Goal: Task Accomplishment & Management: Manage account settings

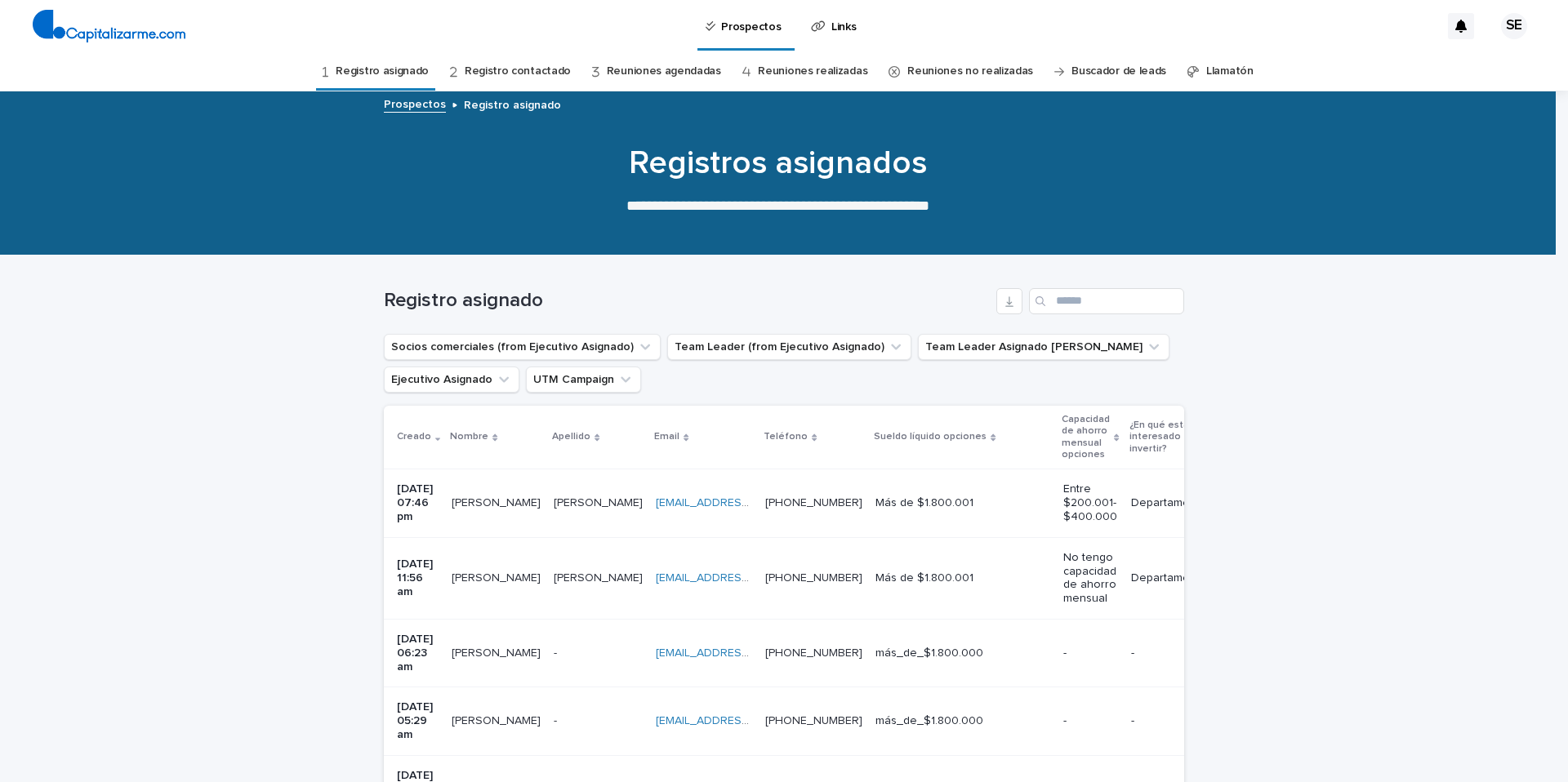
click at [680, 518] on td "jualfaro@gmail.com jualfaro@gmail.com" at bounding box center [704, 504] width 110 height 68
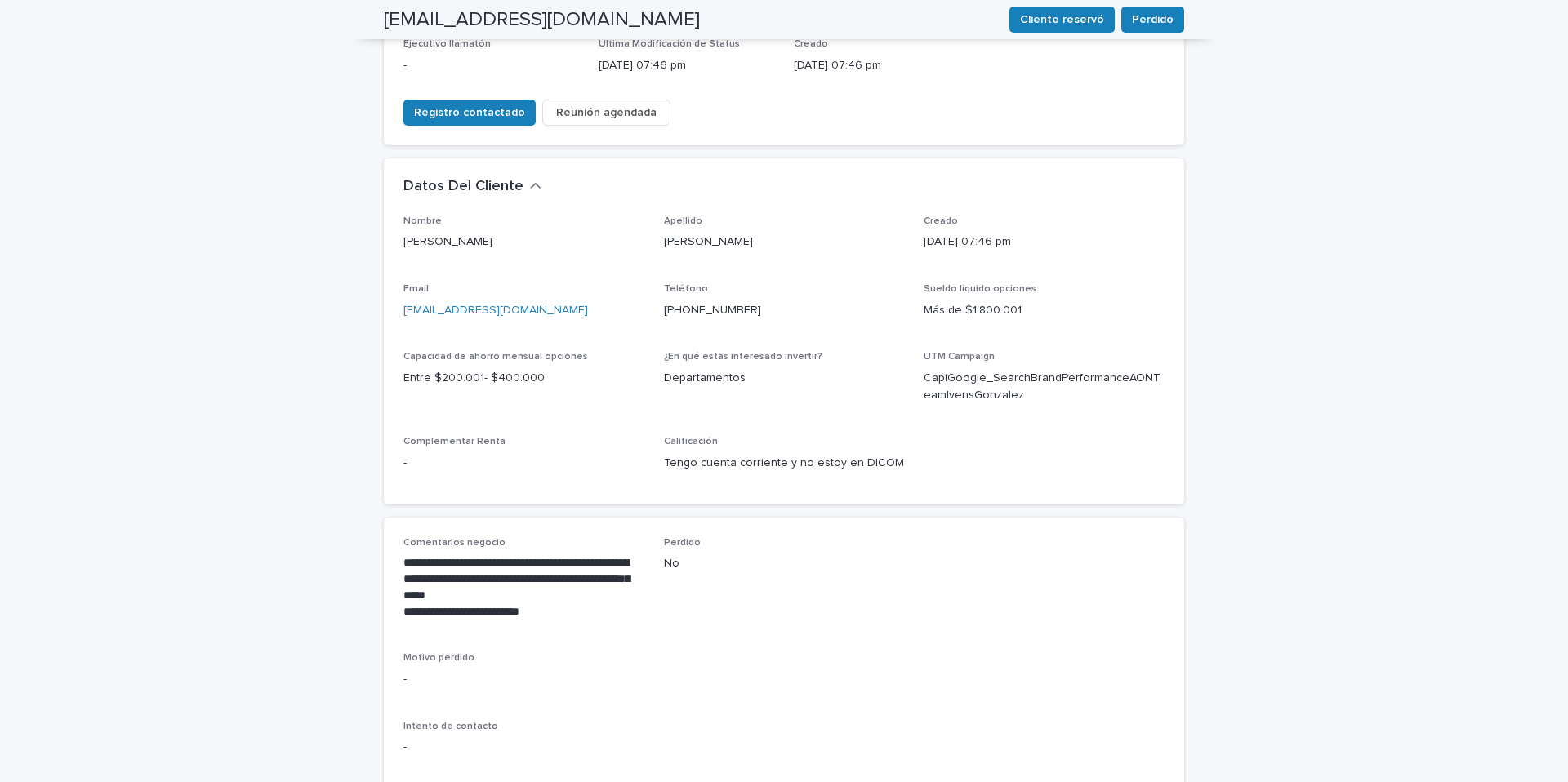
scroll to position [377, 0]
click at [449, 781] on span "Observaciones" at bounding box center [454, 793] width 80 height 16
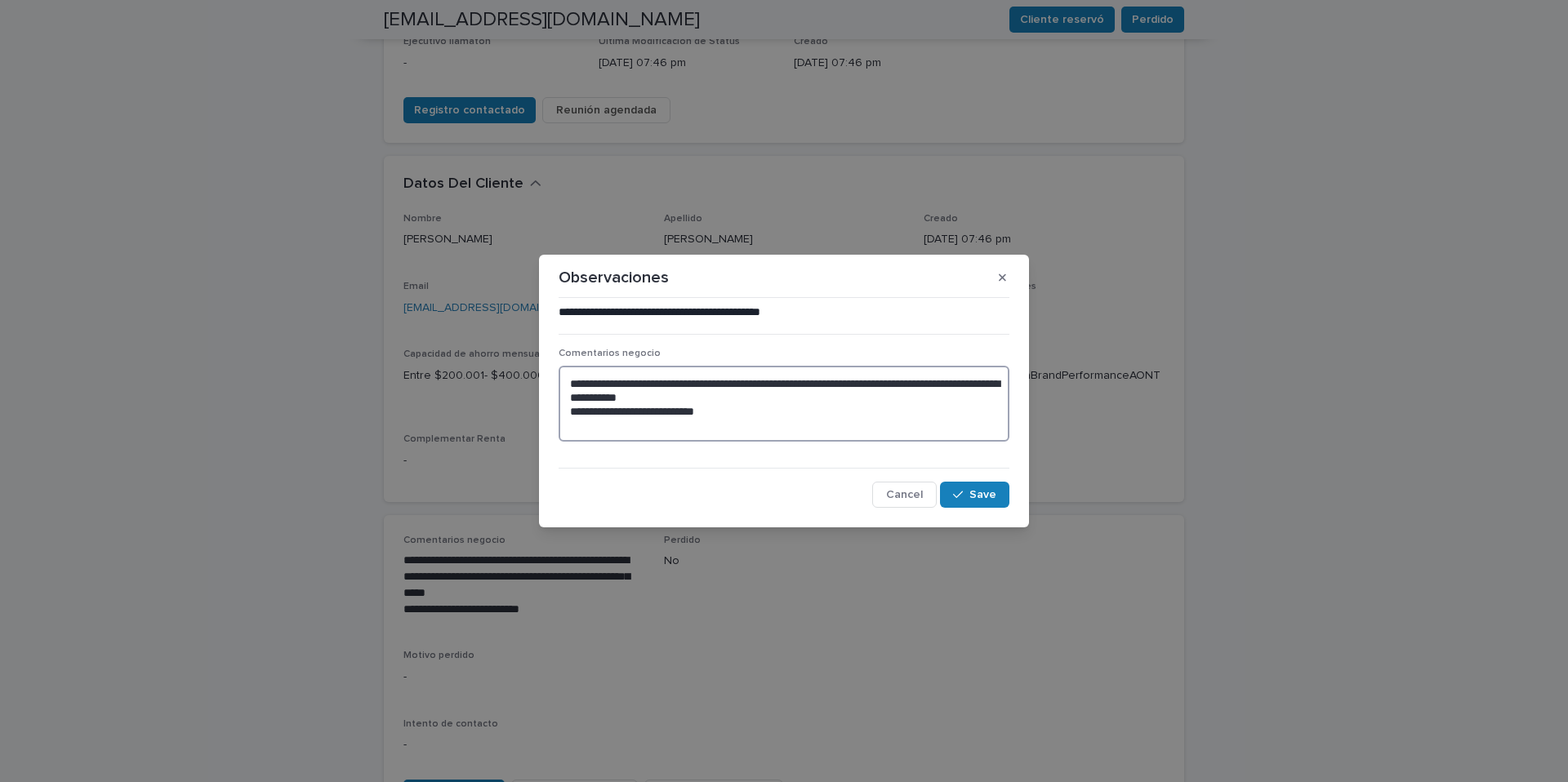
click at [573, 422] on textarea "**********" at bounding box center [783, 403] width 450 height 76
type textarea "**********"
click at [964, 497] on div "button" at bounding box center [961, 495] width 16 height 12
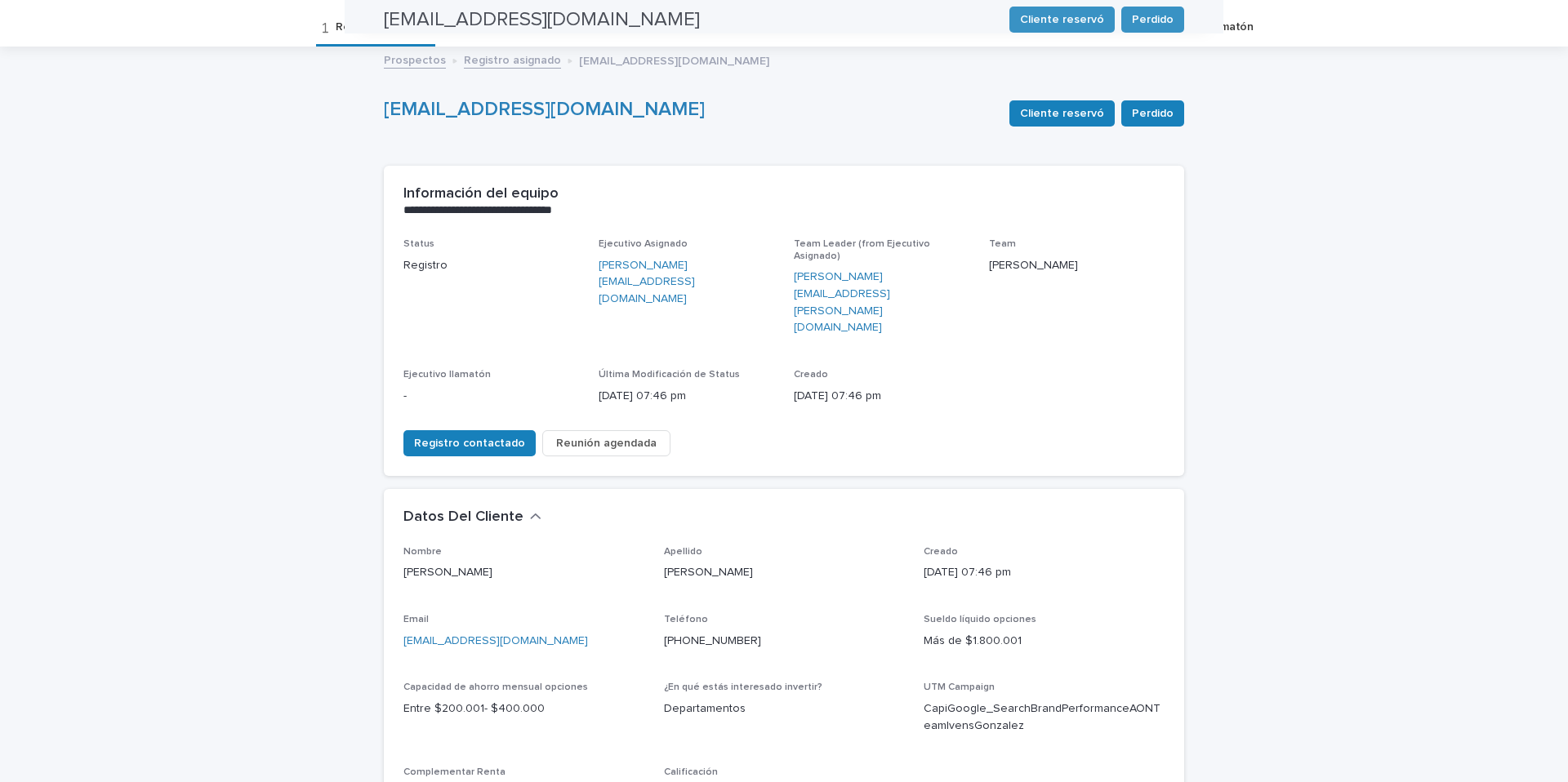
scroll to position [0, 0]
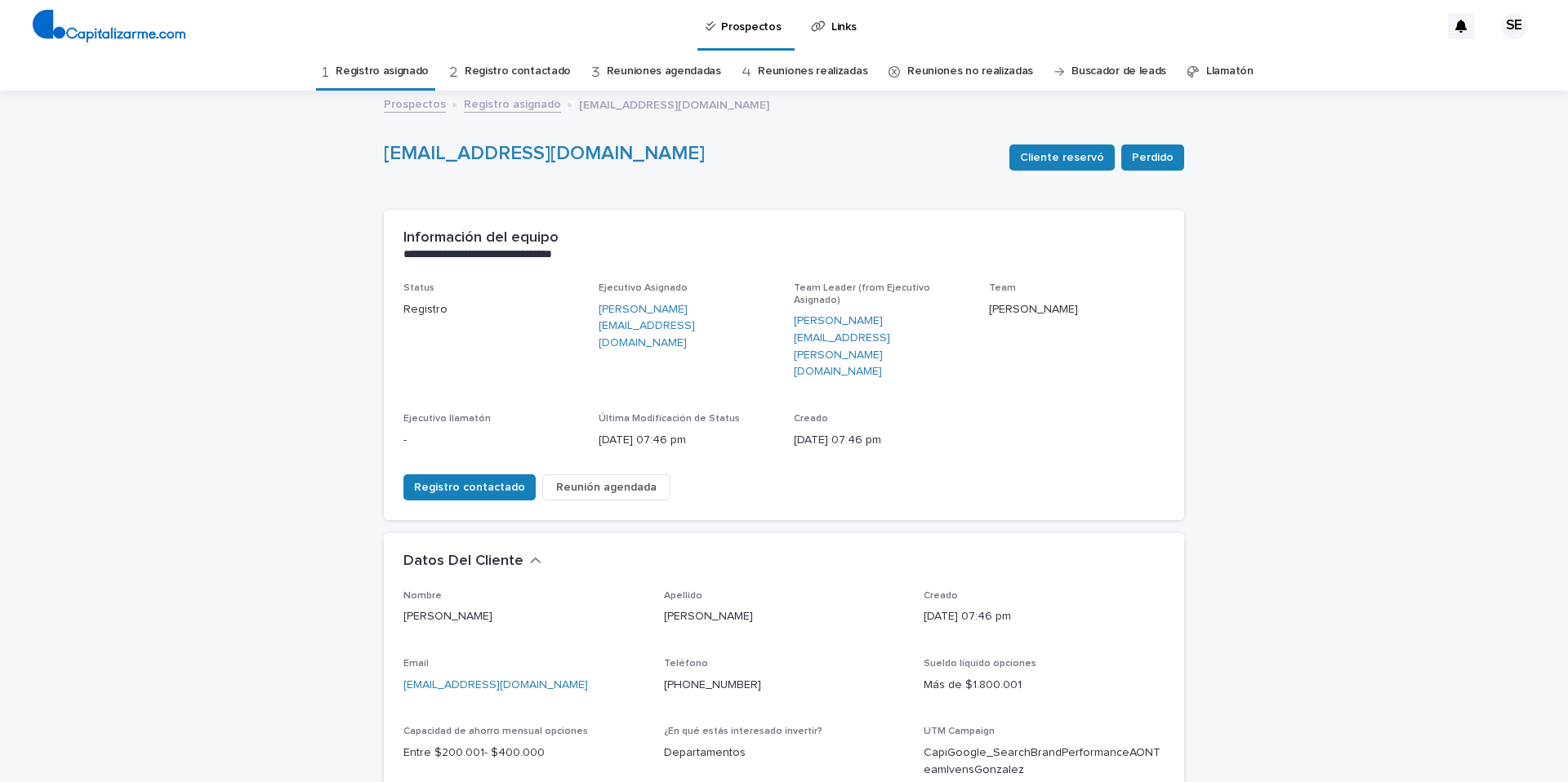
click at [409, 72] on link "Registro asignado" at bounding box center [382, 71] width 93 height 38
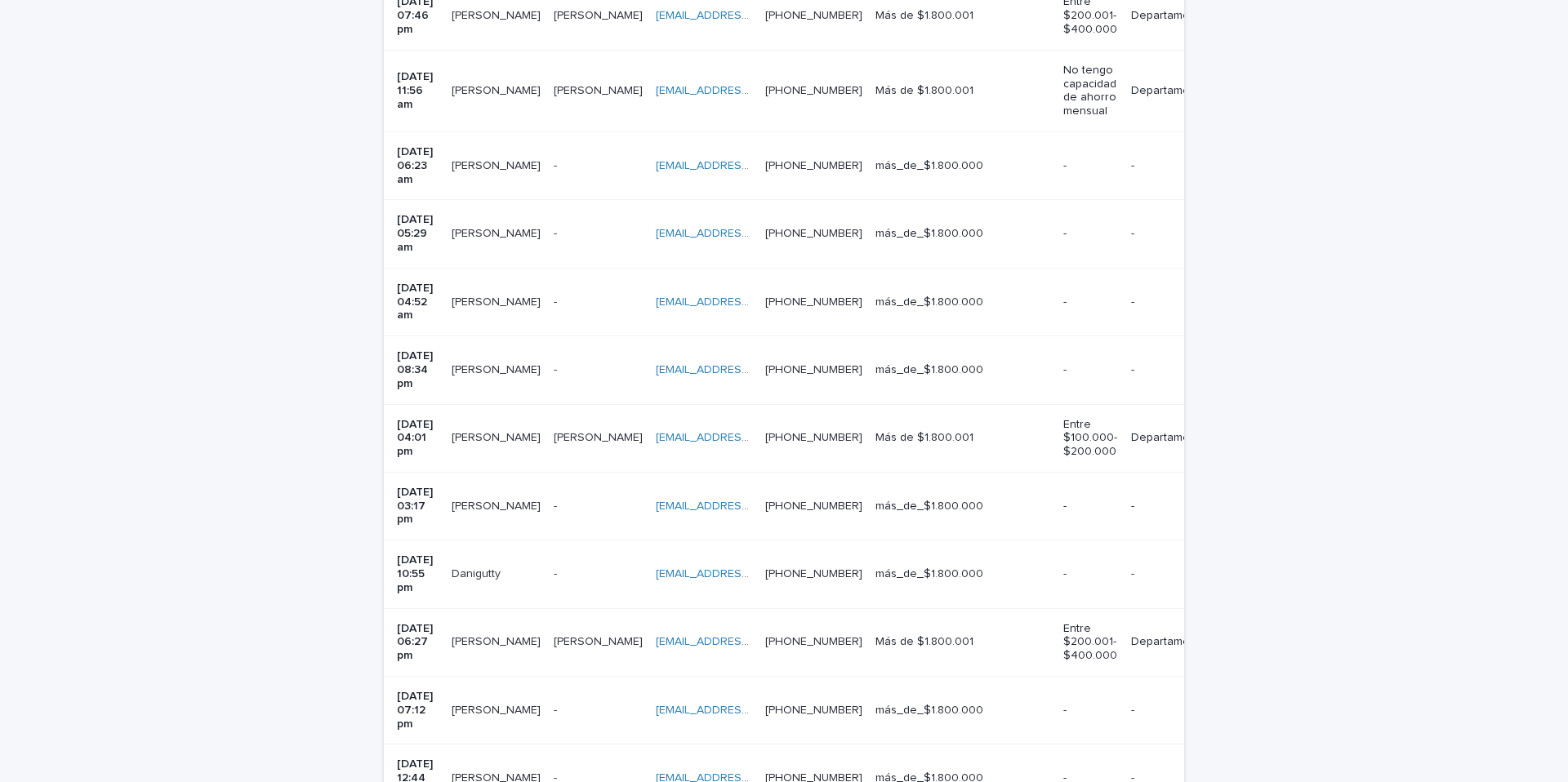
scroll to position [492, 0]
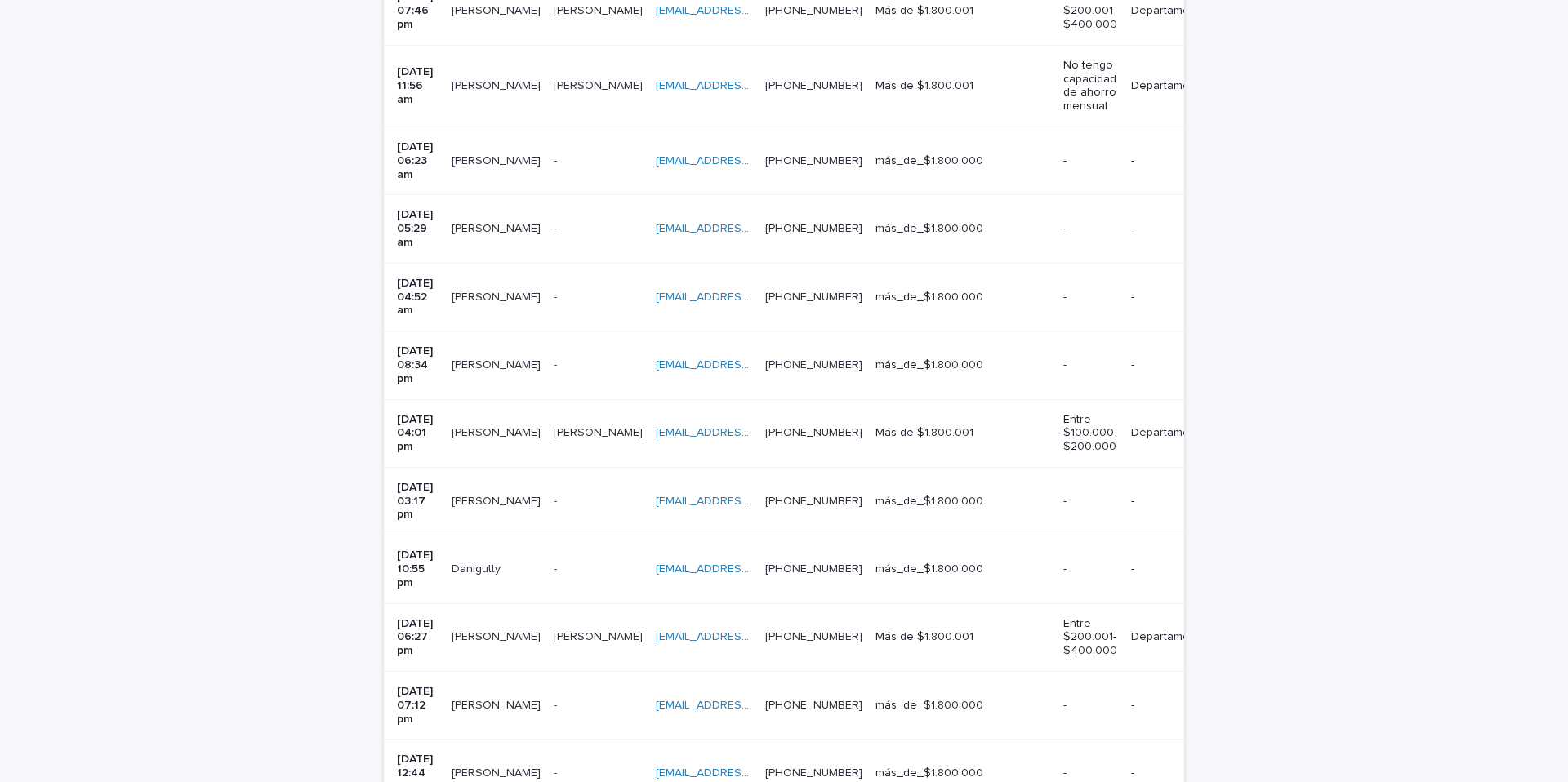
click at [593, 222] on p at bounding box center [598, 229] width 89 height 14
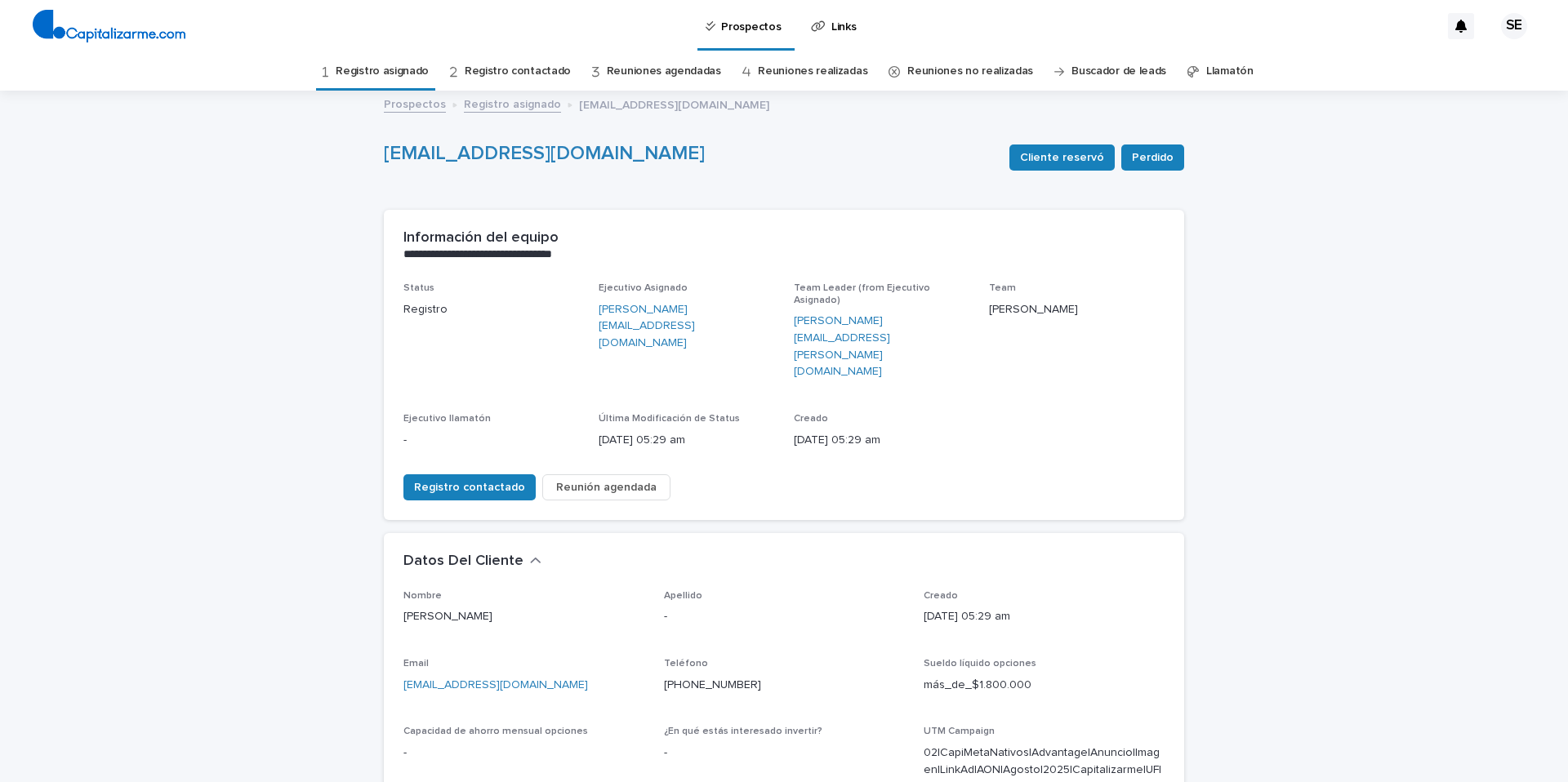
click at [409, 68] on link "Registro asignado" at bounding box center [382, 71] width 93 height 38
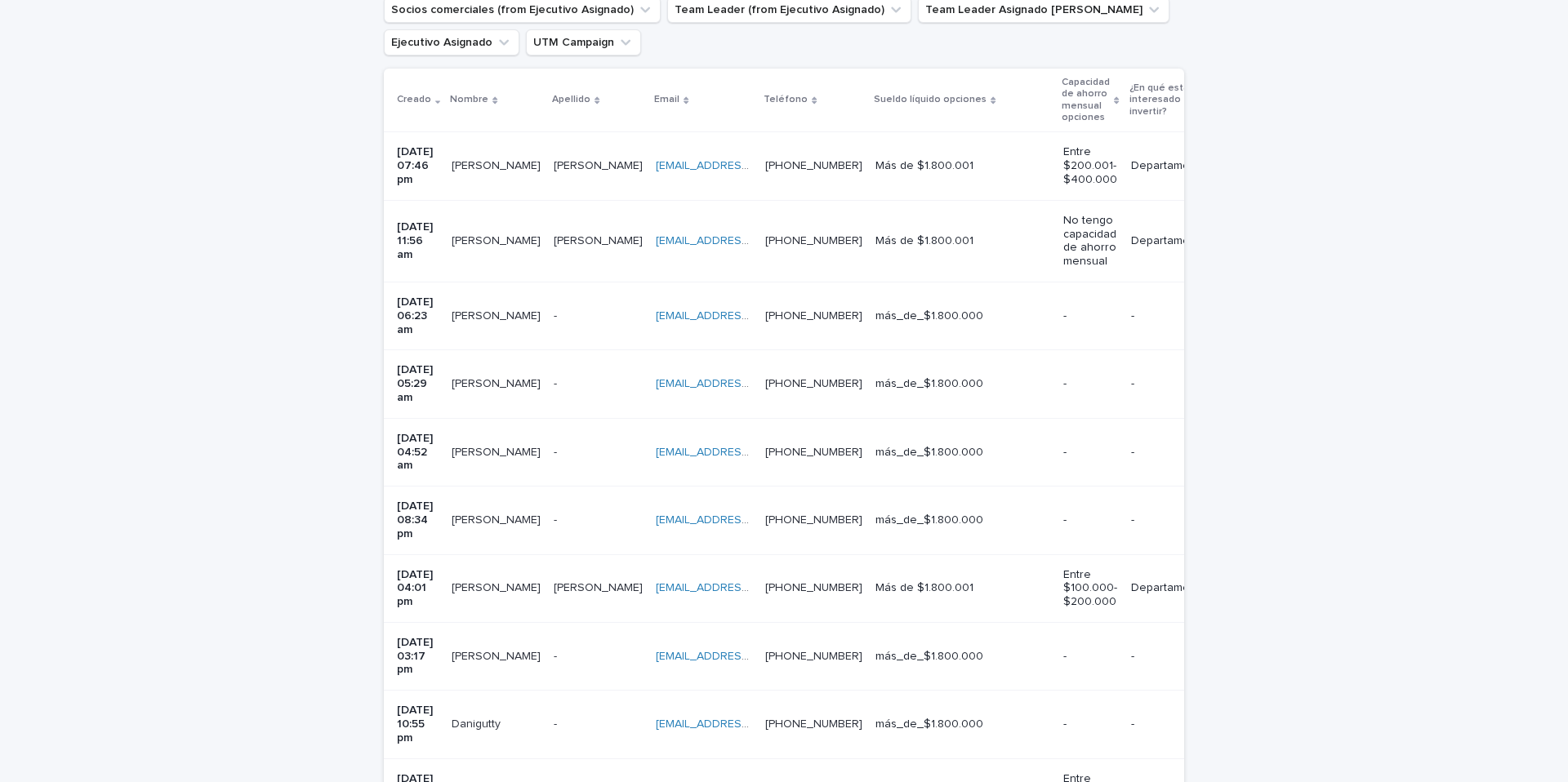
scroll to position [360, 0]
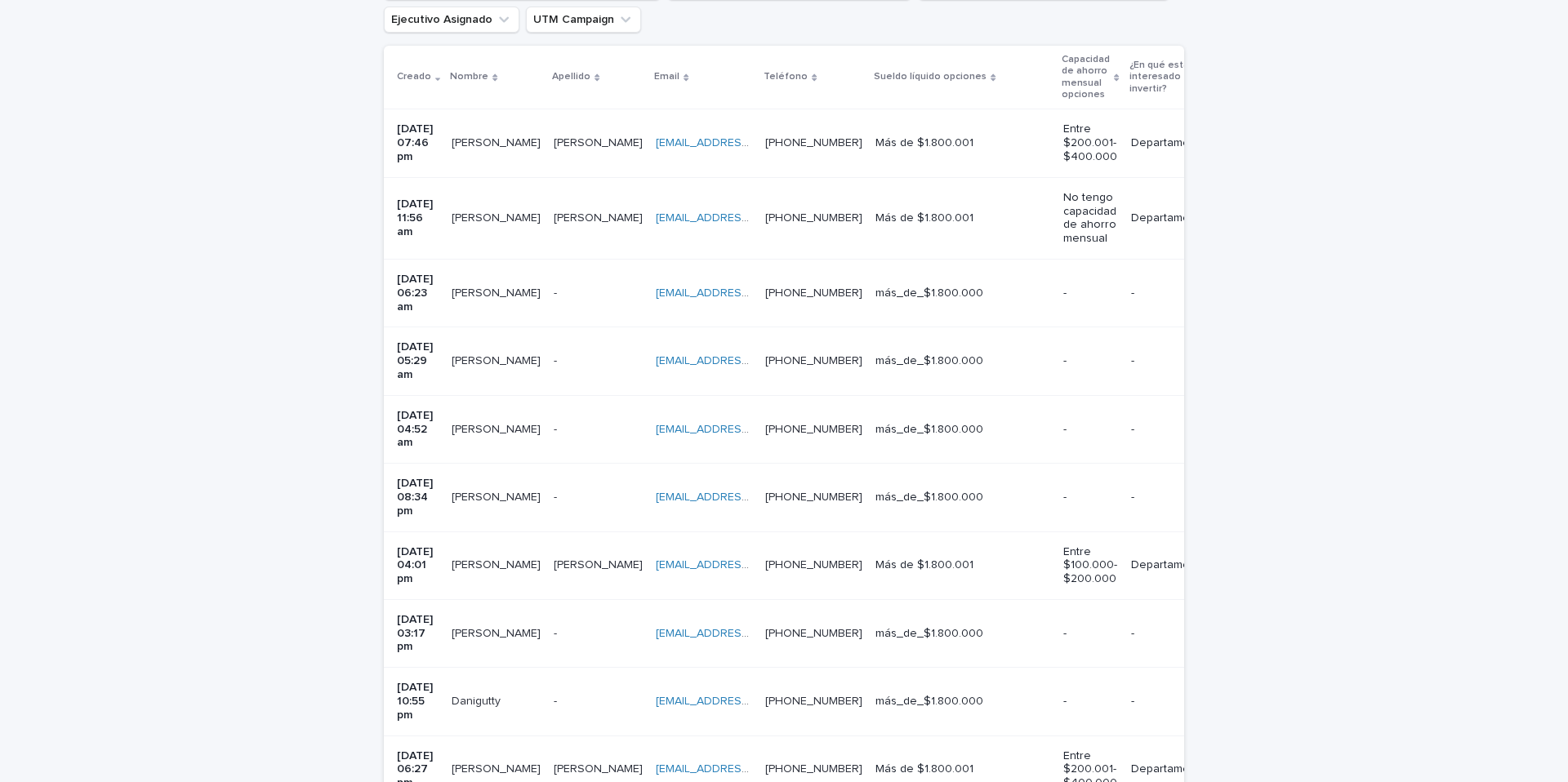
click at [581, 423] on p at bounding box center [598, 430] width 89 height 14
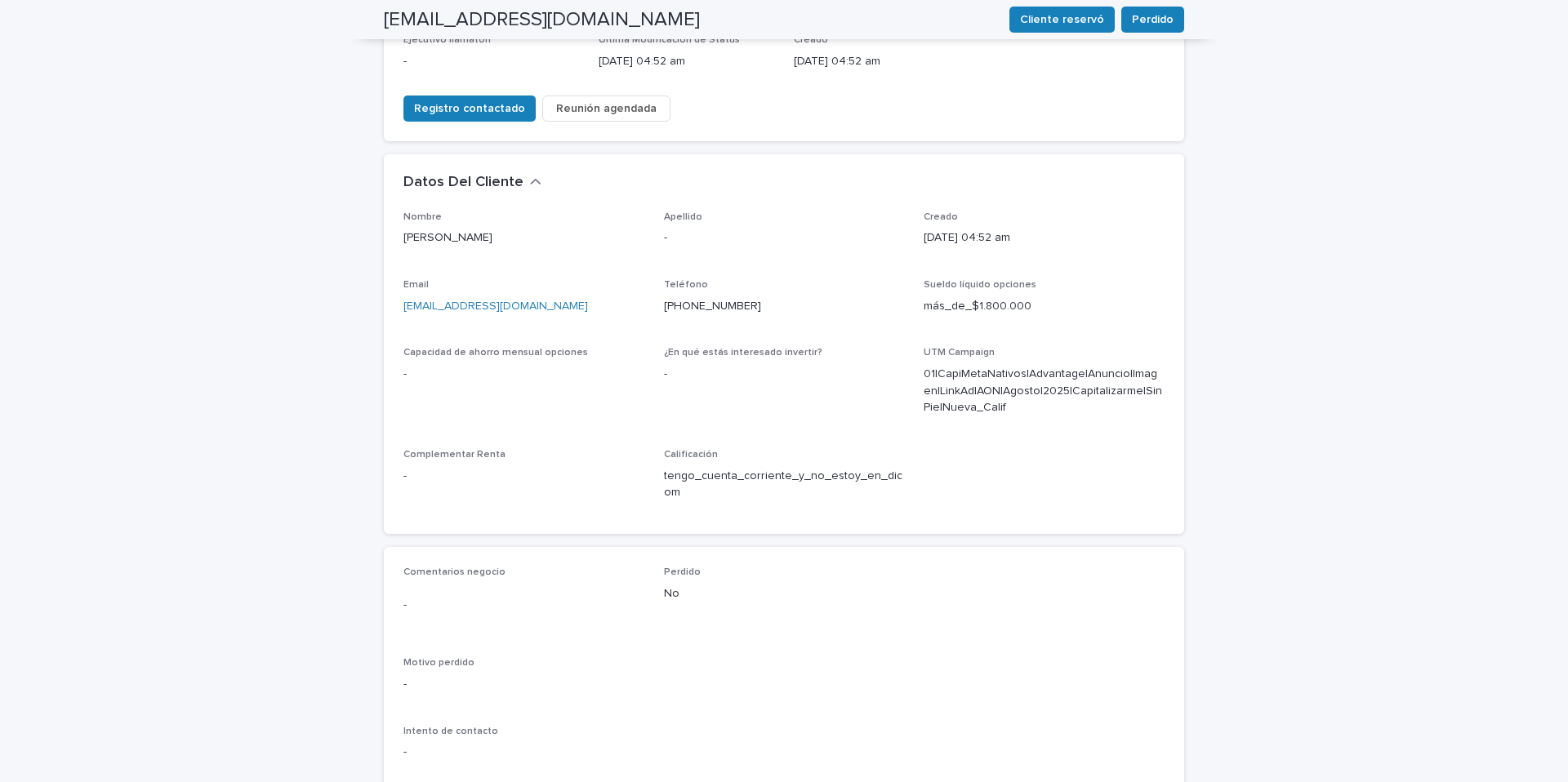
scroll to position [376, 0]
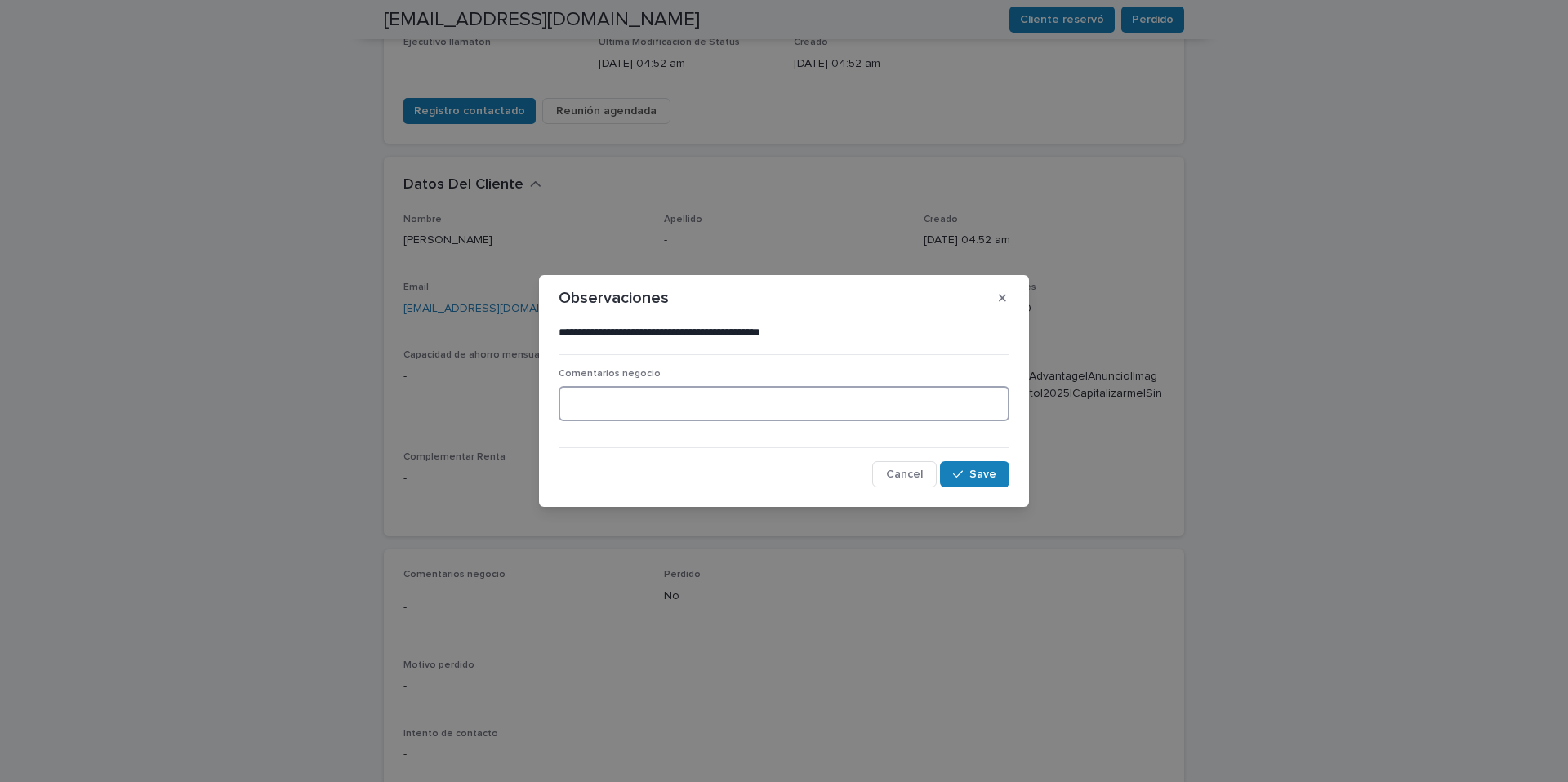
click at [599, 403] on textarea at bounding box center [783, 403] width 450 height 35
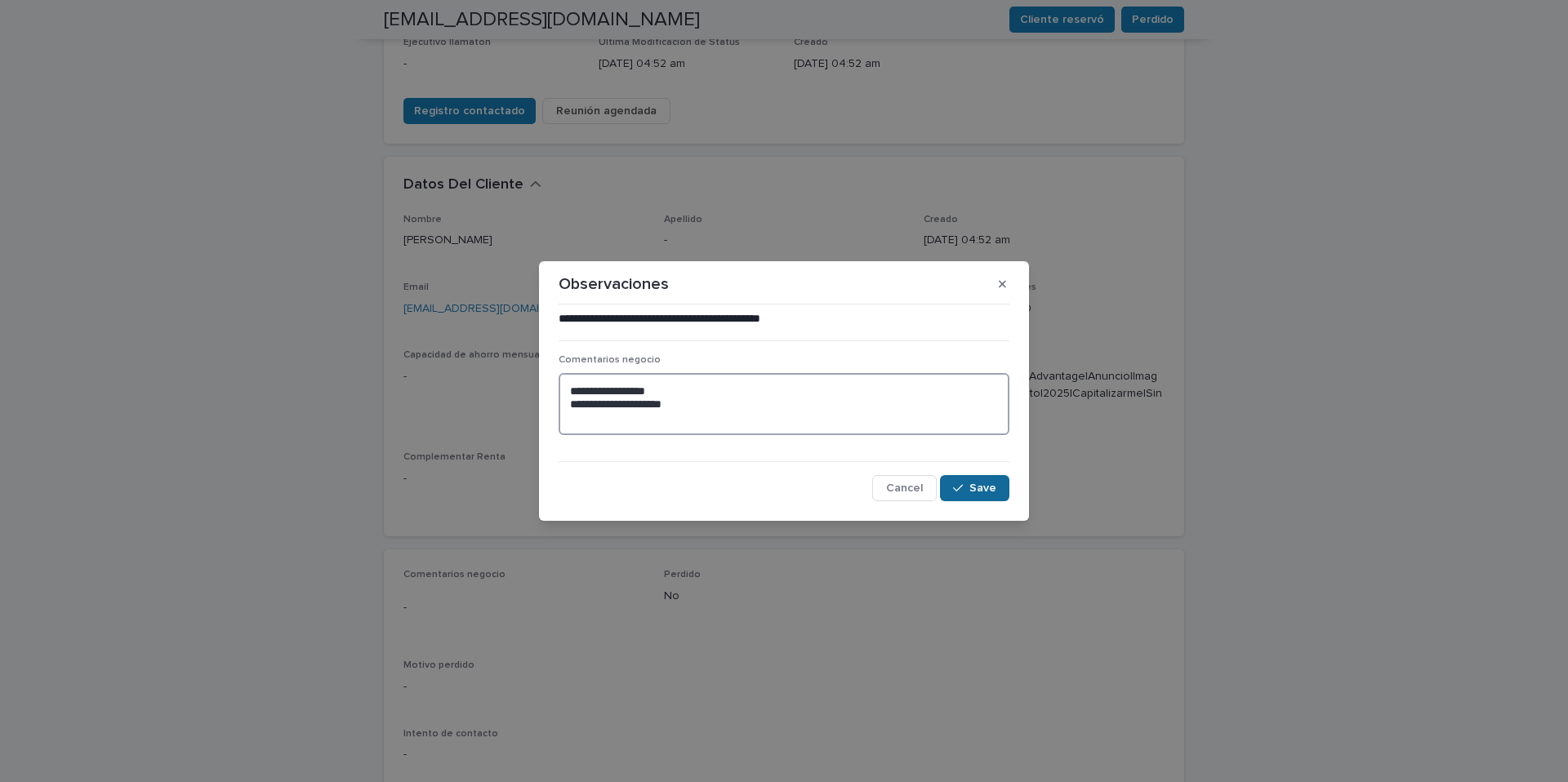
type textarea "**********"
click at [992, 491] on span "Save" at bounding box center [983, 488] width 27 height 12
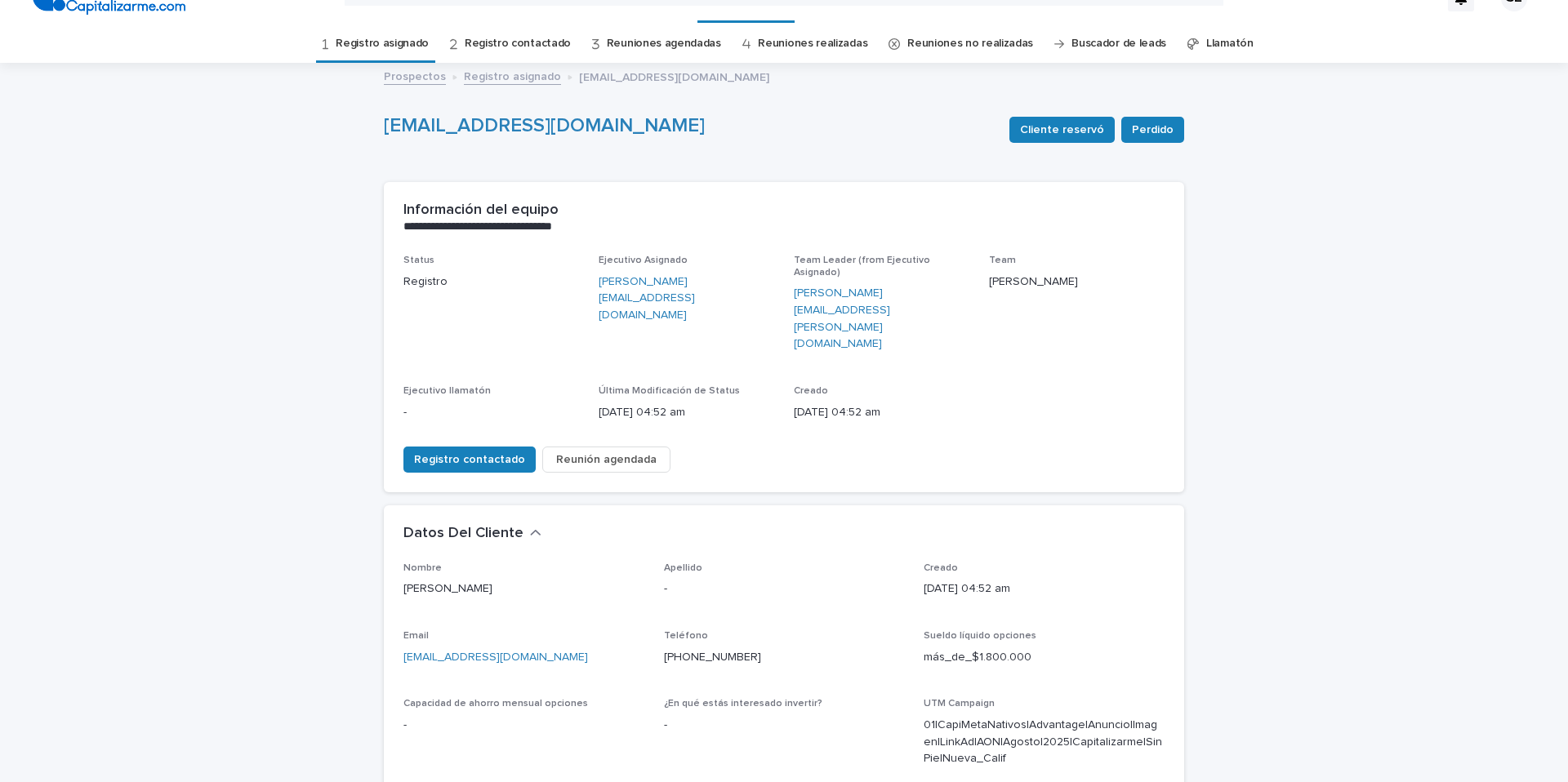
scroll to position [0, 0]
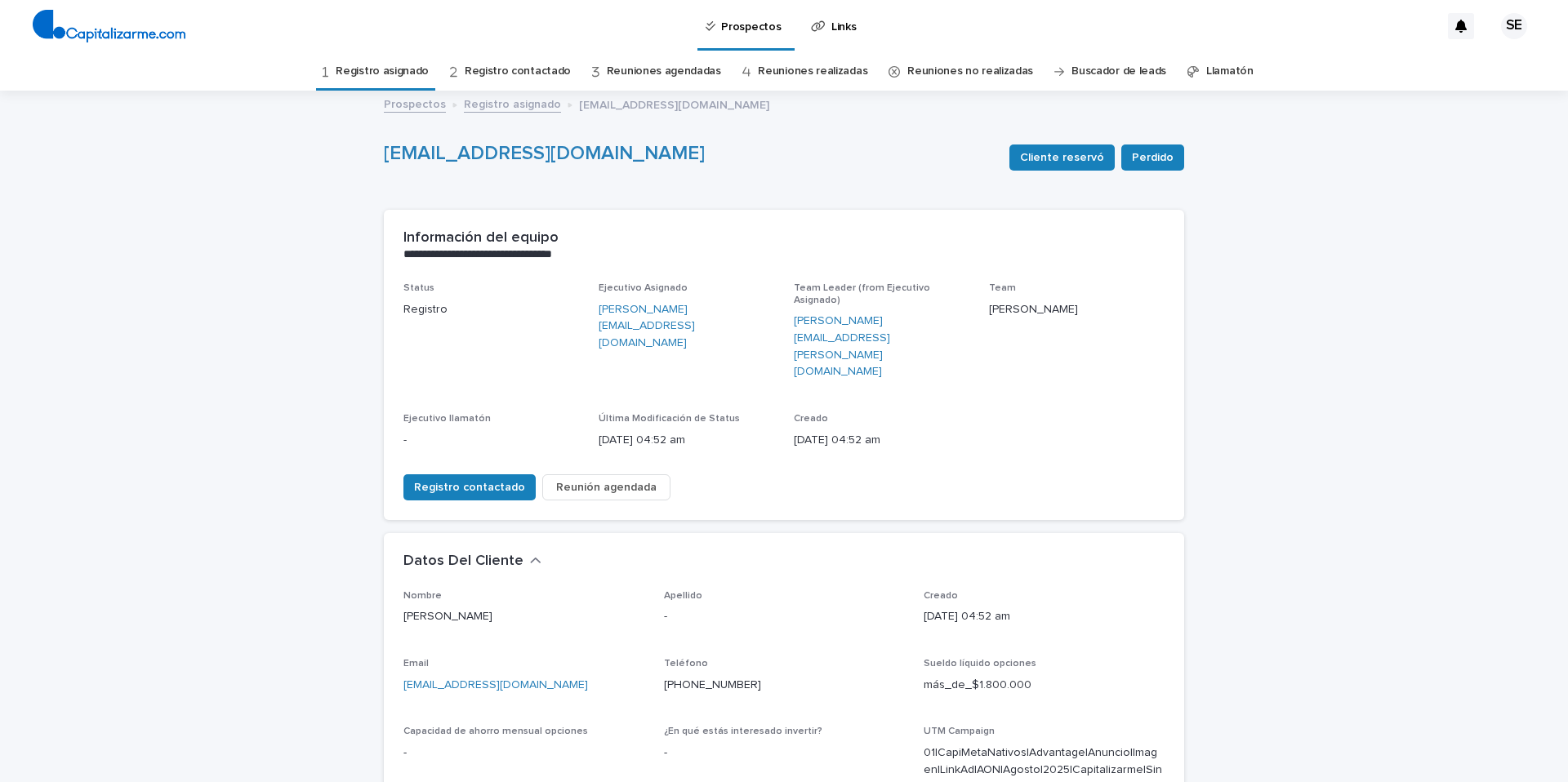
click at [402, 69] on link "Registro asignado" at bounding box center [382, 71] width 93 height 38
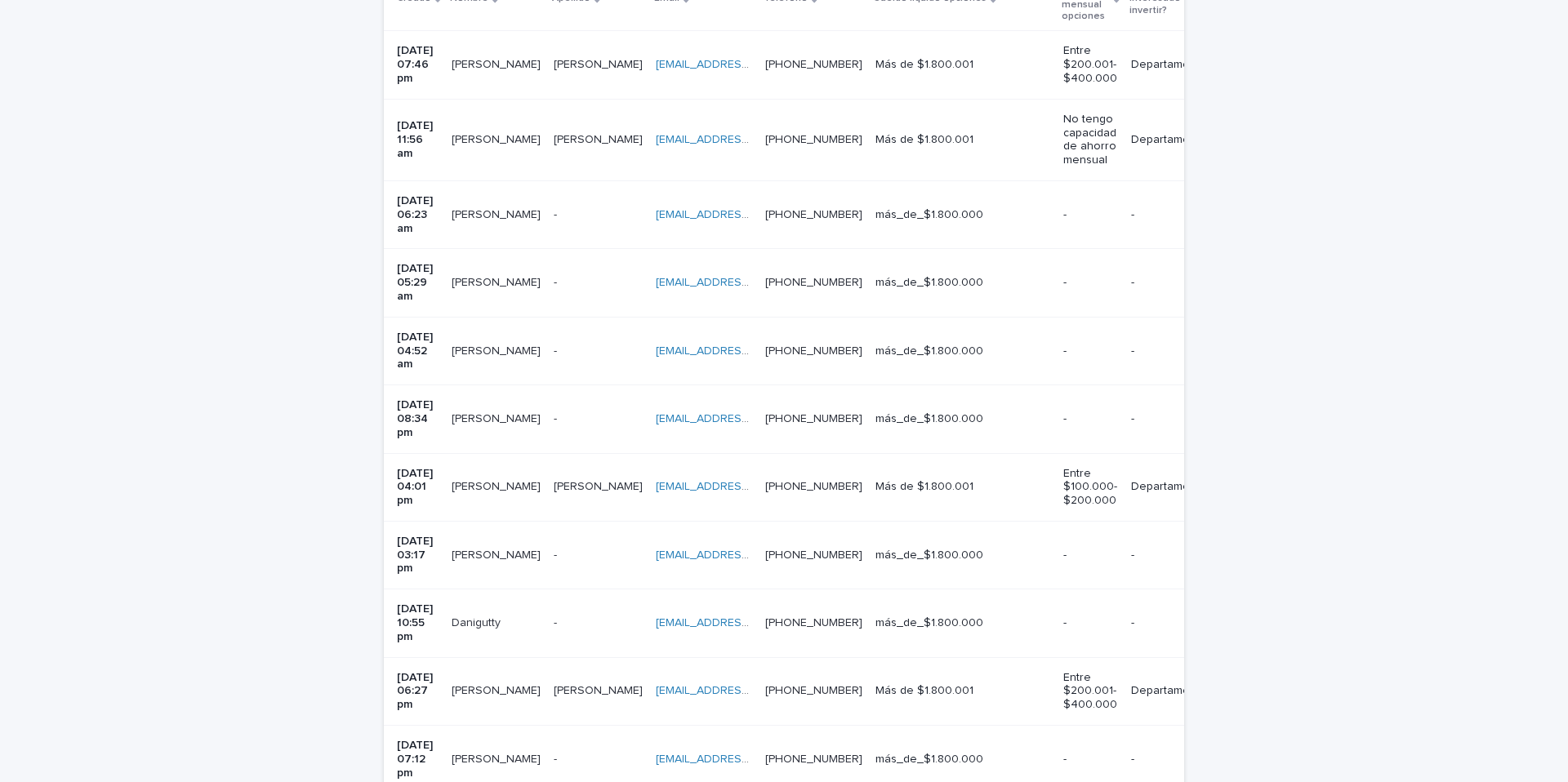
scroll to position [443, 0]
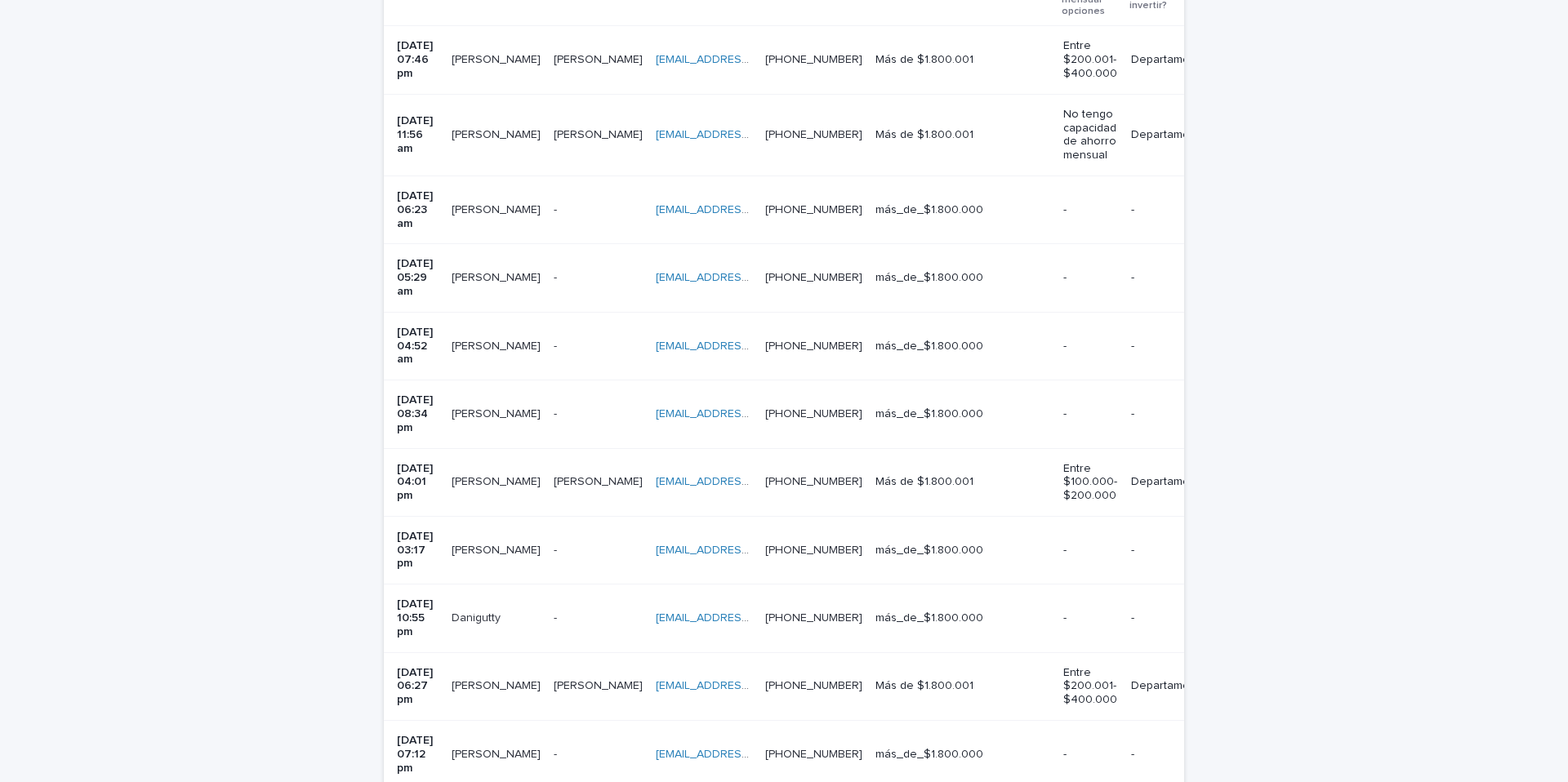
click at [592, 407] on p at bounding box center [598, 415] width 89 height 14
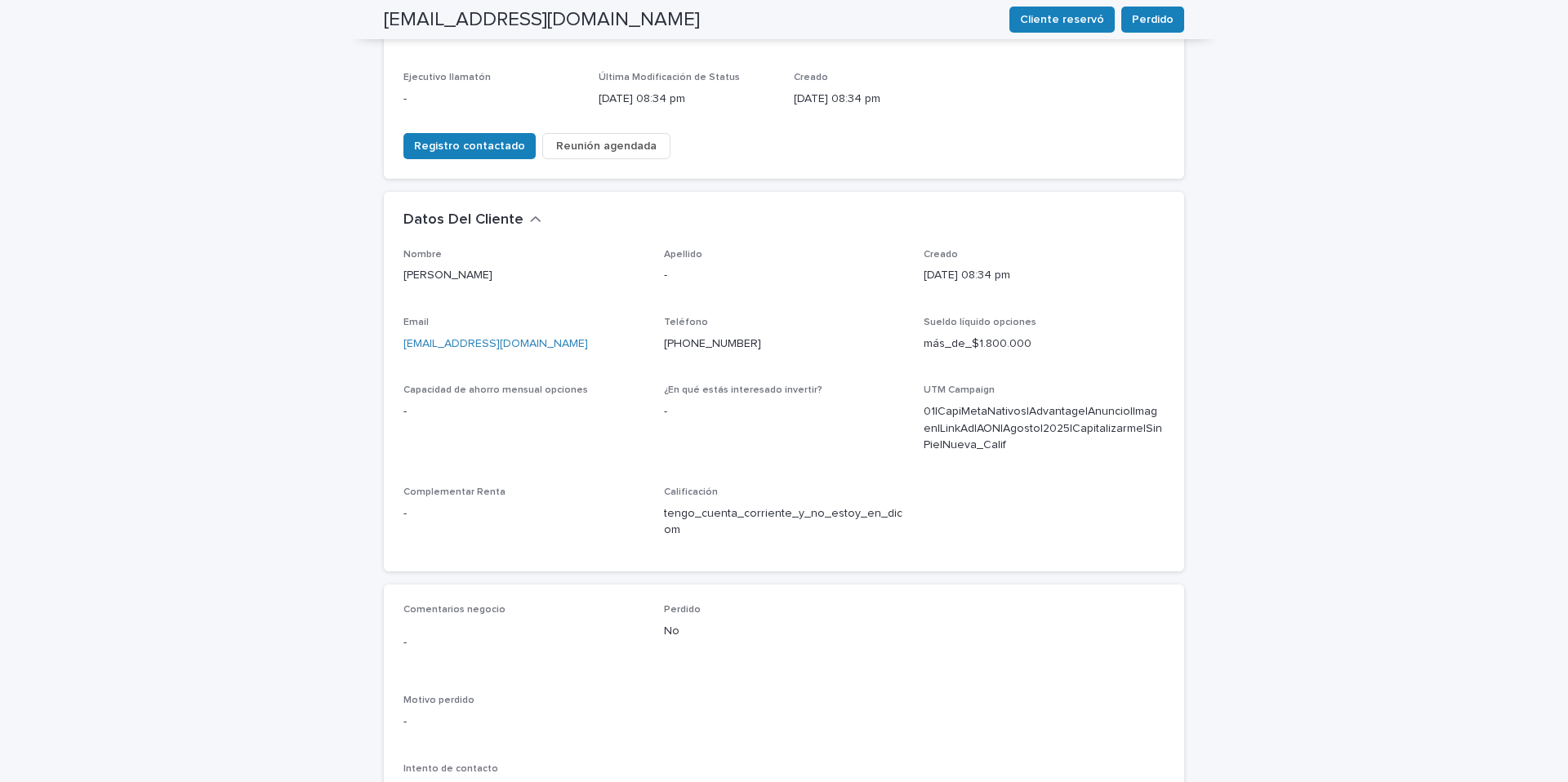
scroll to position [337, 0]
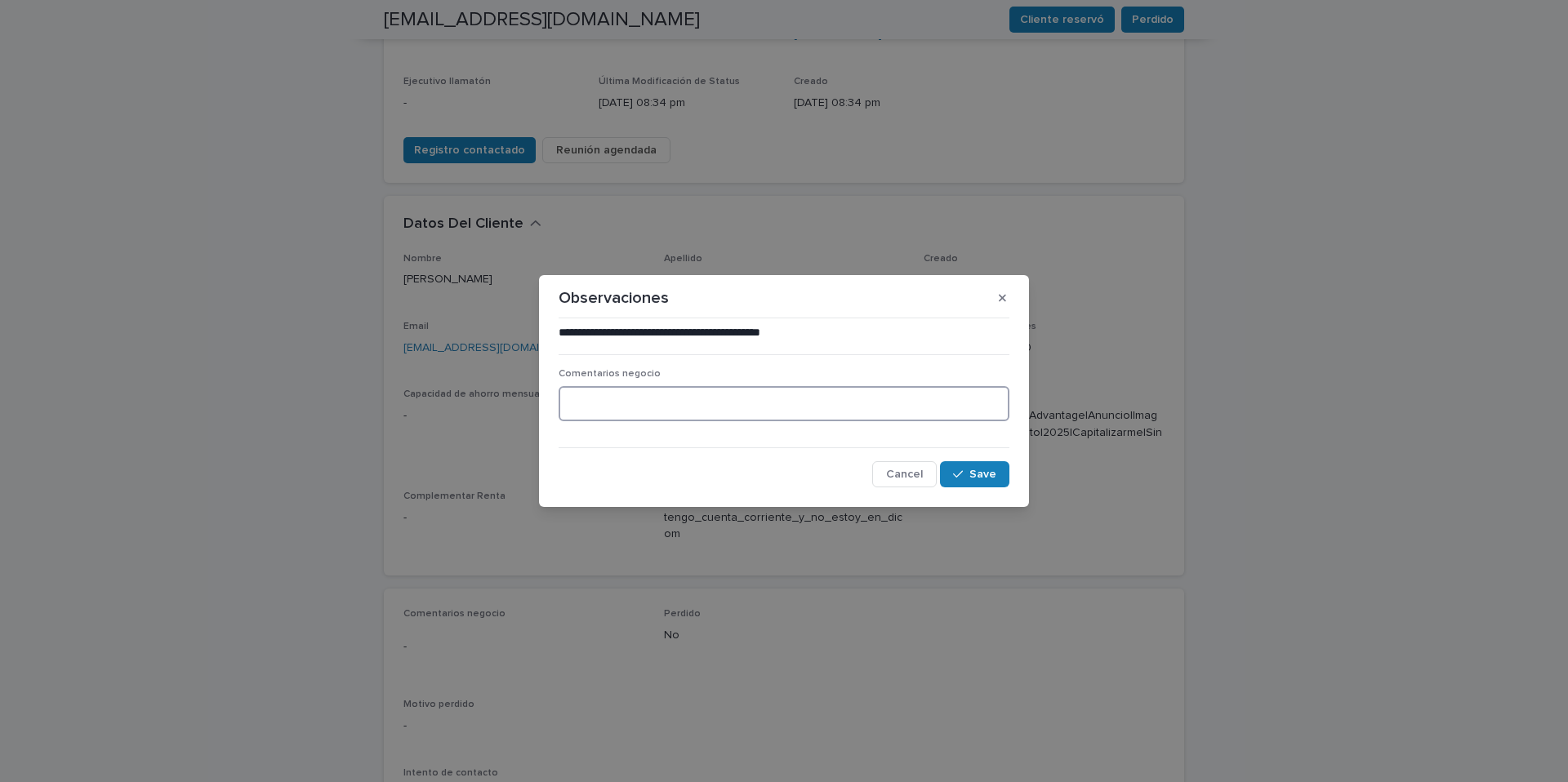
click at [615, 399] on textarea at bounding box center [783, 403] width 450 height 35
type textarea "**********"
click at [985, 472] on span "Save" at bounding box center [983, 474] width 27 height 12
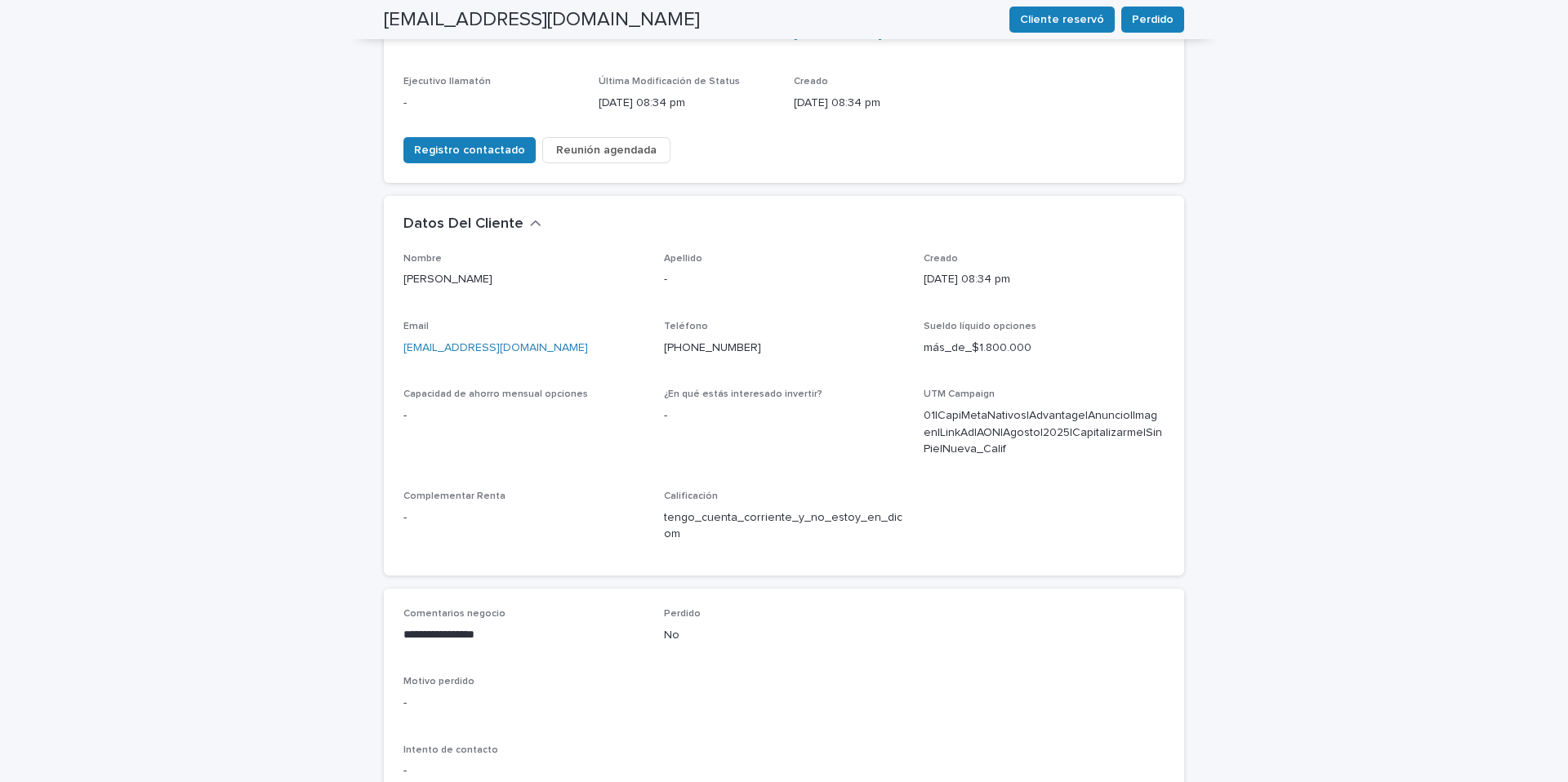
scroll to position [325, 0]
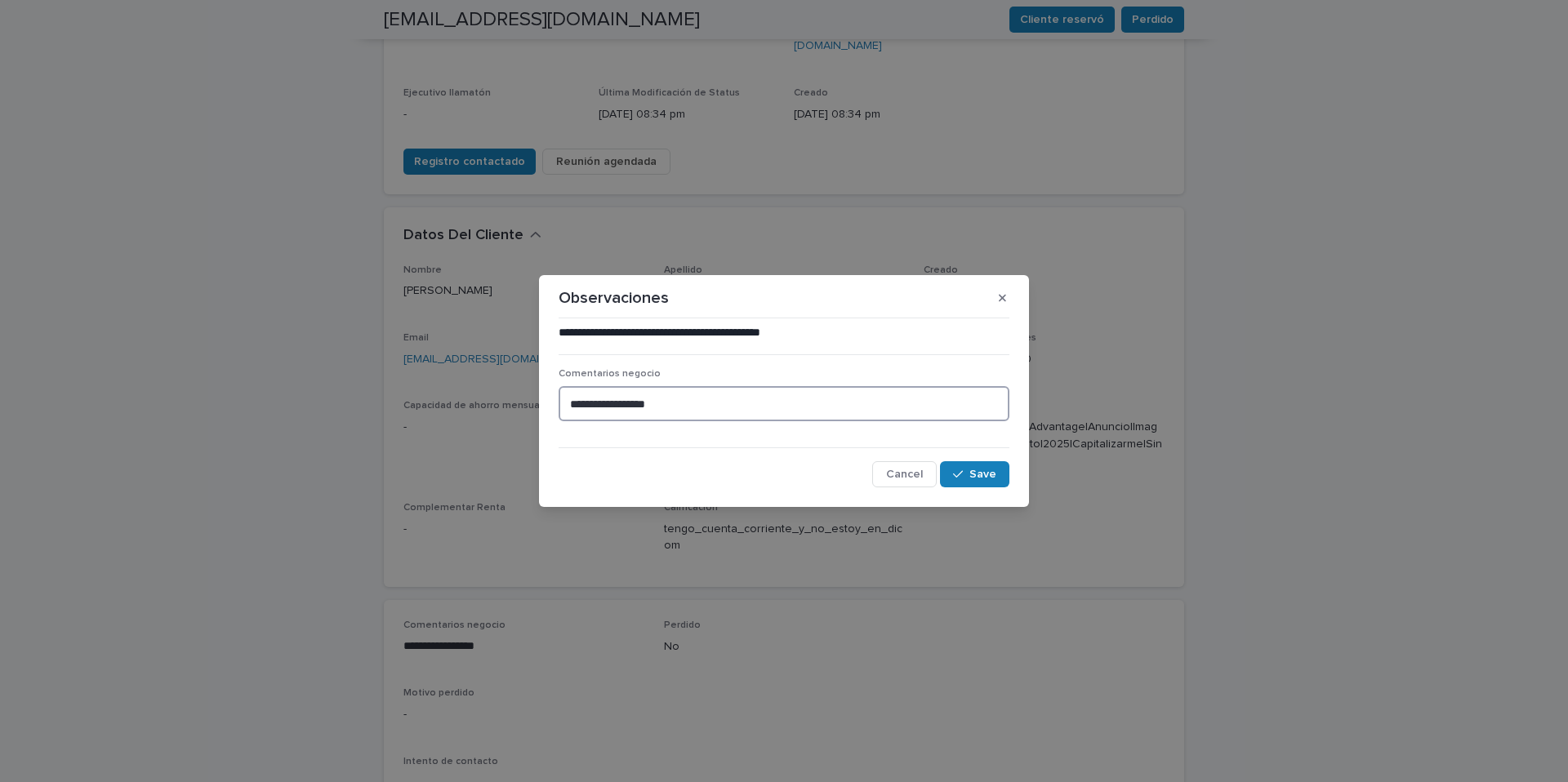
click at [575, 413] on textarea "**********" at bounding box center [783, 403] width 450 height 35
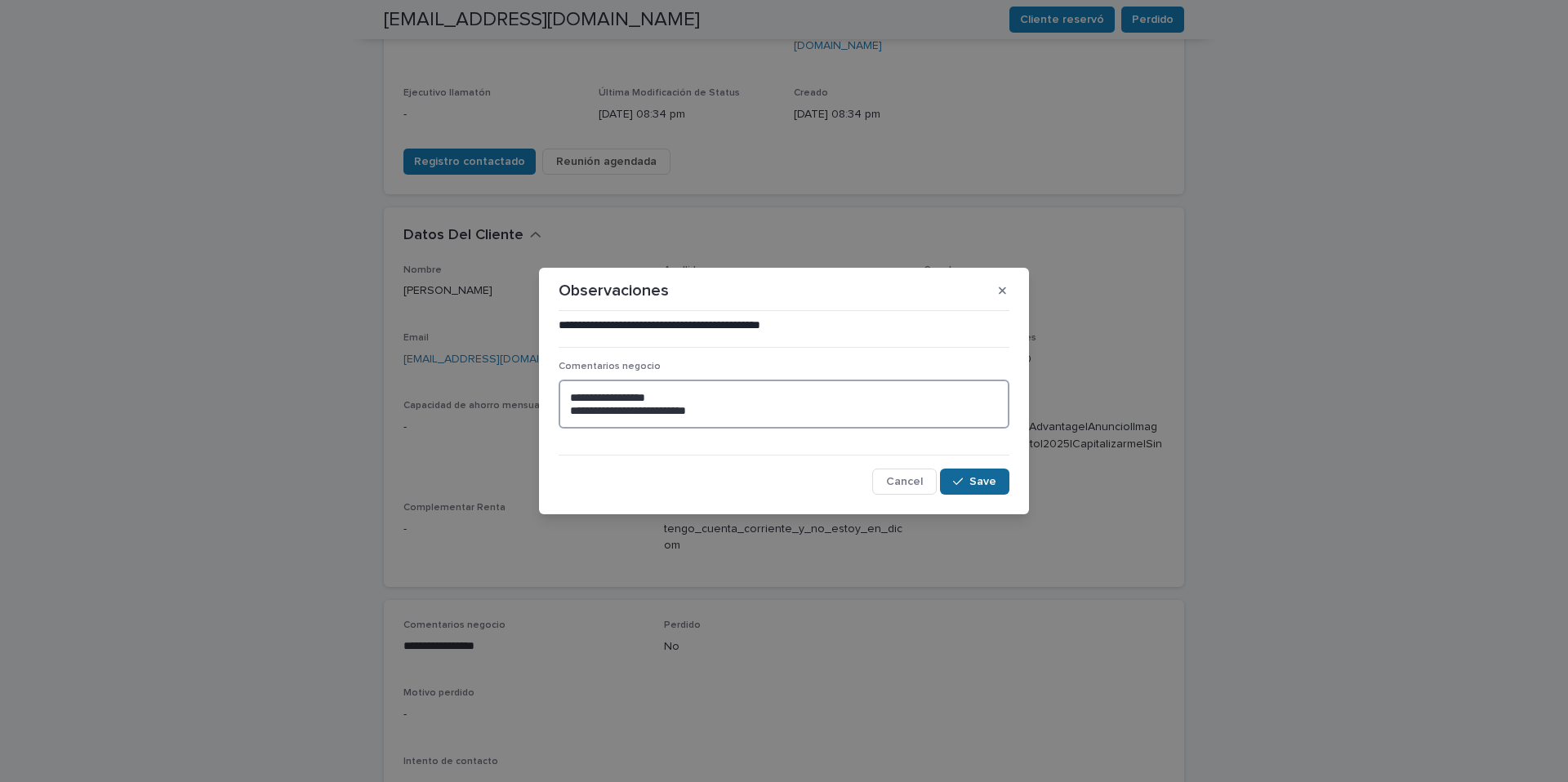
type textarea "**********"
click at [984, 477] on span "Save" at bounding box center [983, 482] width 27 height 12
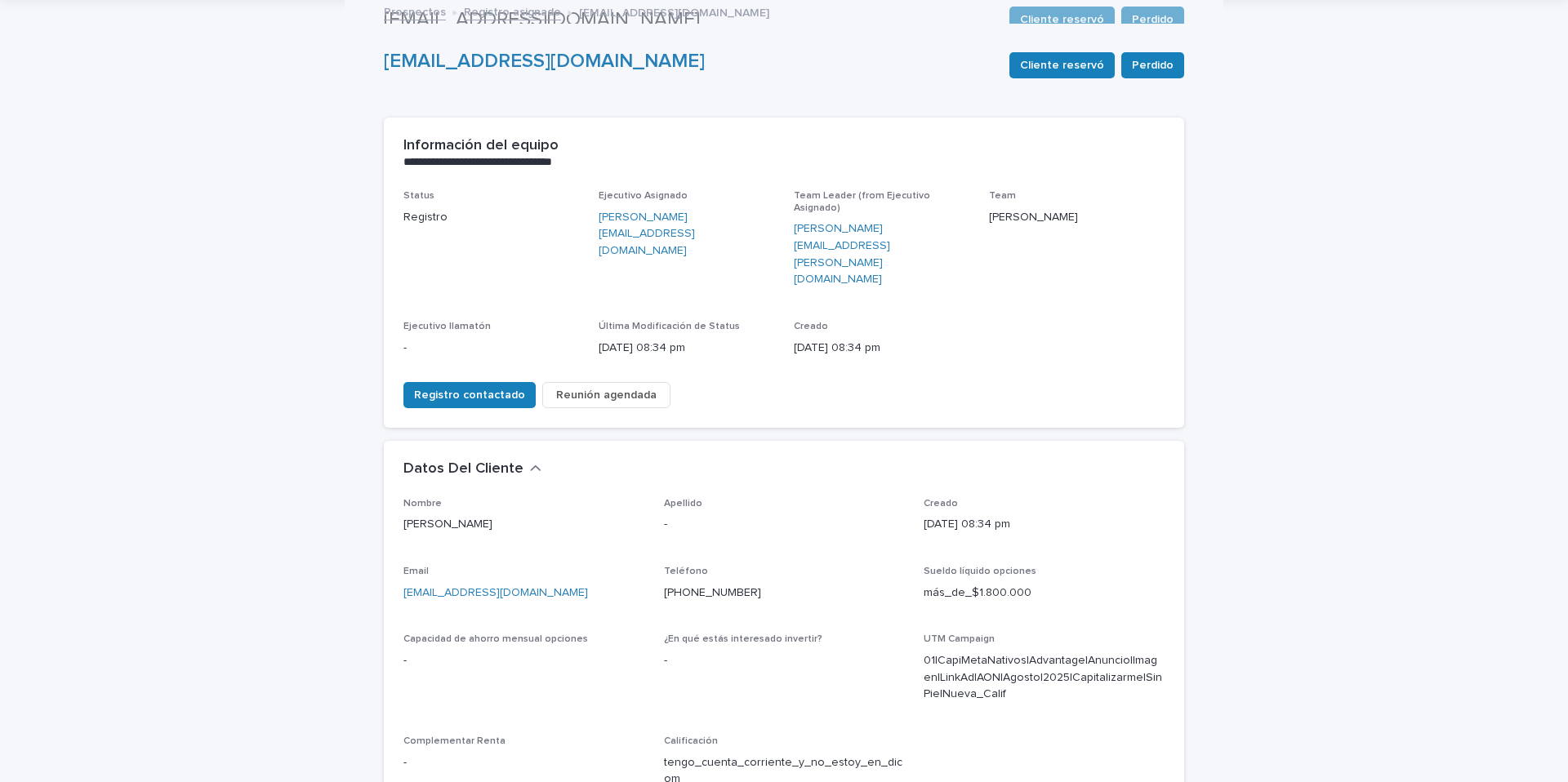
scroll to position [0, 0]
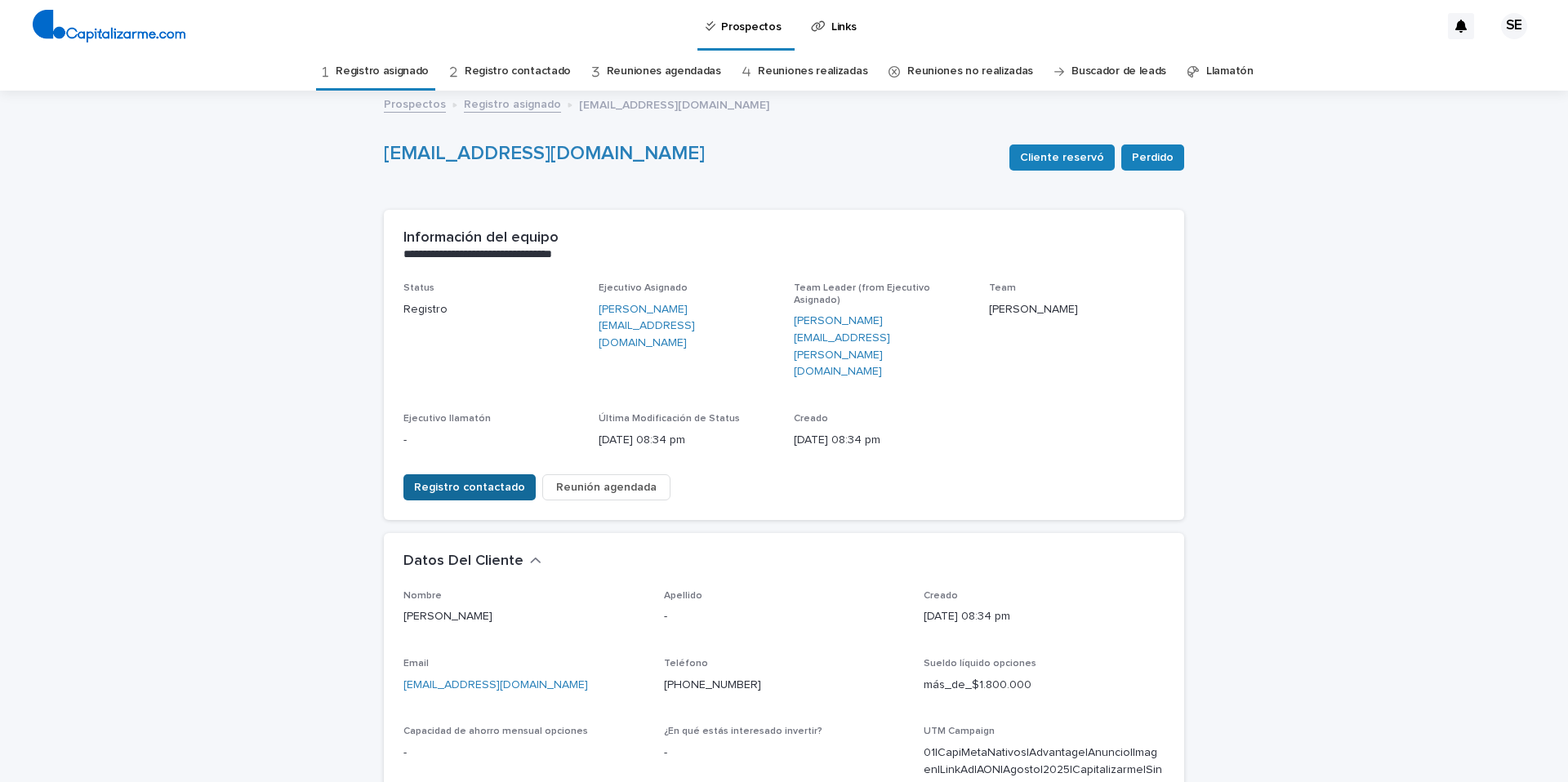
click at [491, 480] on span "Registro contactado" at bounding box center [469, 488] width 111 height 16
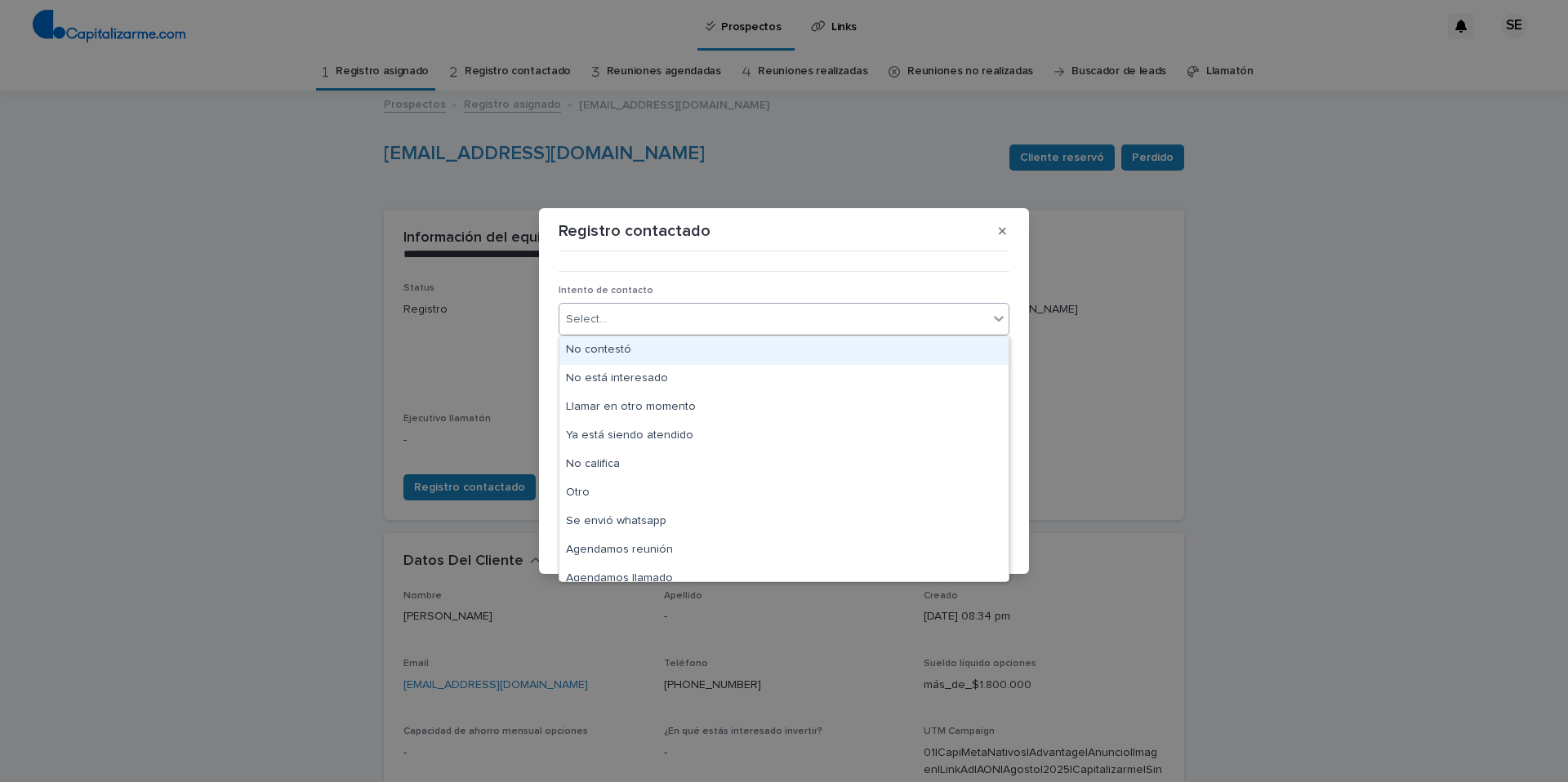
click at [998, 317] on icon at bounding box center [999, 318] width 16 height 16
click at [616, 461] on div "No califica" at bounding box center [784, 465] width 450 height 29
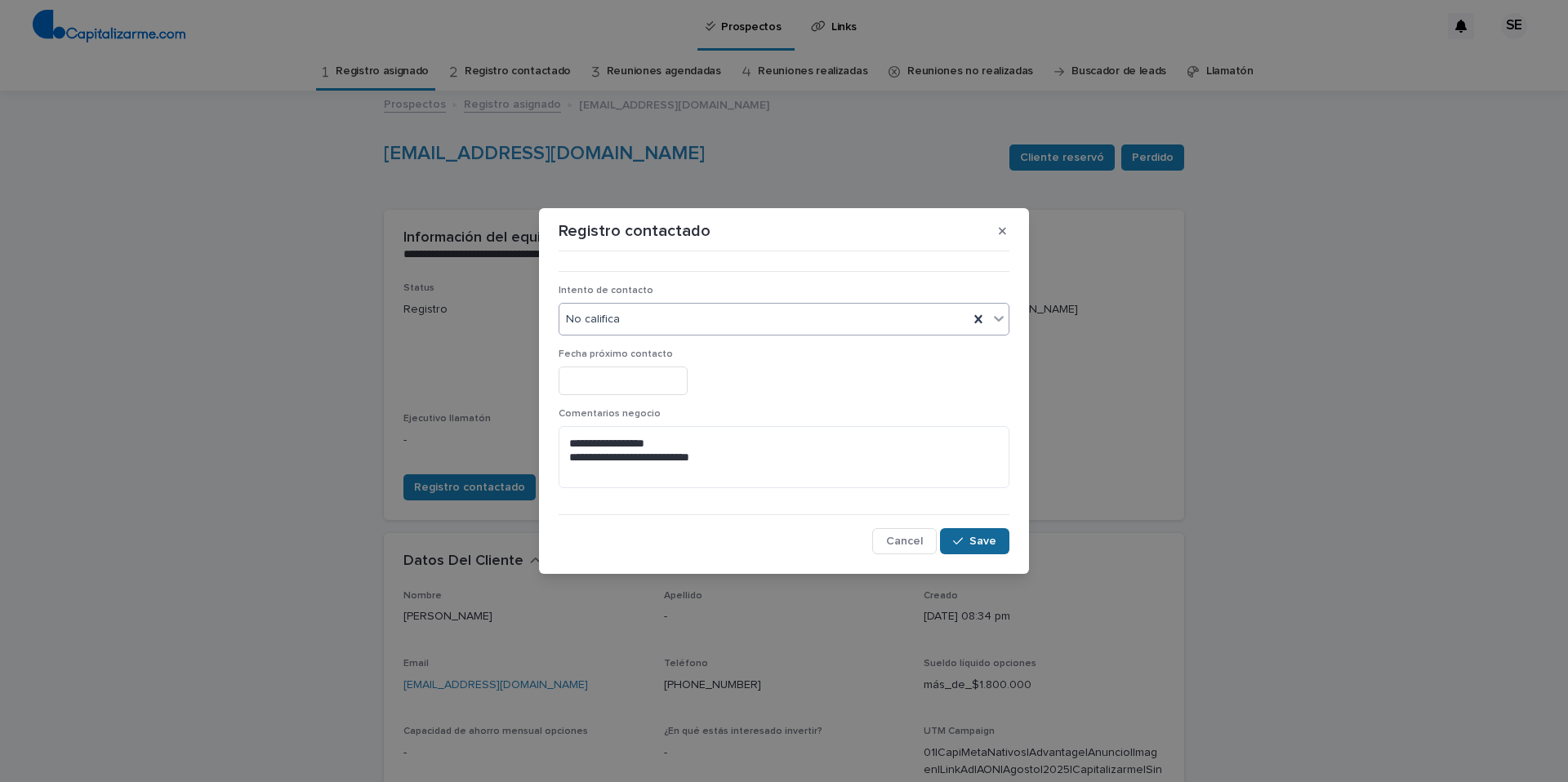
click at [996, 541] on button "Save" at bounding box center [975, 540] width 70 height 26
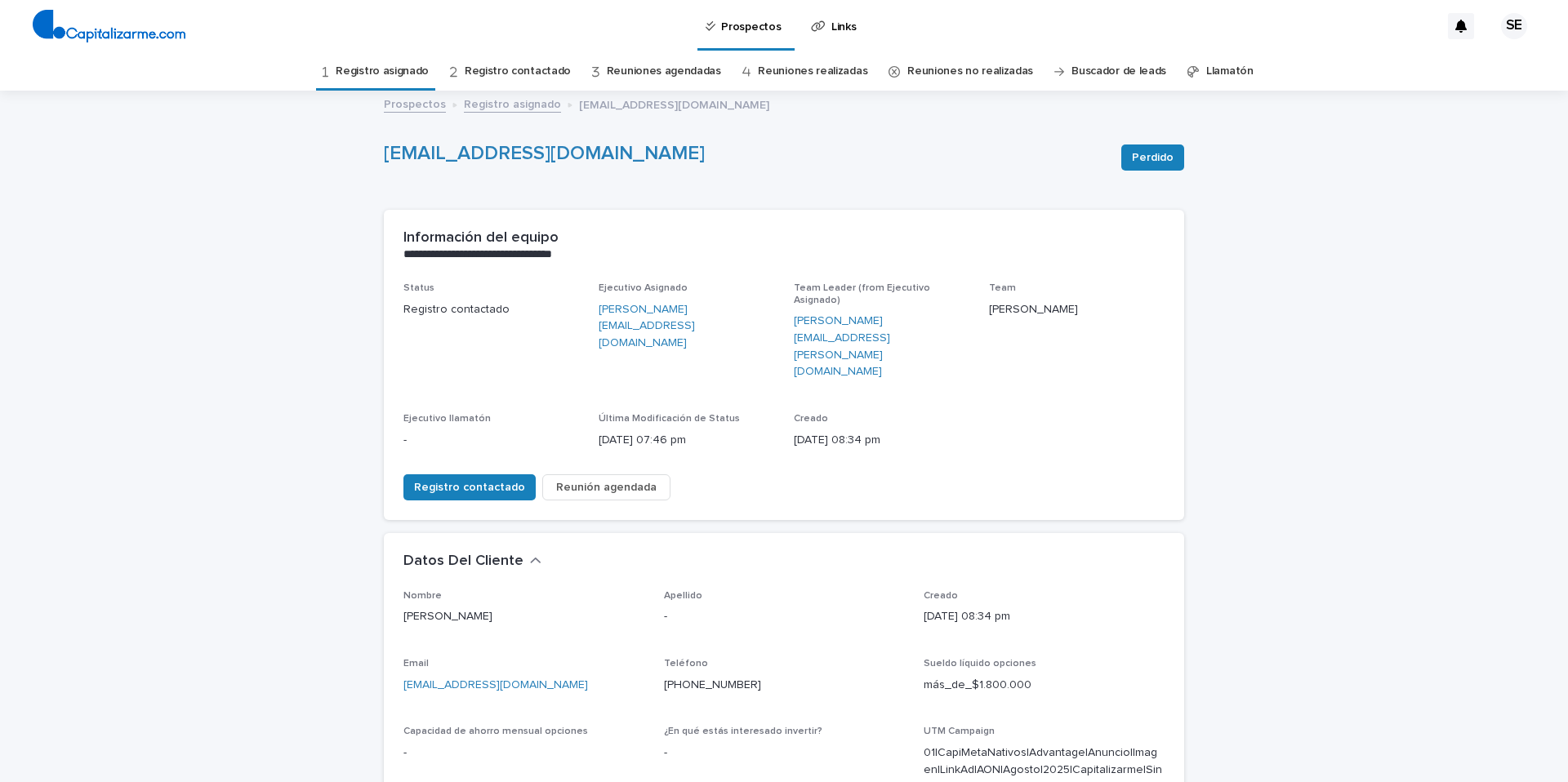
click at [402, 70] on link "Registro asignado" at bounding box center [382, 71] width 93 height 38
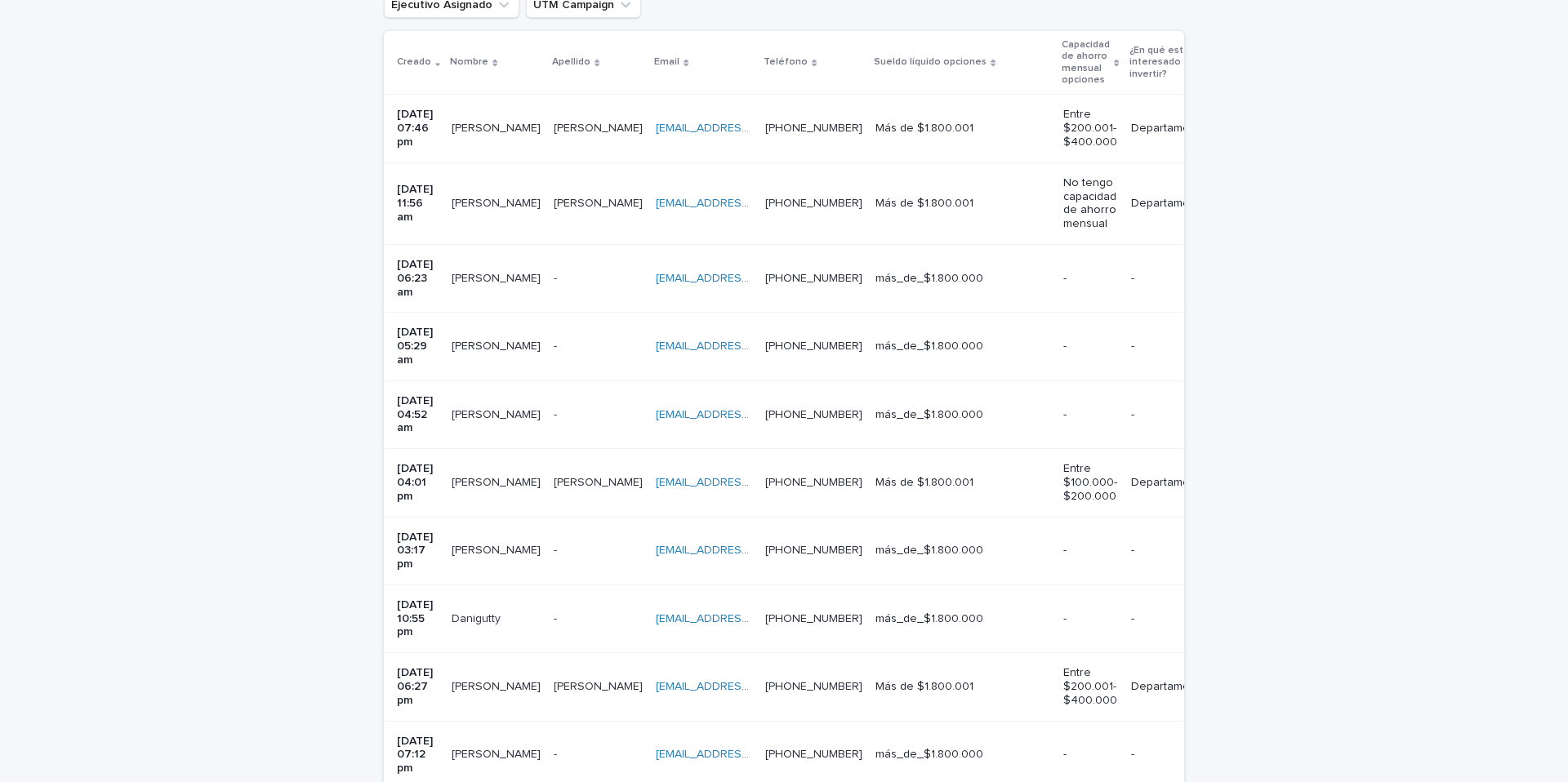
scroll to position [407, 0]
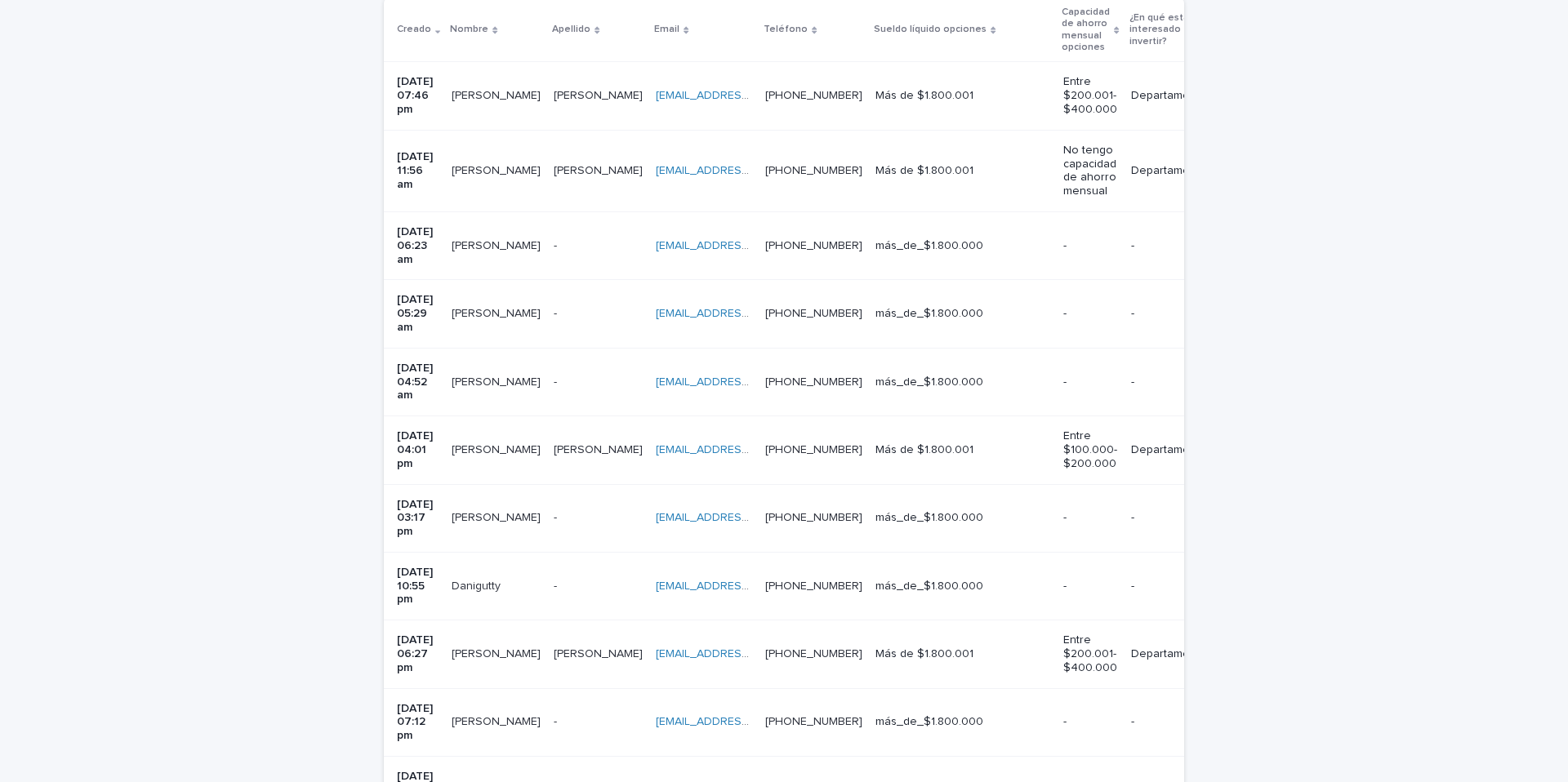
click at [612, 443] on p at bounding box center [598, 450] width 89 height 14
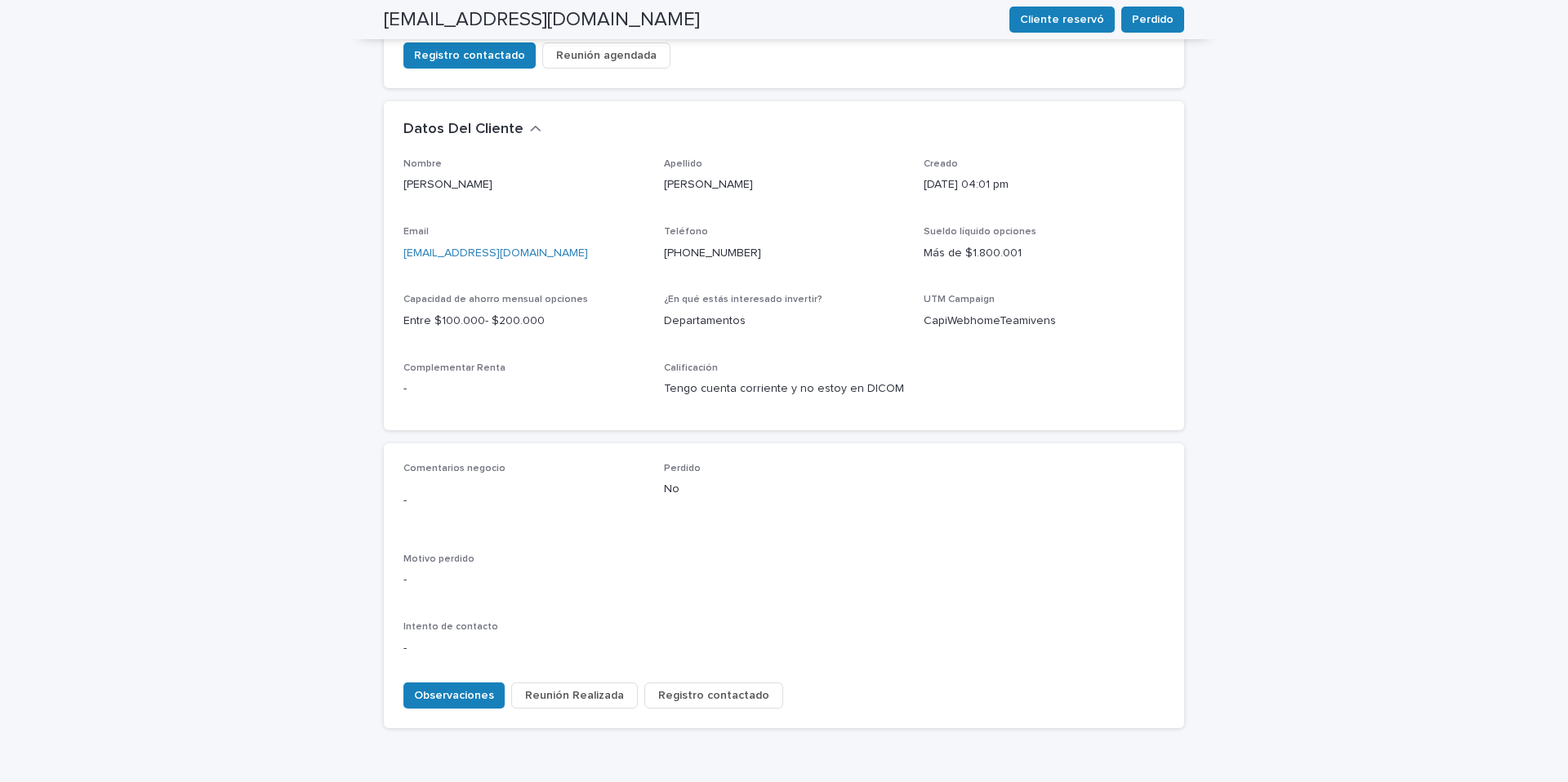
scroll to position [438, 0]
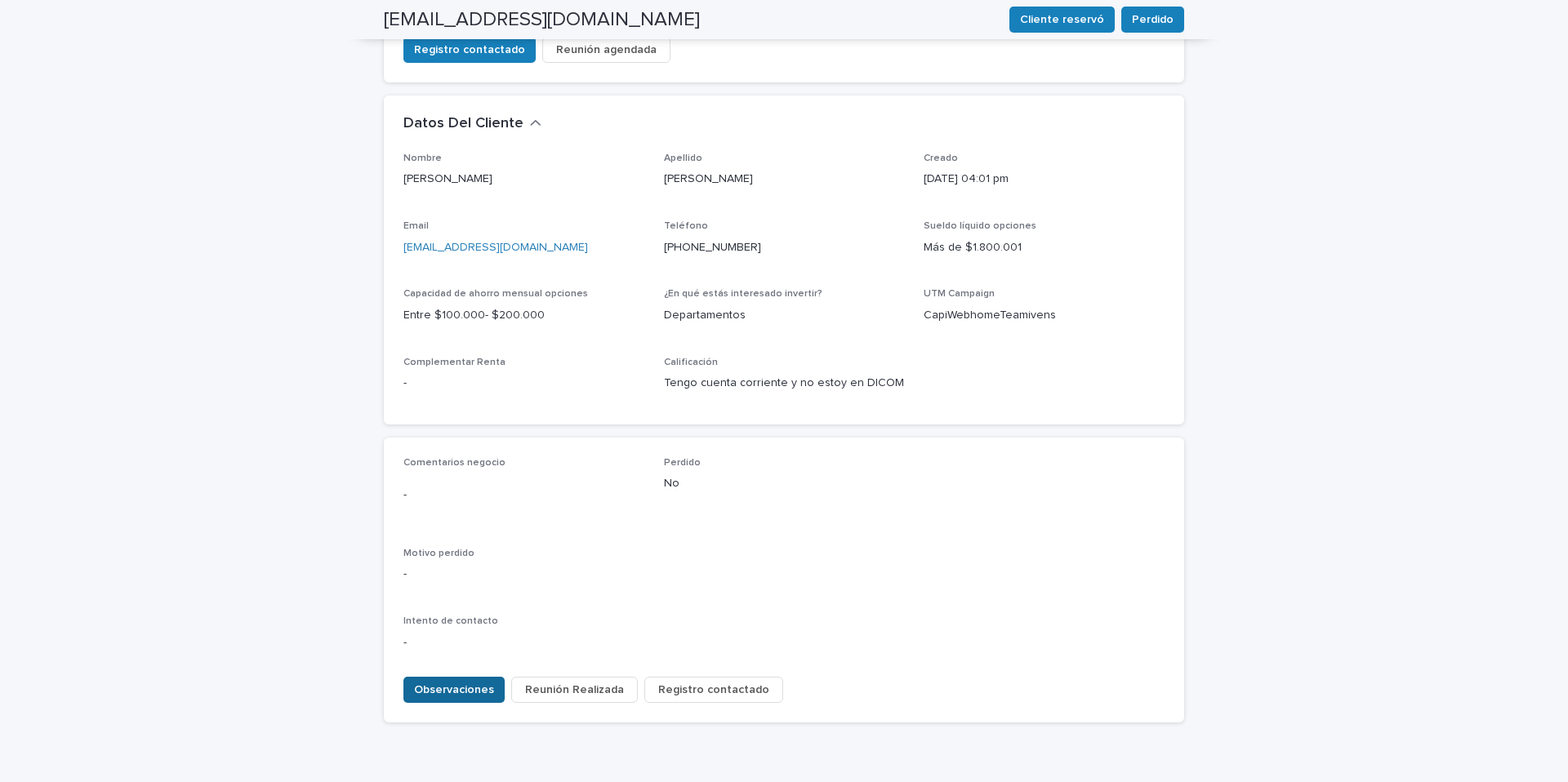
click at [480, 682] on span "Observaciones" at bounding box center [454, 690] width 80 height 16
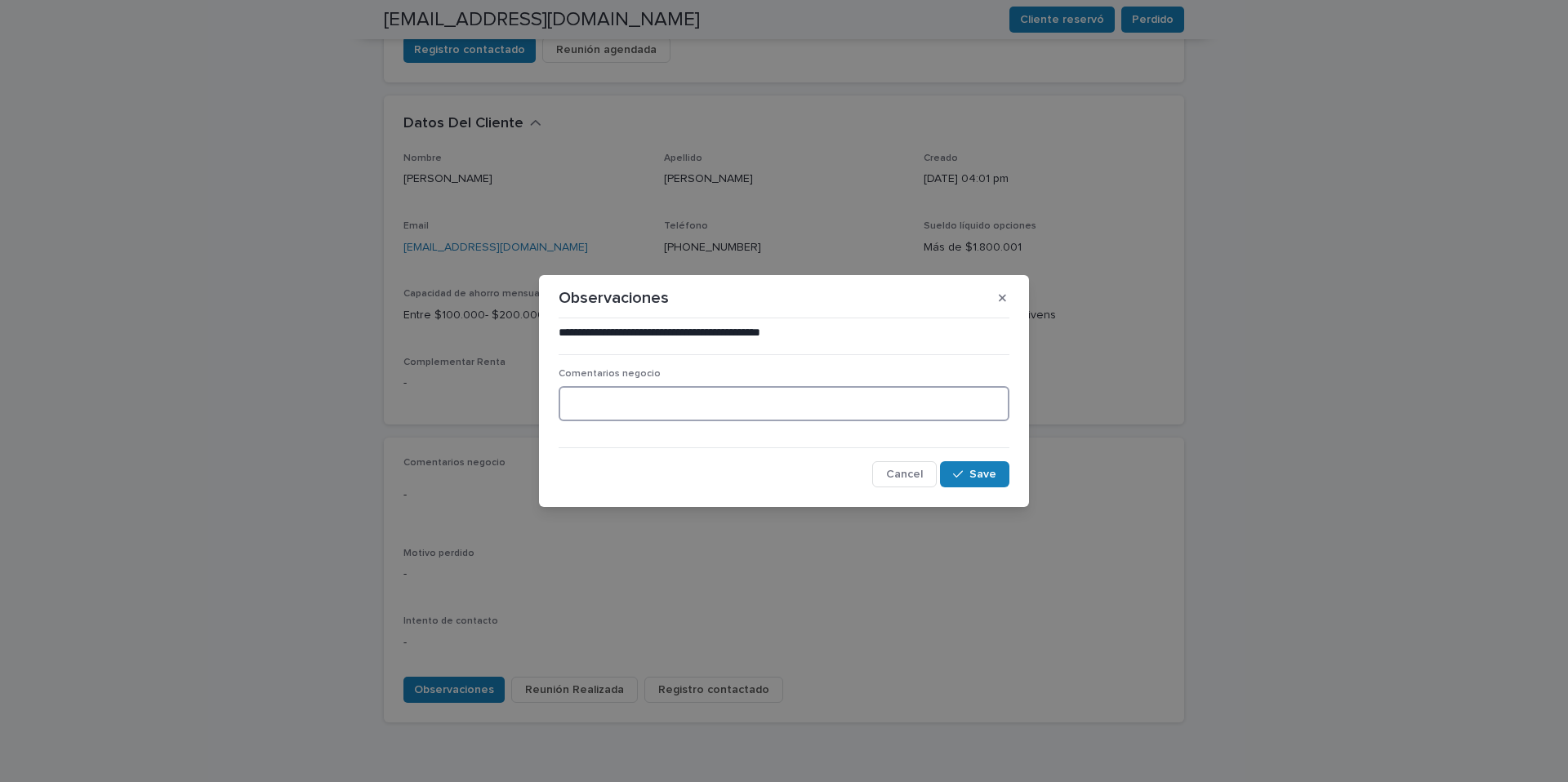
click at [578, 403] on textarea at bounding box center [783, 403] width 450 height 35
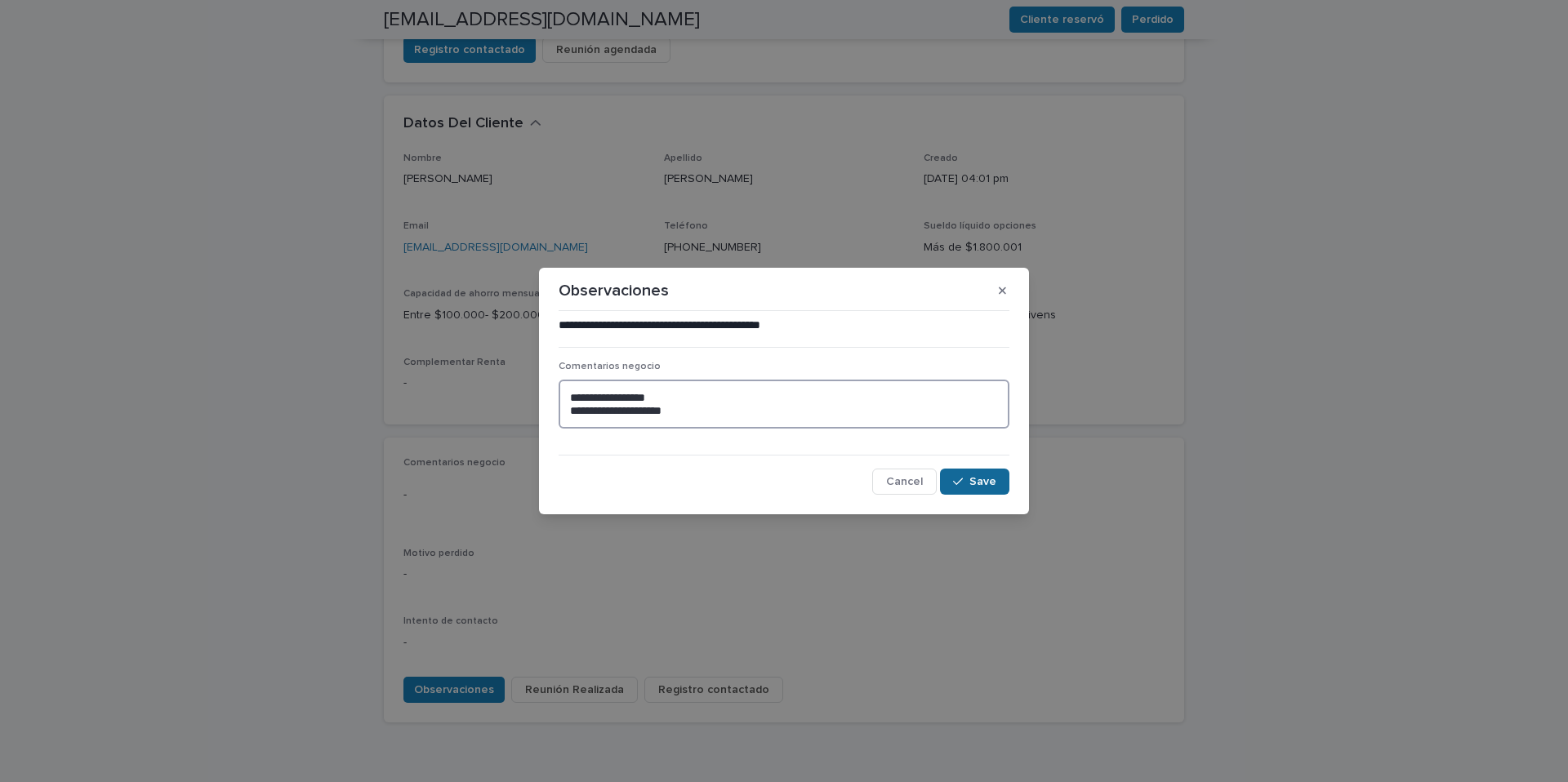
type textarea "**********"
click at [972, 486] on span "Save" at bounding box center [983, 482] width 27 height 12
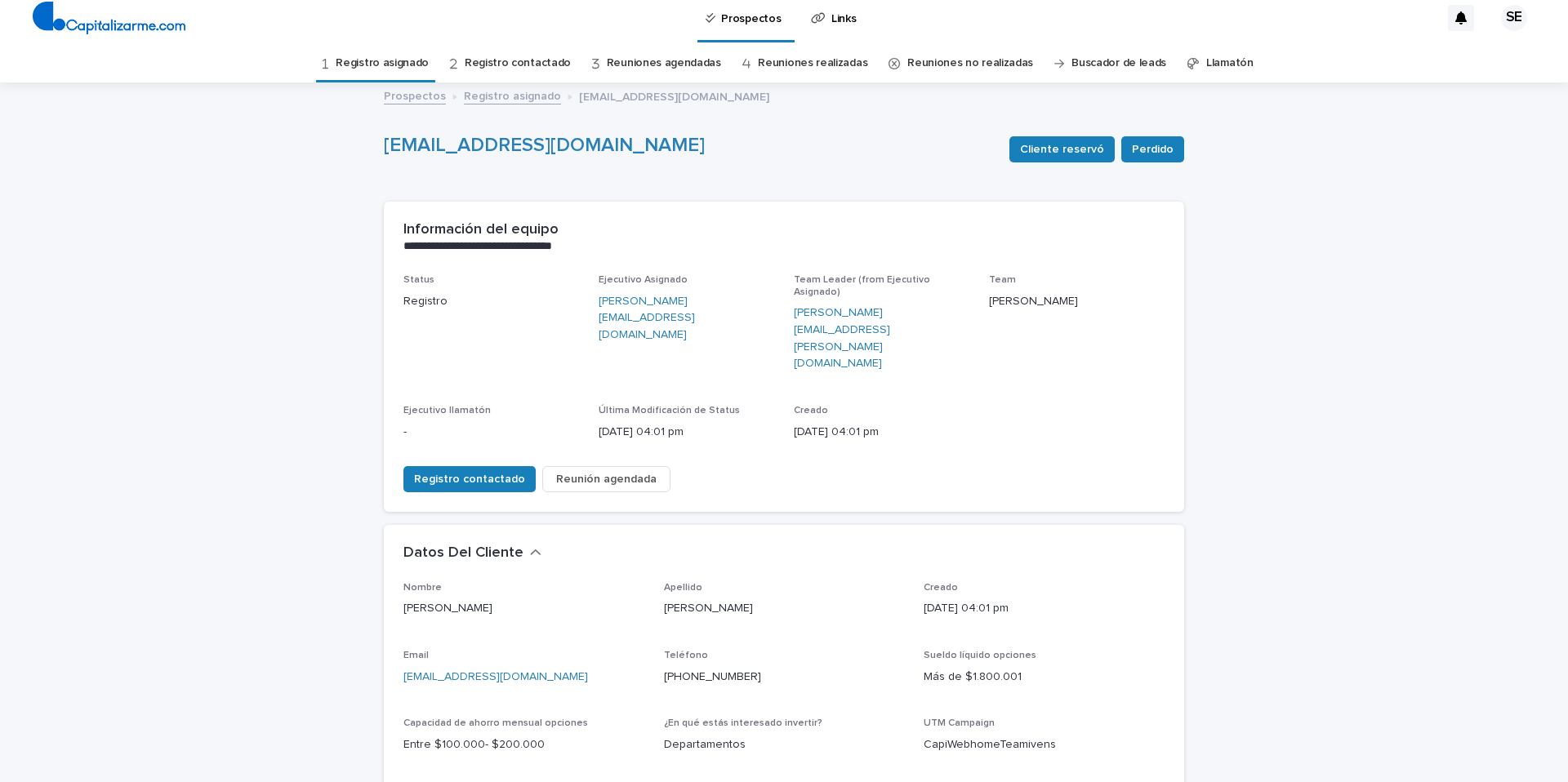
scroll to position [0, 0]
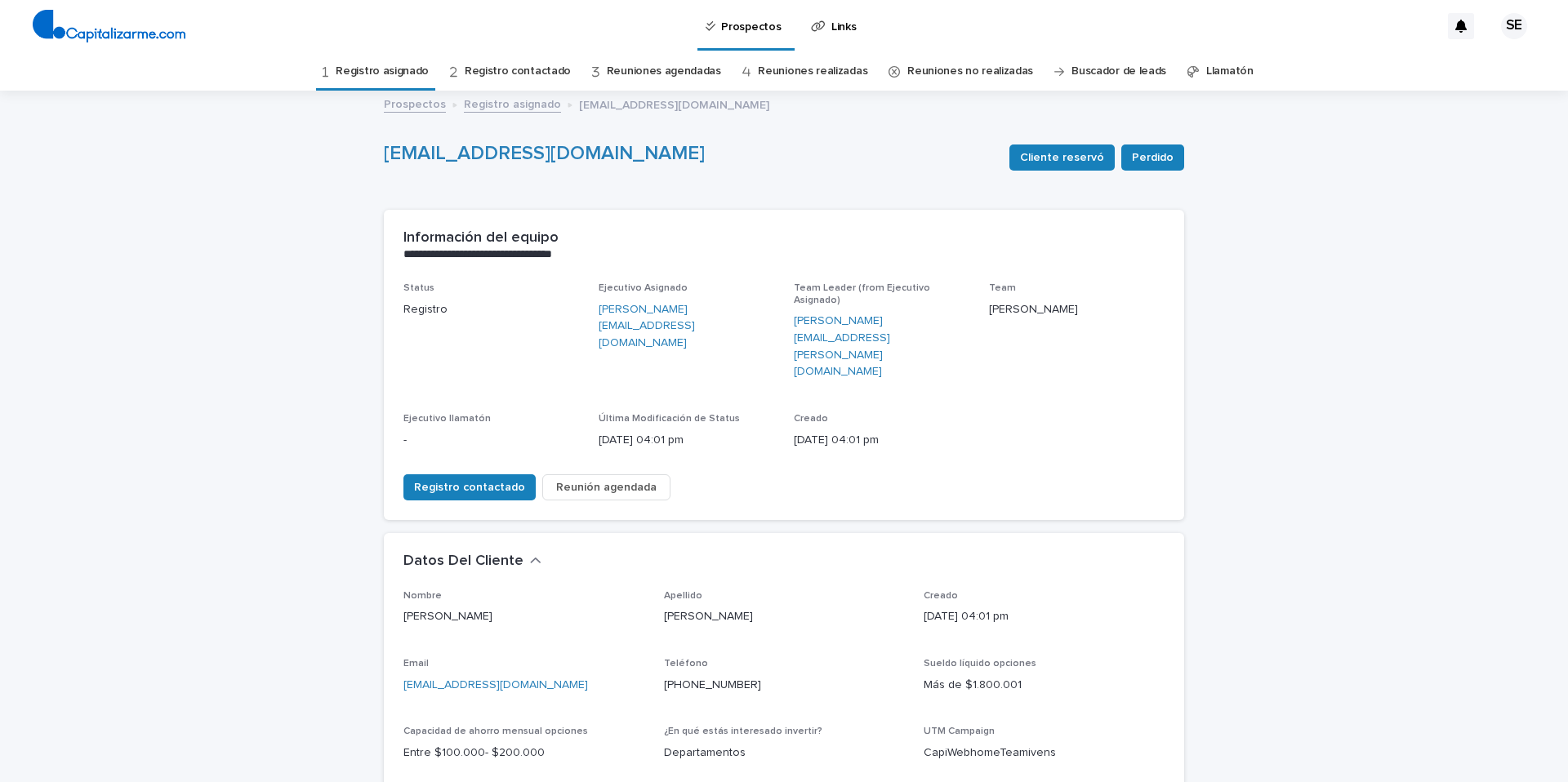
click at [404, 67] on link "Registro asignado" at bounding box center [382, 71] width 93 height 38
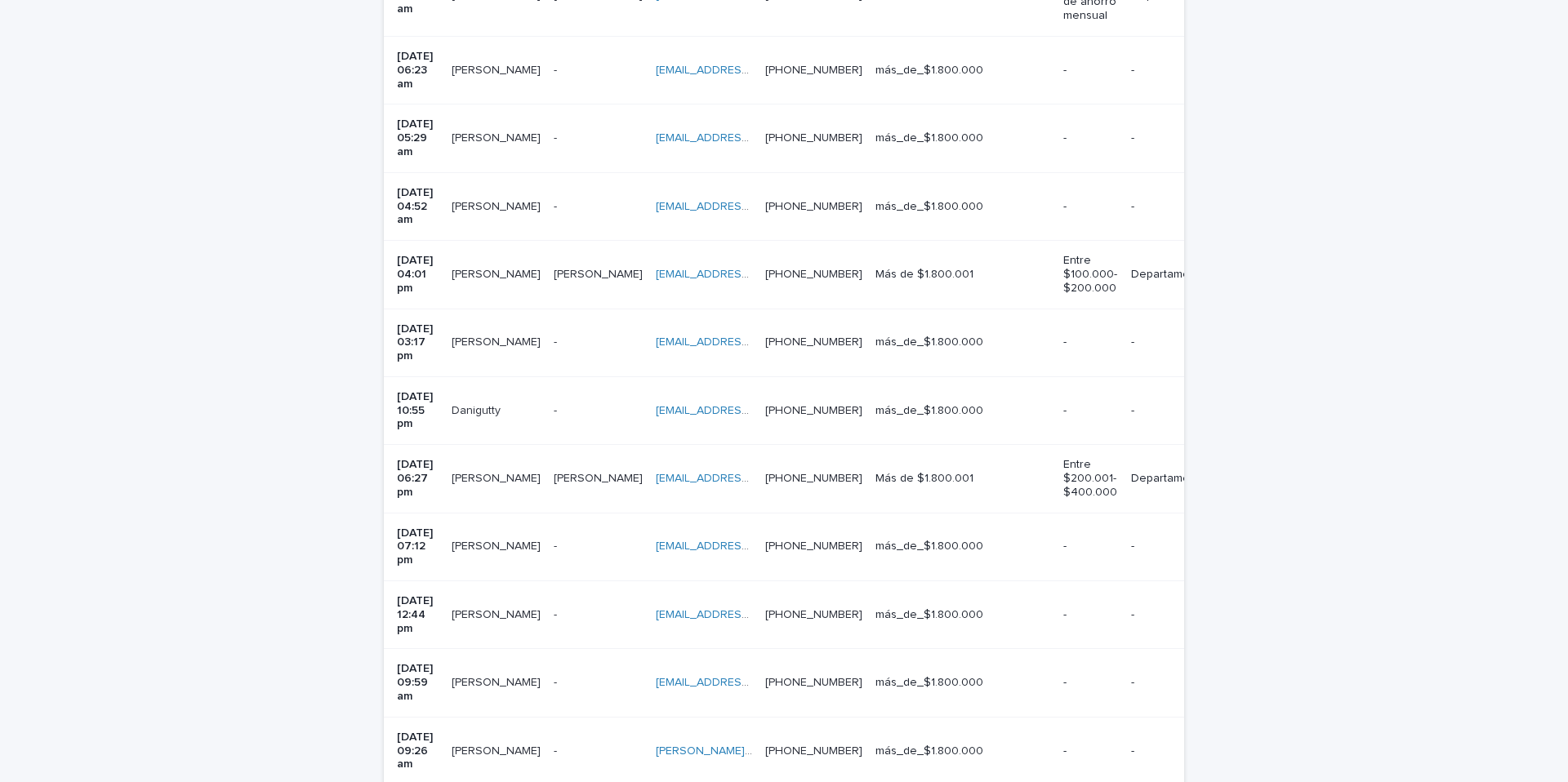
scroll to position [593, 0]
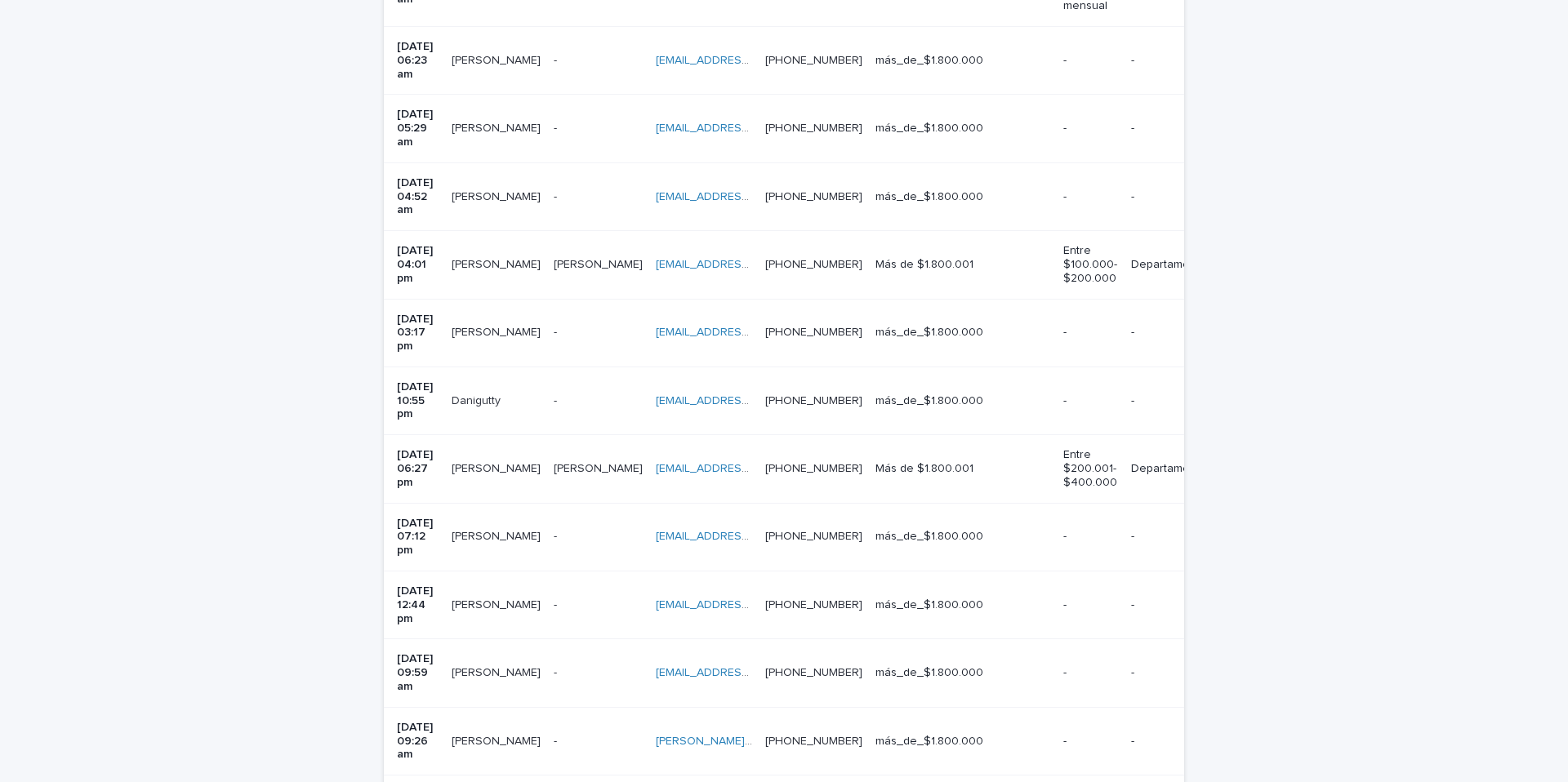
click at [613, 325] on p at bounding box center [598, 333] width 89 height 14
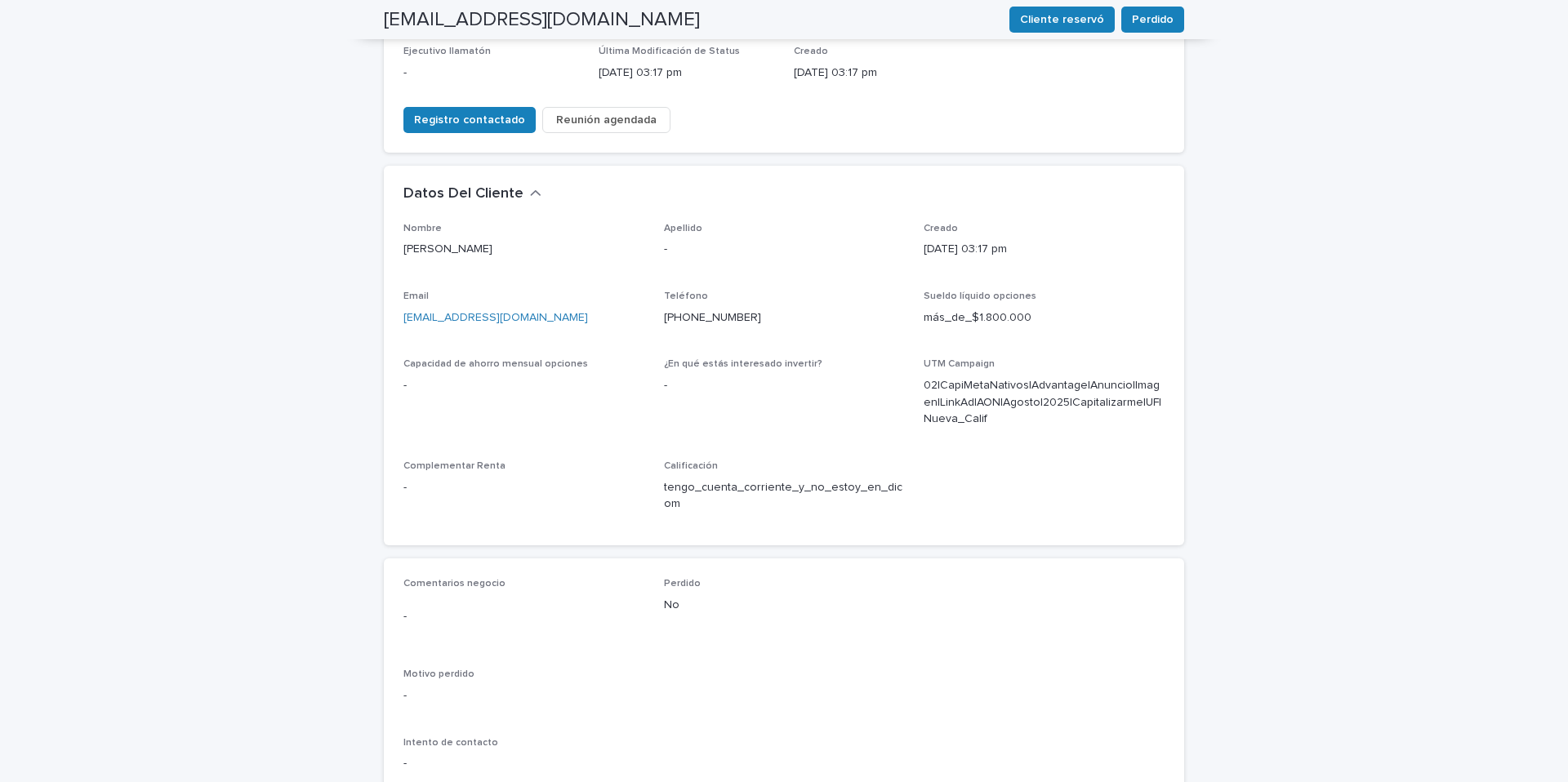
scroll to position [370, 0]
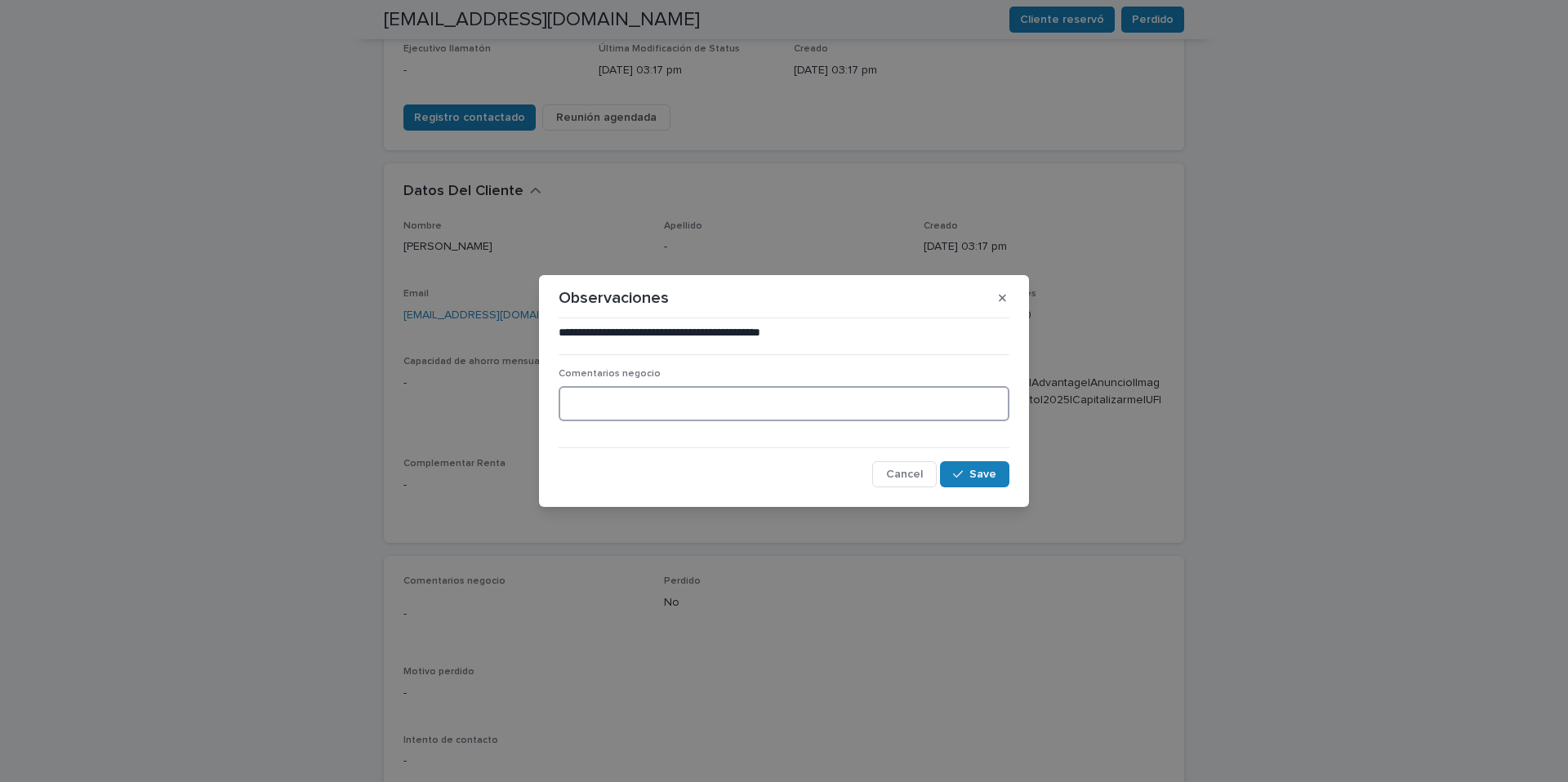
click at [590, 401] on textarea at bounding box center [783, 403] width 450 height 35
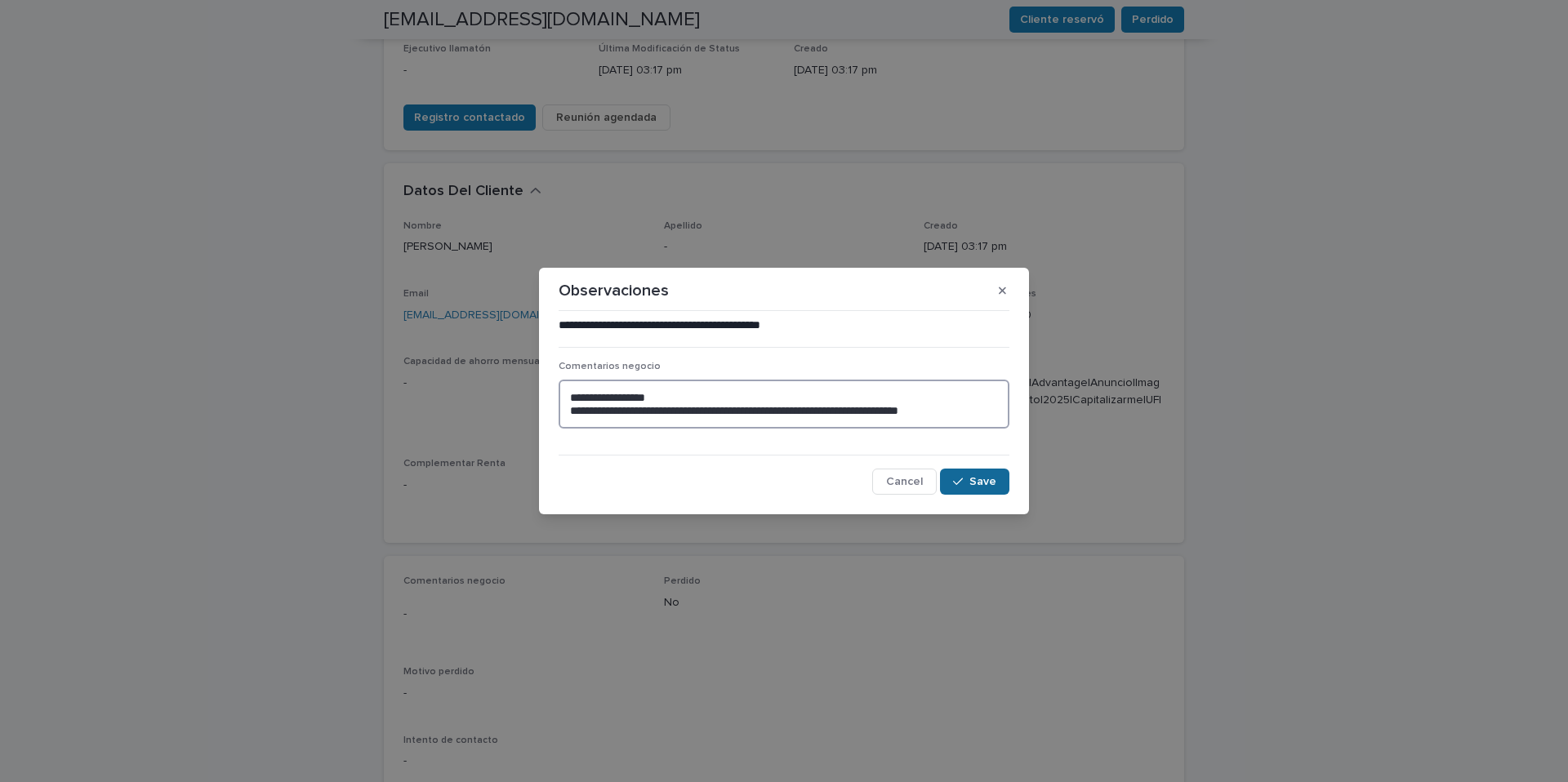
type textarea "**********"
click at [973, 482] on span "Save" at bounding box center [983, 482] width 27 height 12
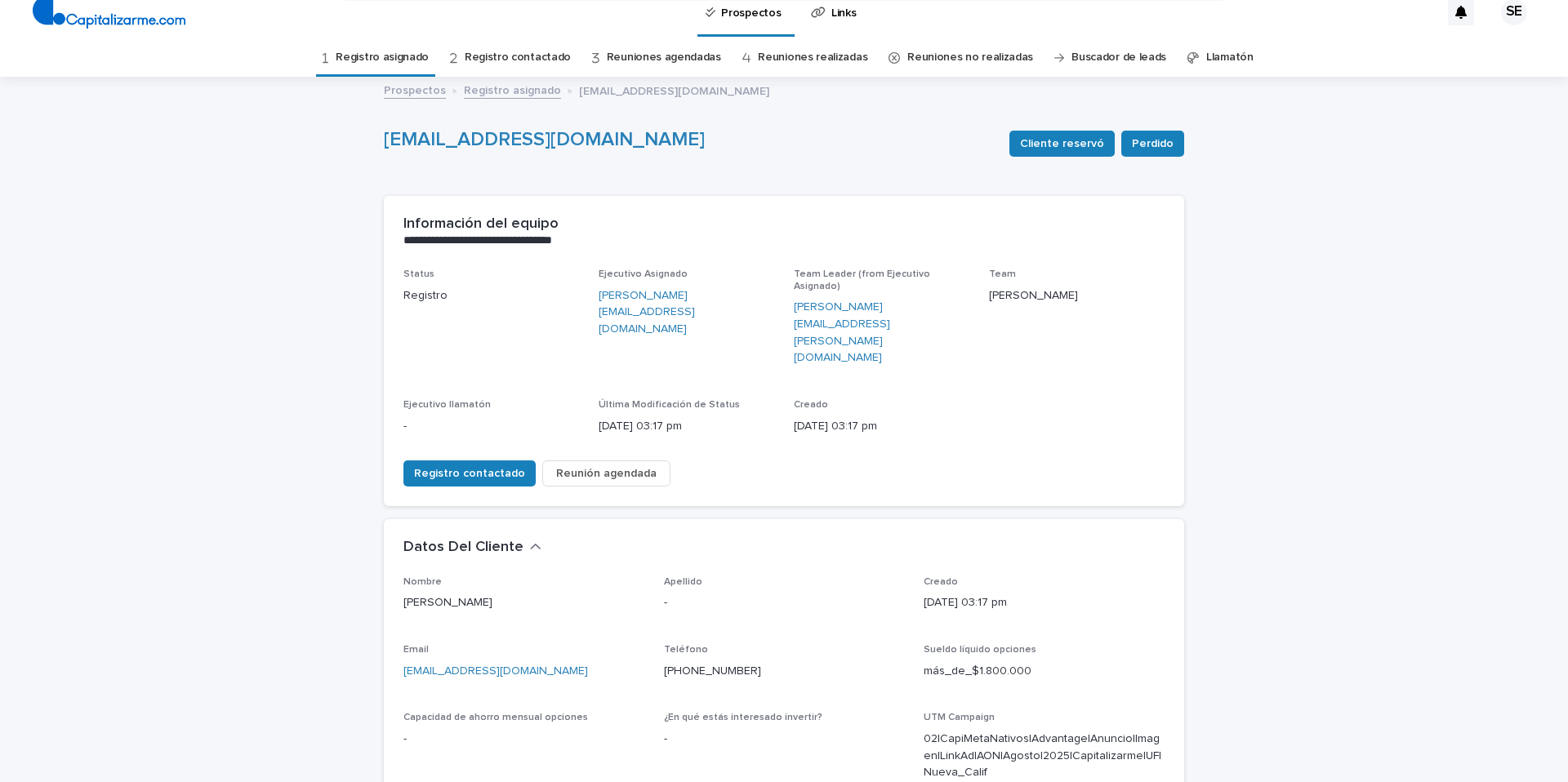
scroll to position [0, 0]
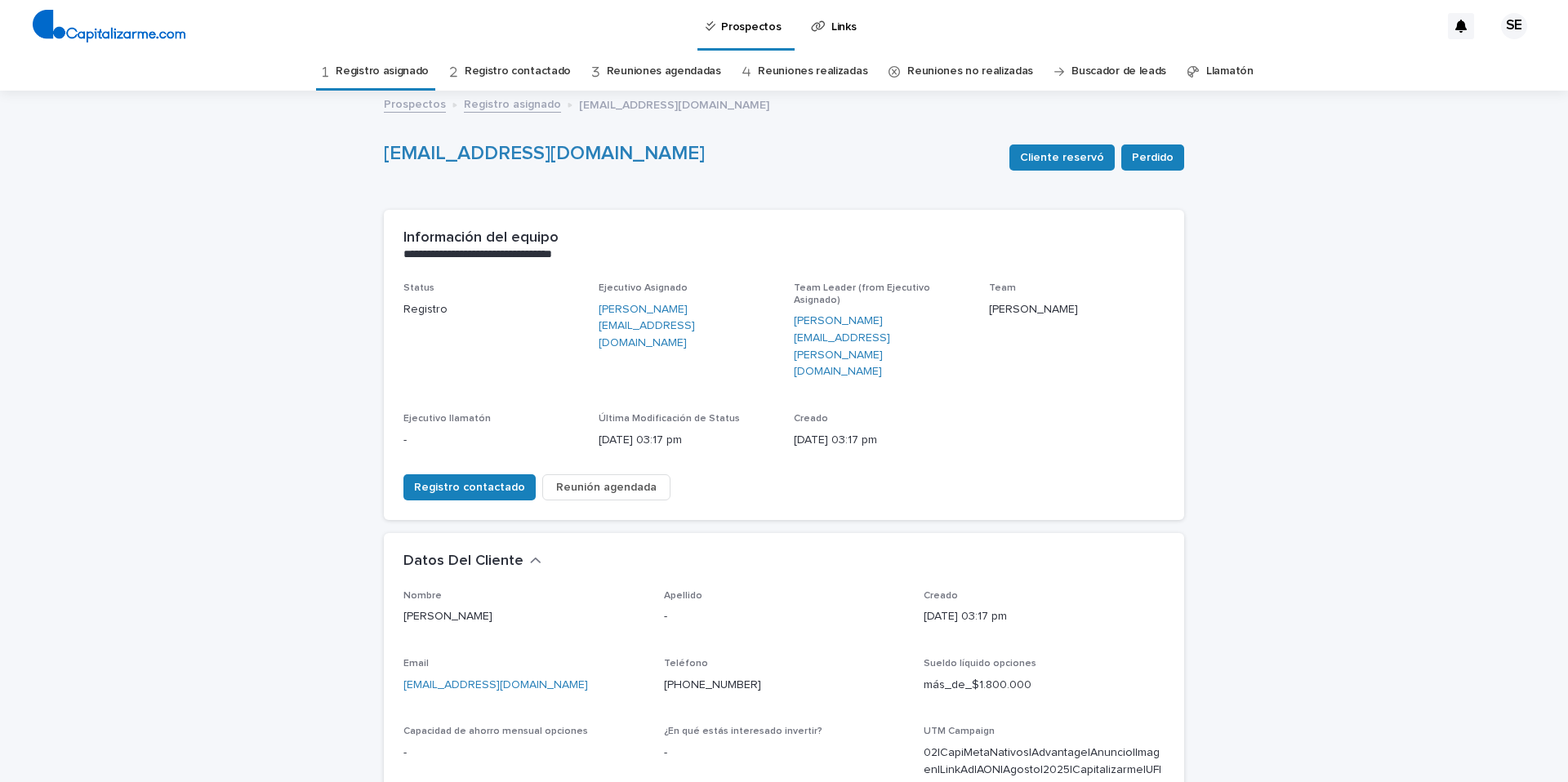
click at [403, 70] on link "Registro asignado" at bounding box center [382, 71] width 93 height 38
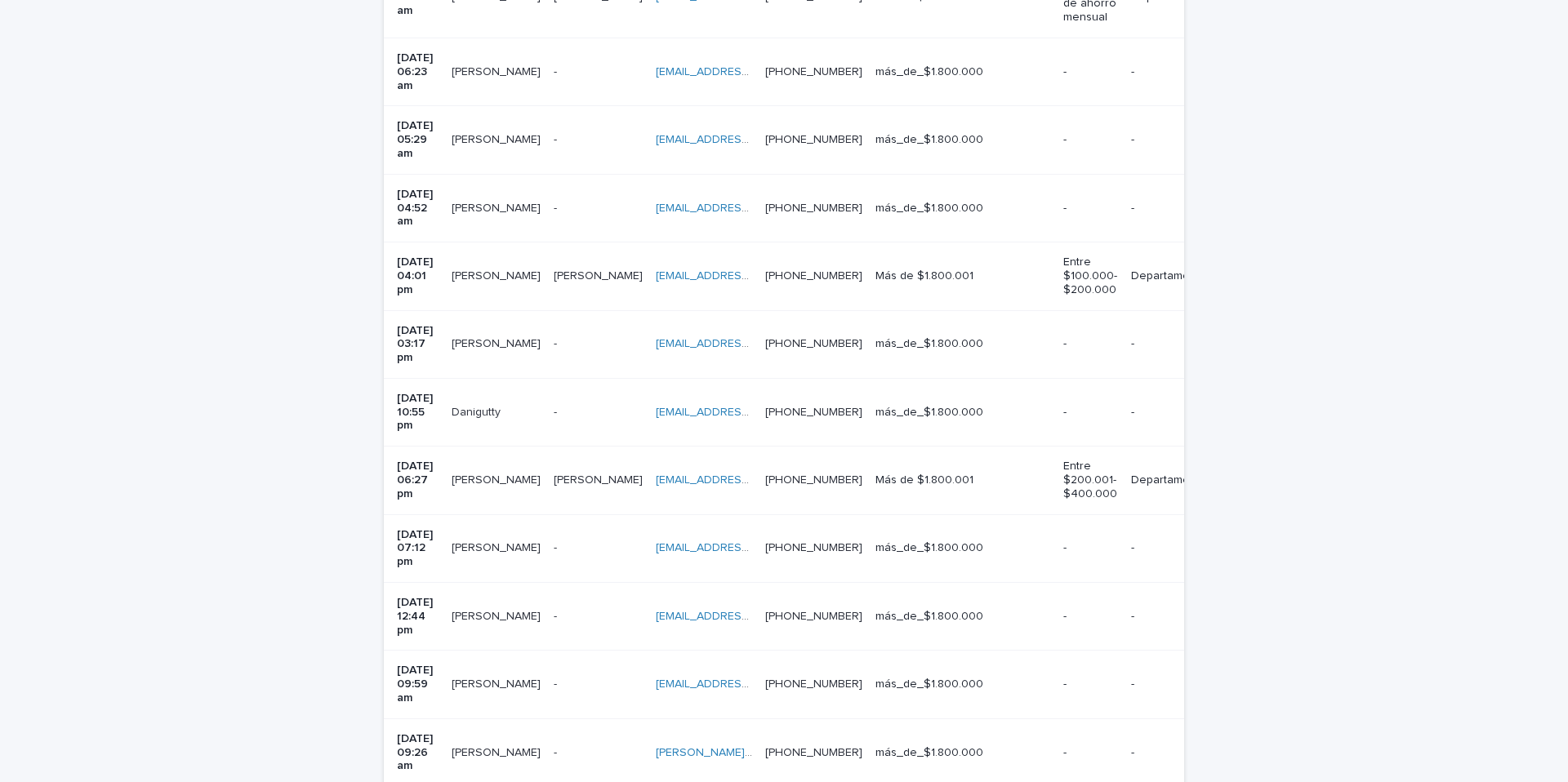
scroll to position [606, 0]
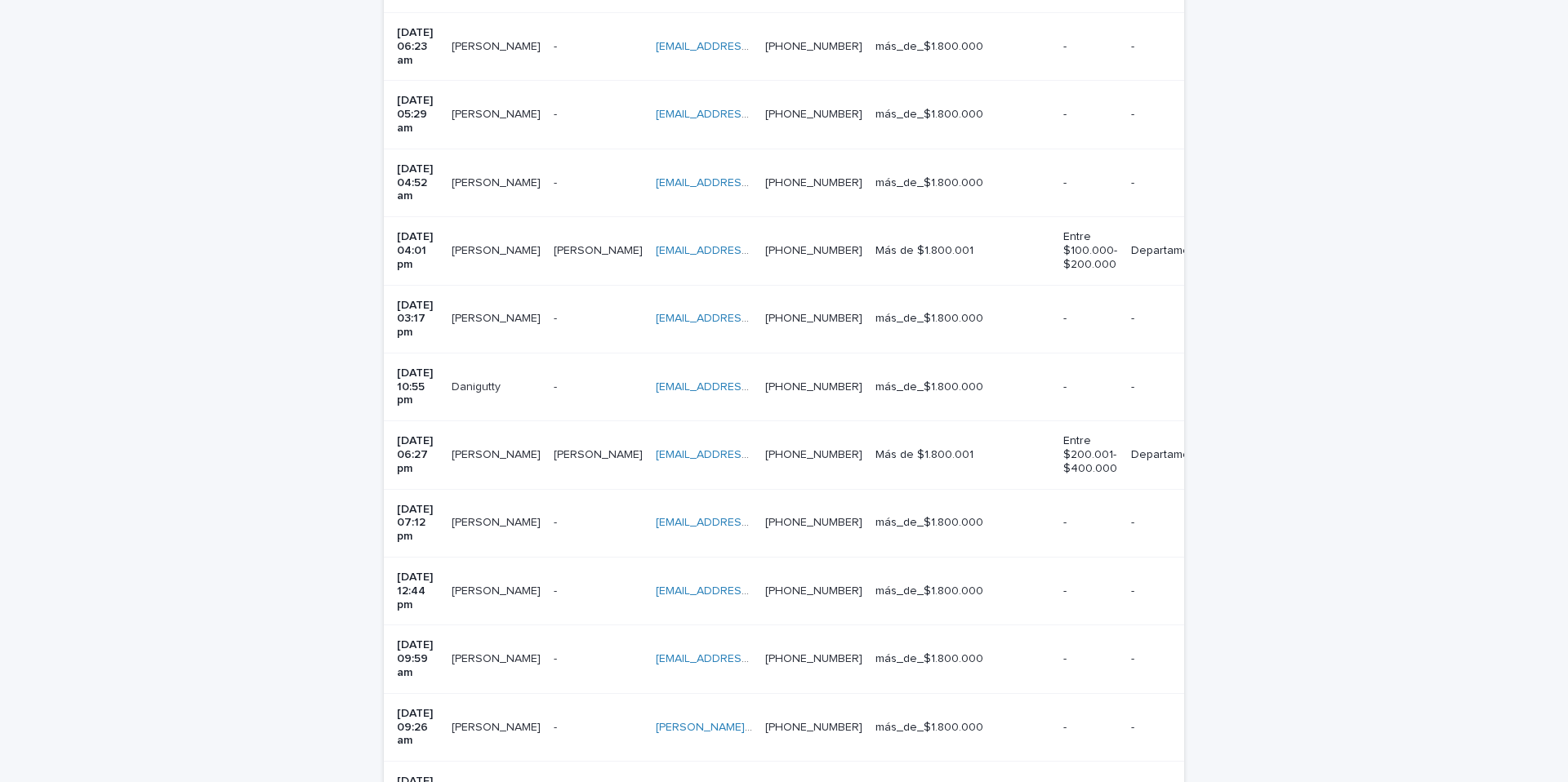
click at [578, 381] on p at bounding box center [598, 388] width 89 height 14
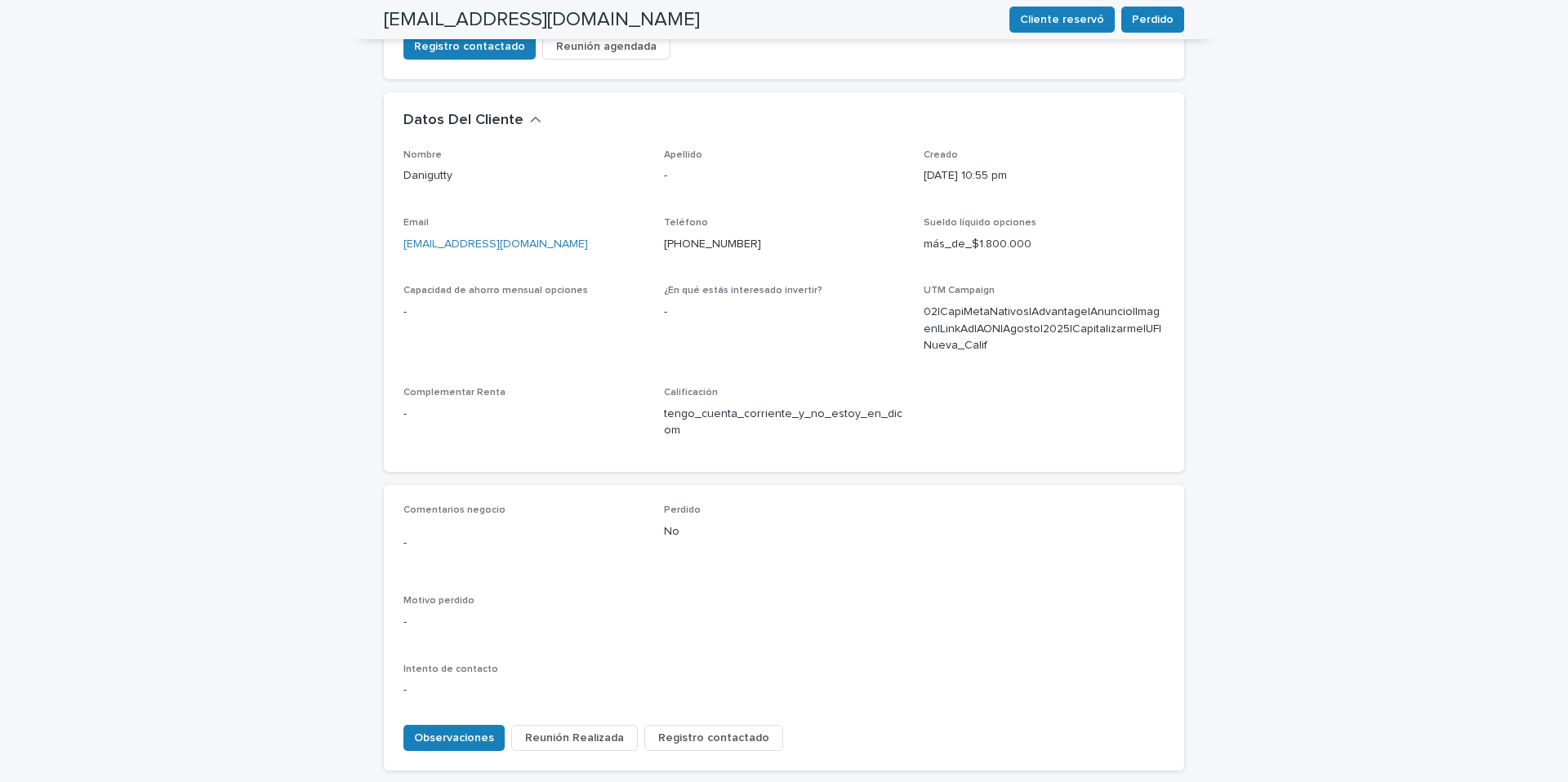
scroll to position [508, 0]
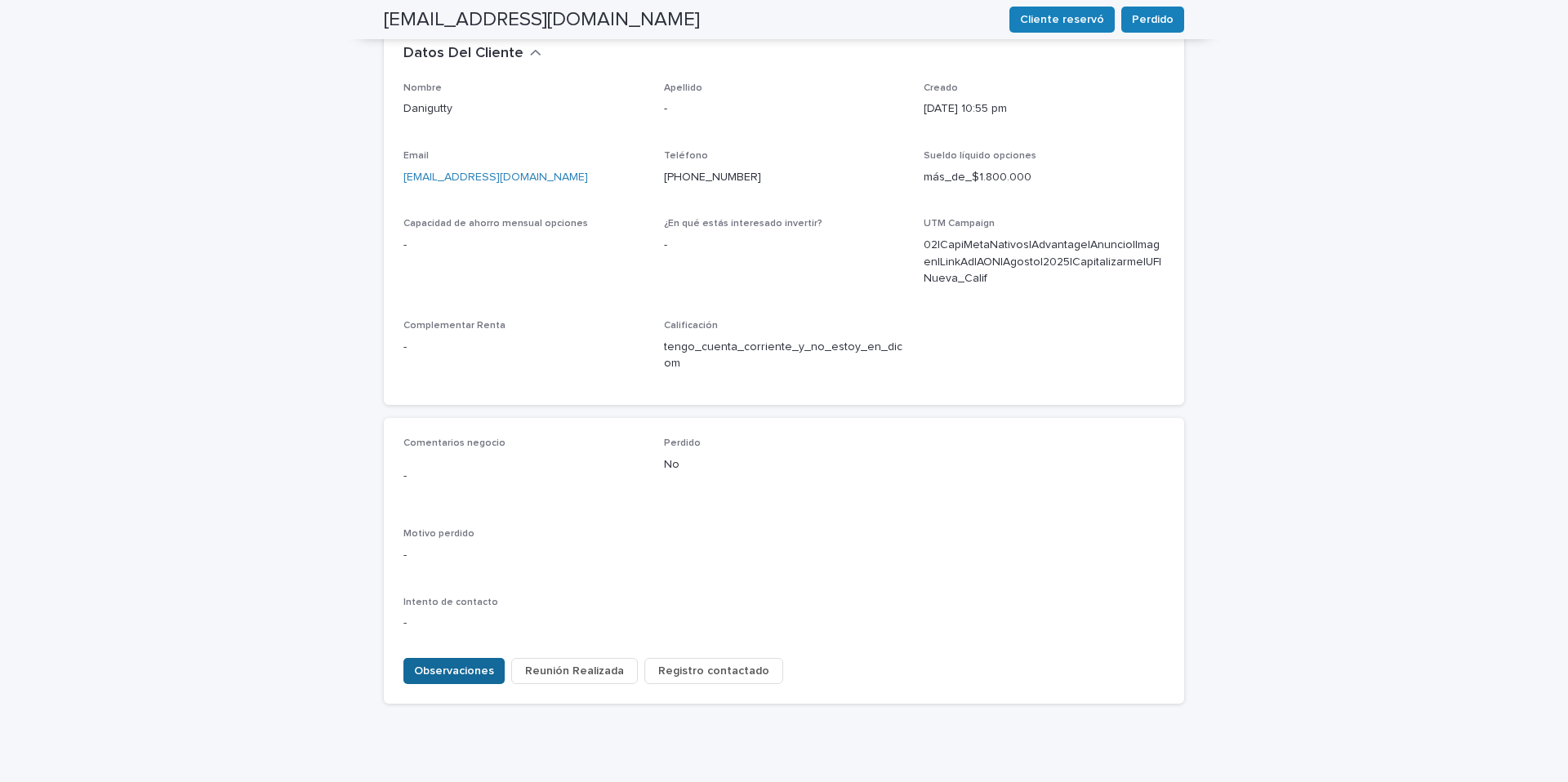
click at [461, 663] on span "Observaciones" at bounding box center [454, 671] width 80 height 16
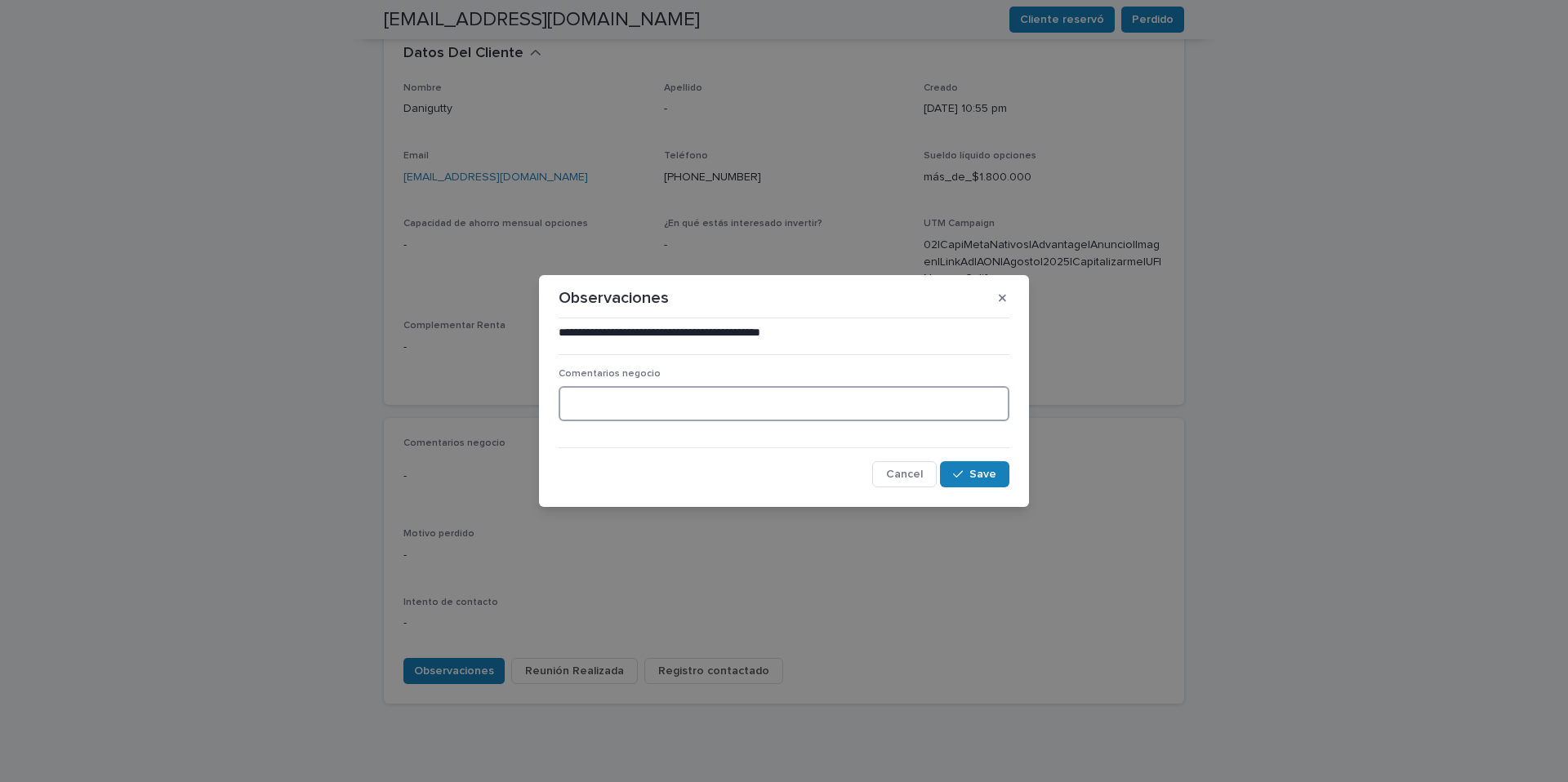
click at [616, 391] on textarea at bounding box center [783, 403] width 450 height 35
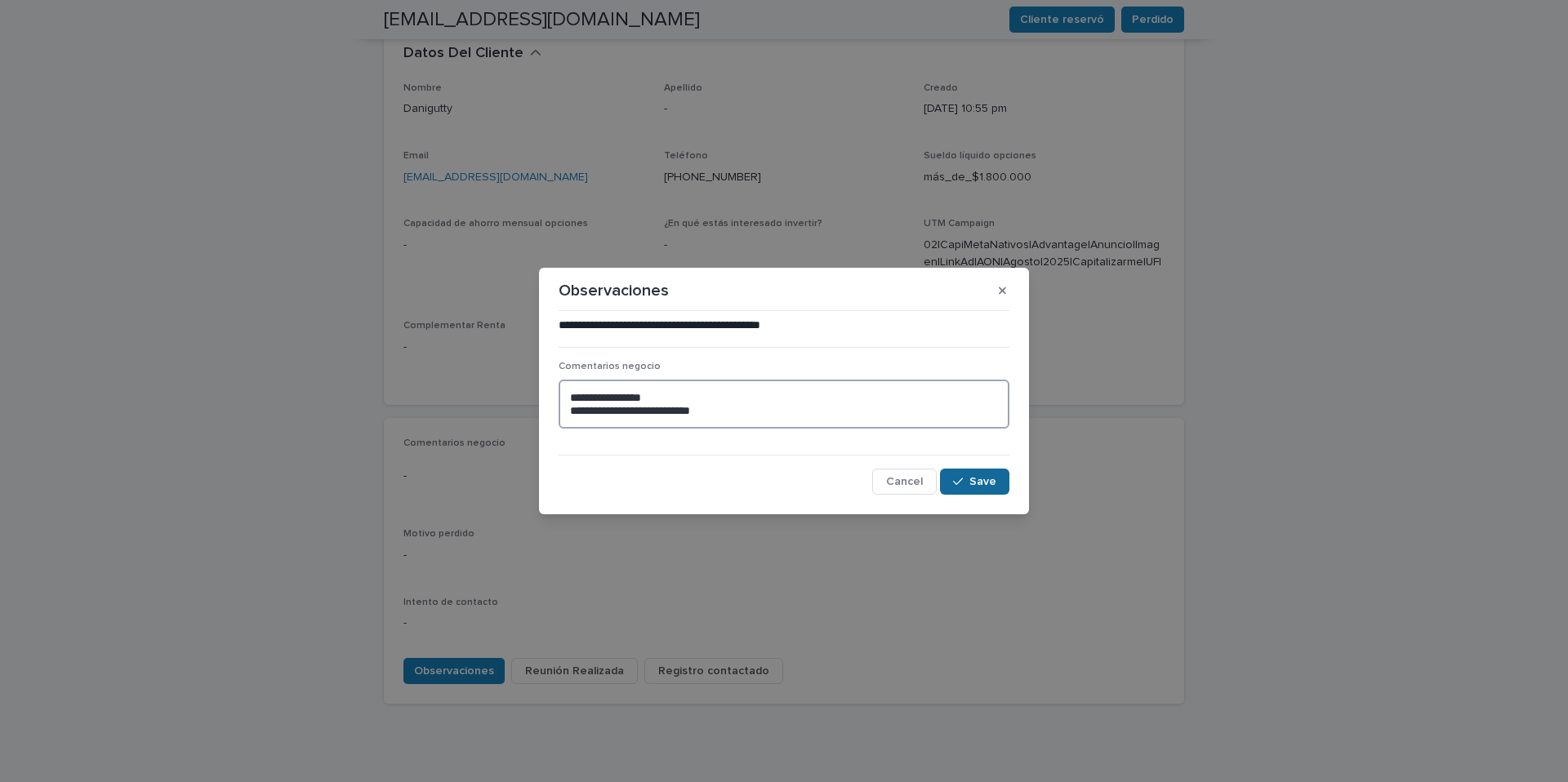
type textarea "**********"
click at [989, 483] on span "Save" at bounding box center [983, 482] width 27 height 12
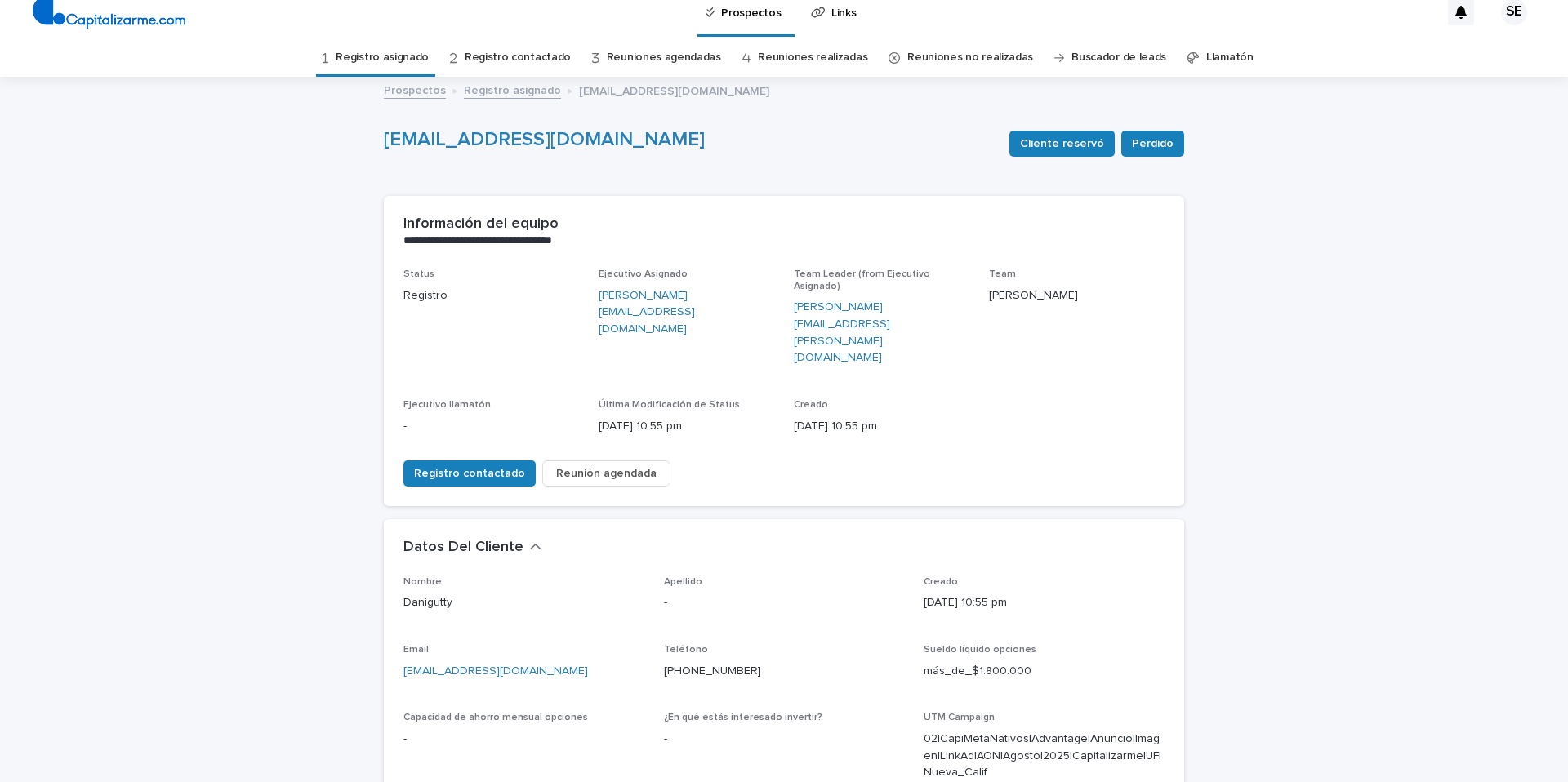
scroll to position [0, 0]
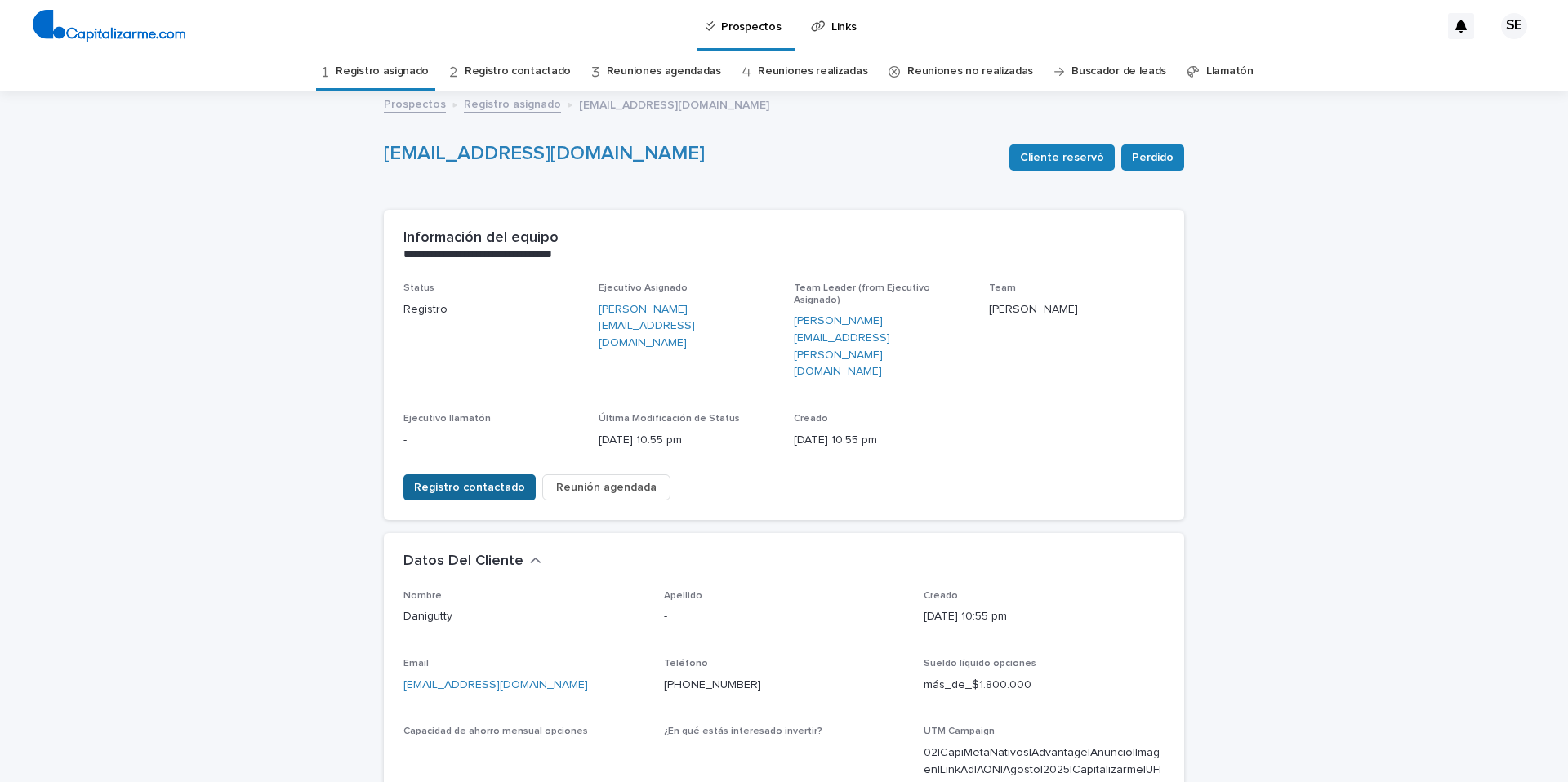
click at [478, 480] on span "Registro contactado" at bounding box center [469, 488] width 111 height 16
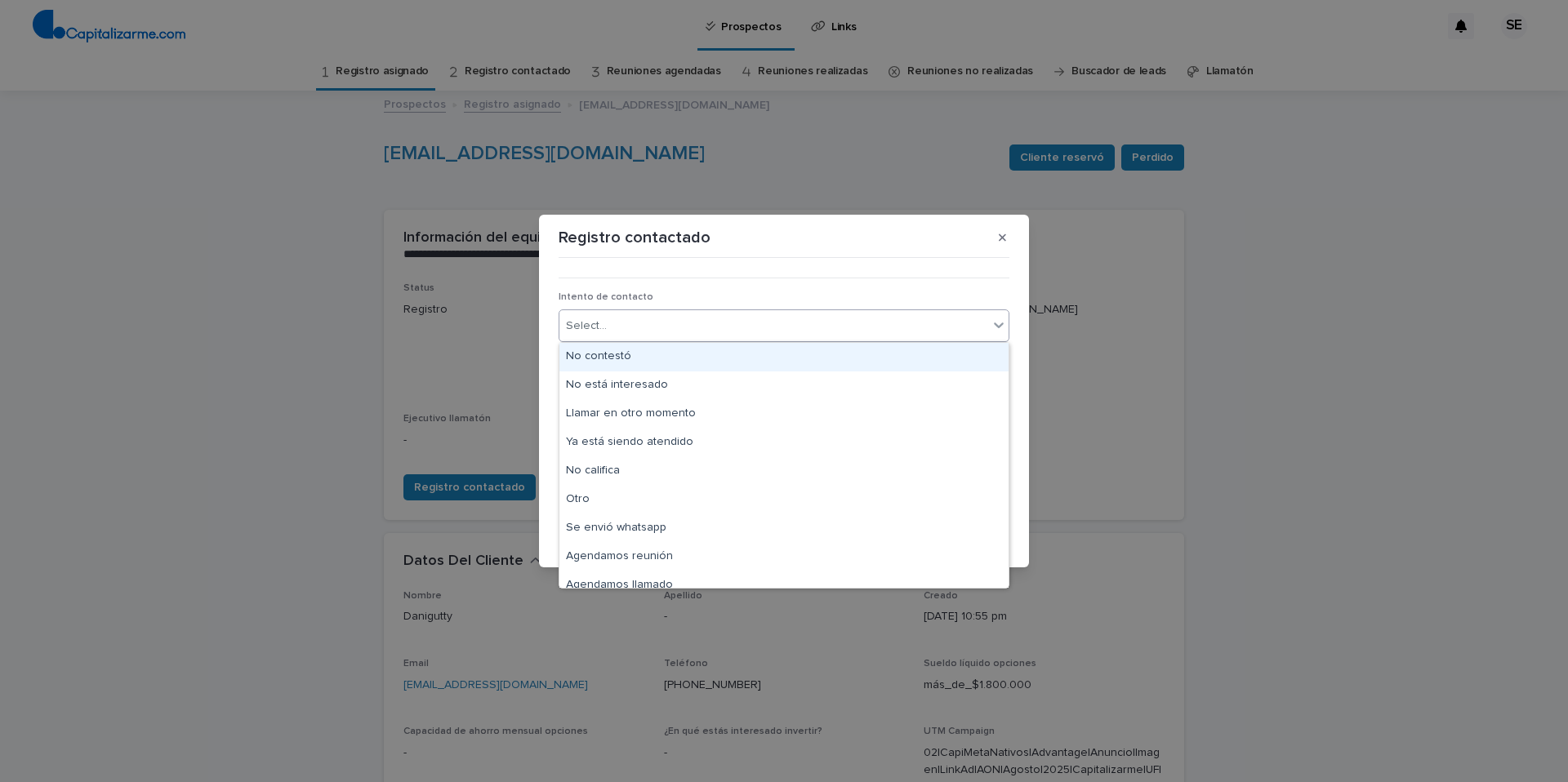
click at [1001, 324] on icon at bounding box center [998, 325] width 10 height 5
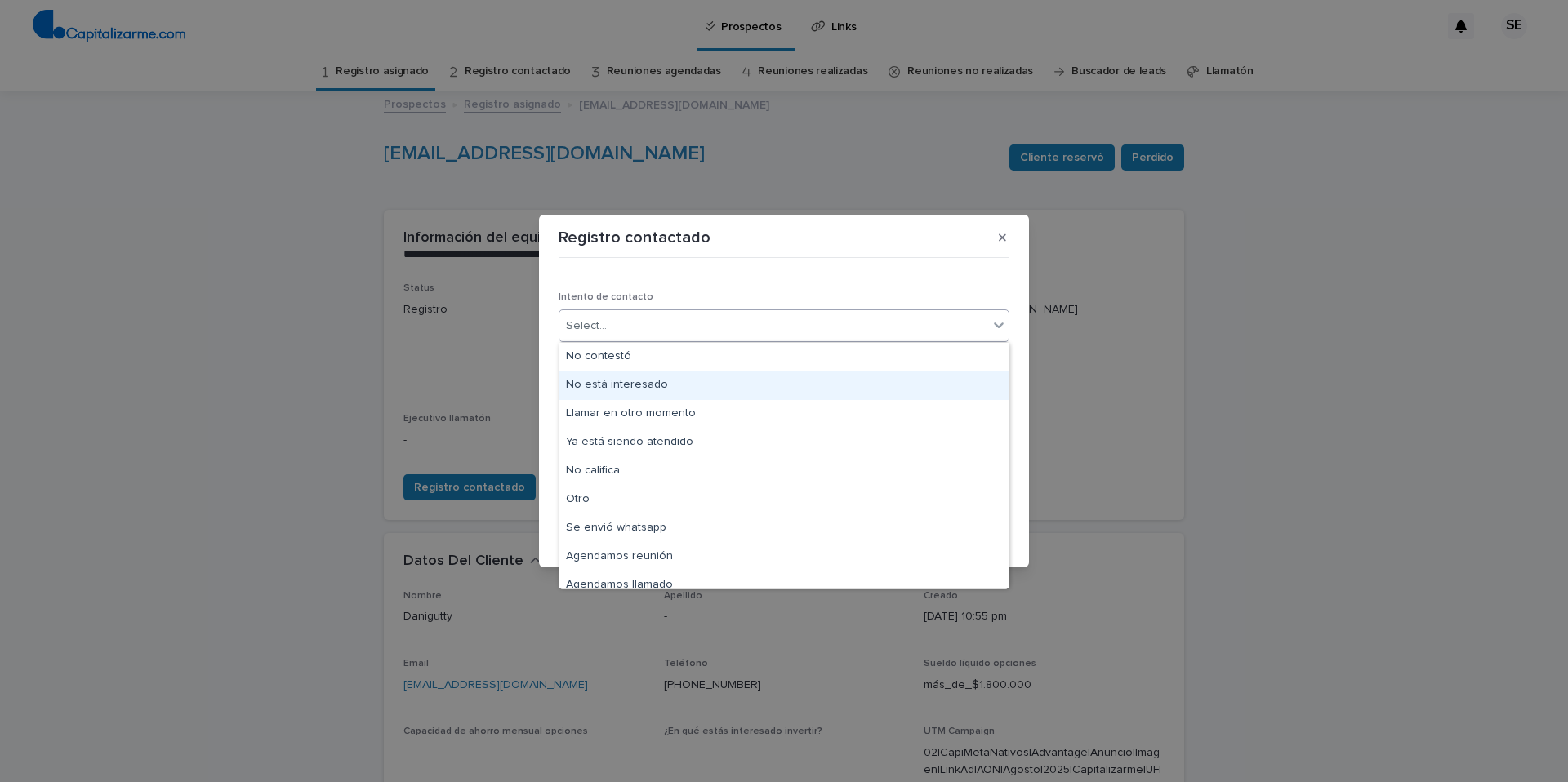
click at [645, 385] on div "No está interesado" at bounding box center [784, 386] width 450 height 29
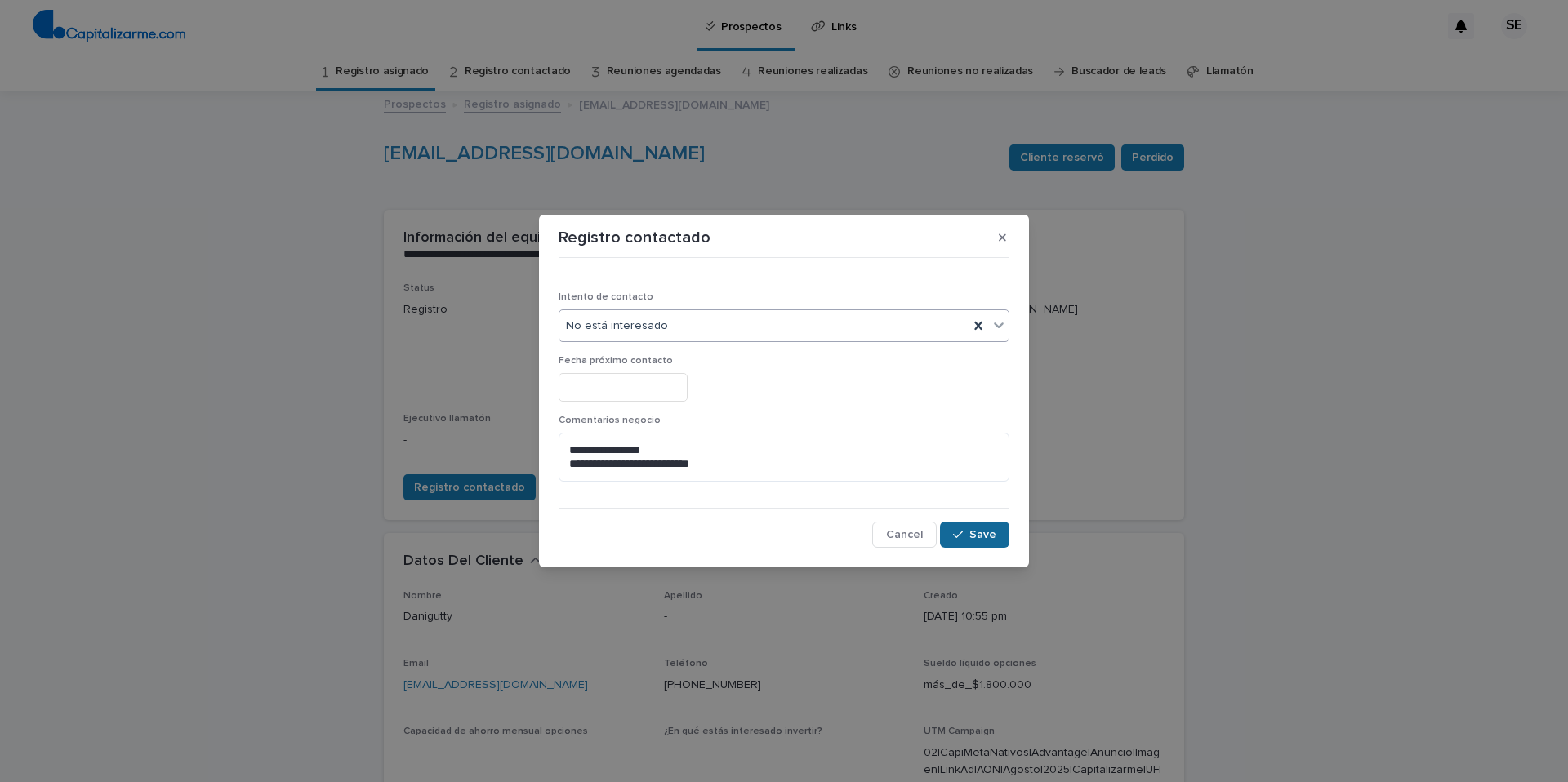
click at [978, 535] on span "Save" at bounding box center [983, 534] width 27 height 12
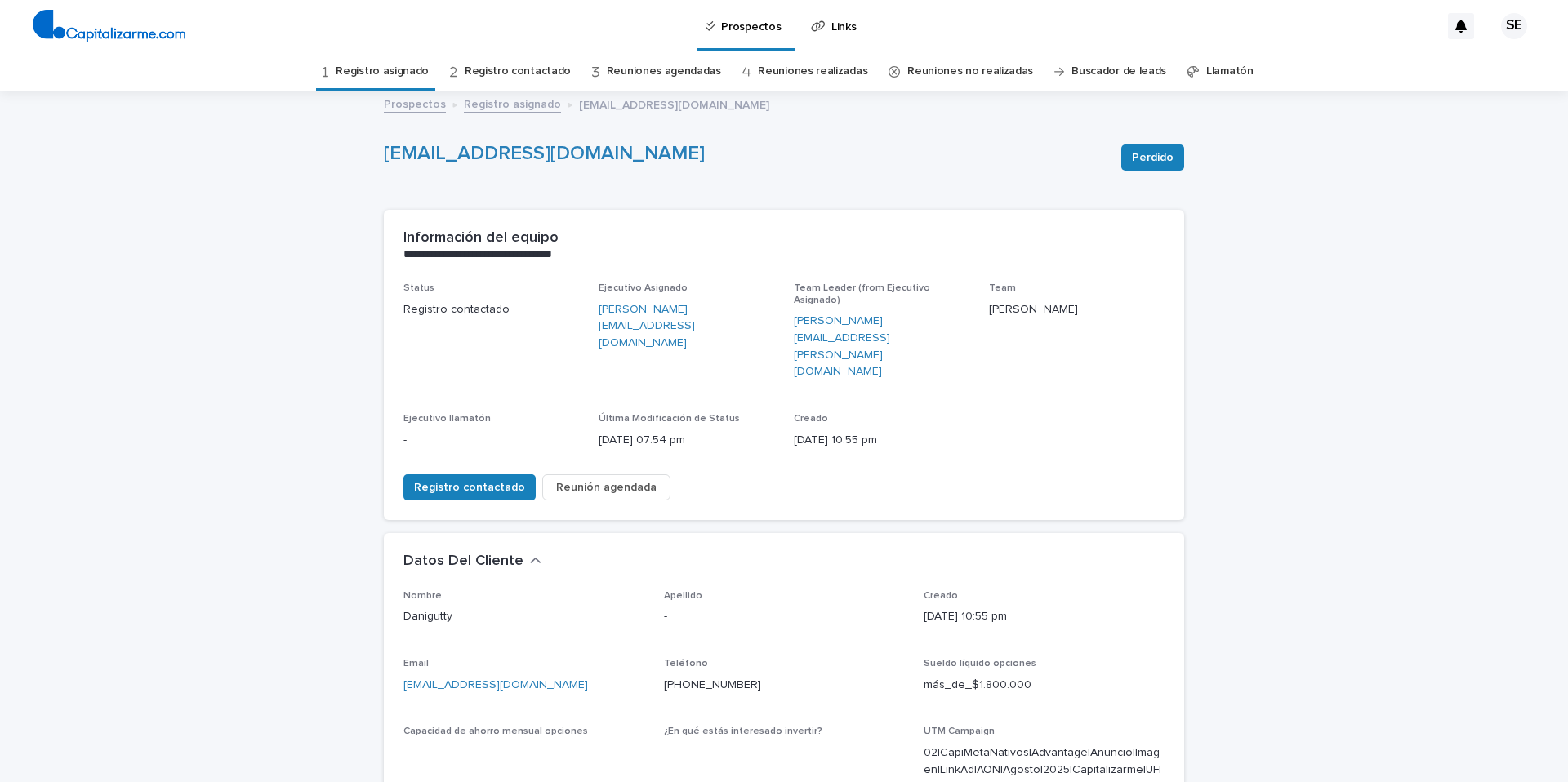
click at [416, 70] on link "Registro asignado" at bounding box center [382, 71] width 93 height 38
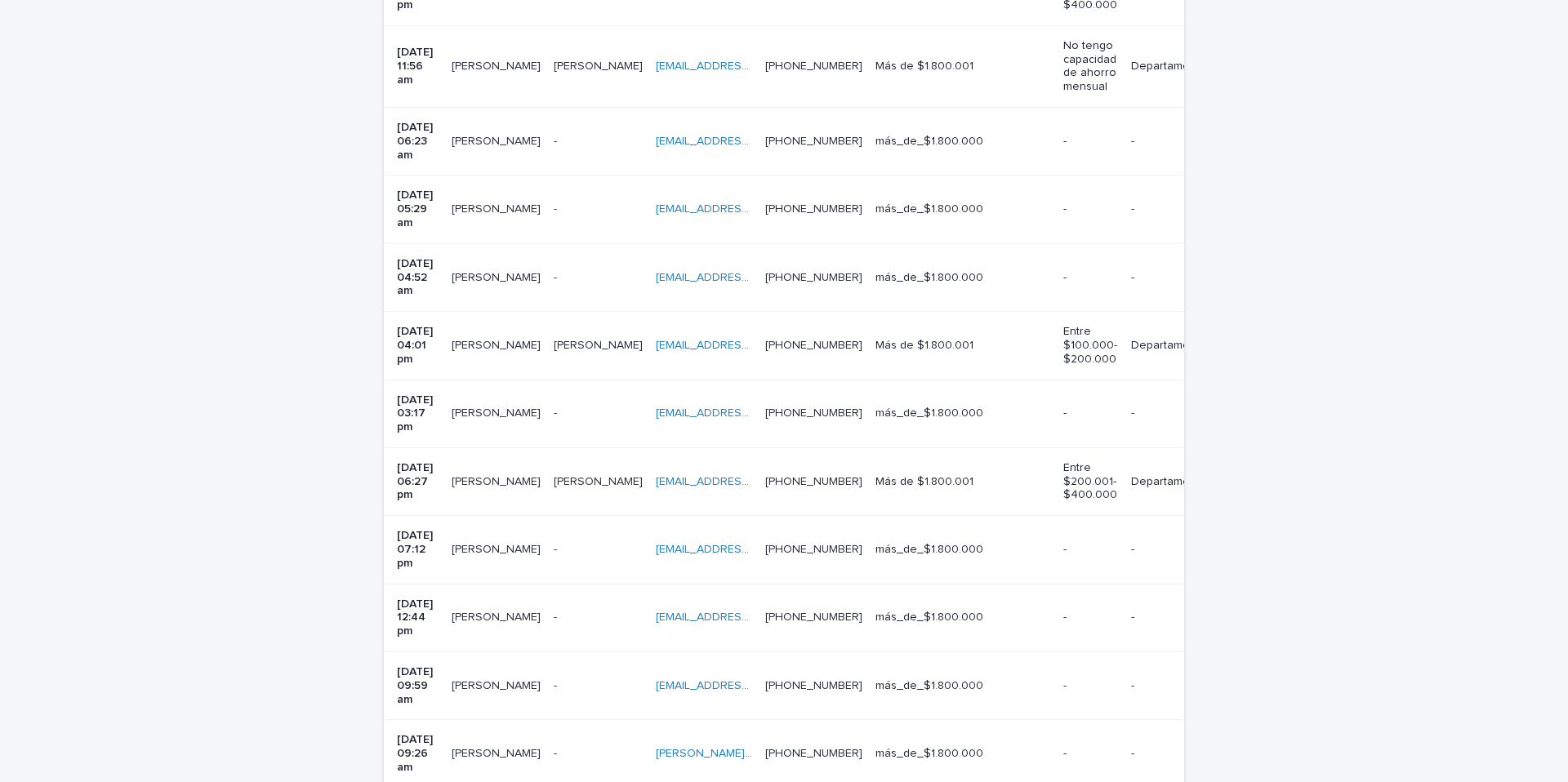
scroll to position [509, 0]
click at [599, 450] on td "Villegas Villegas" at bounding box center [598, 484] width 102 height 68
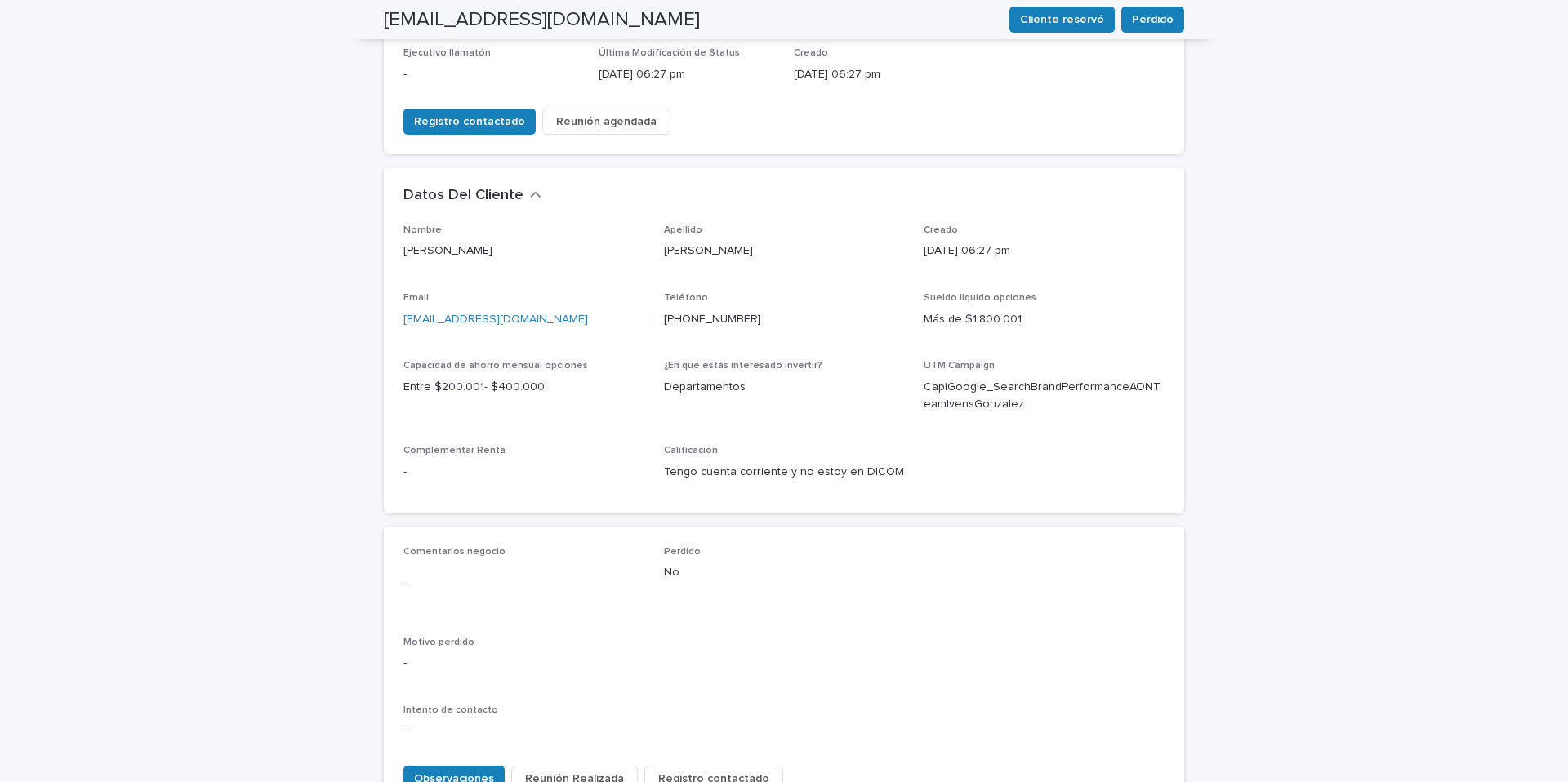
scroll to position [362, 0]
click at [475, 775] on span "Observaciones" at bounding box center [454, 783] width 80 height 16
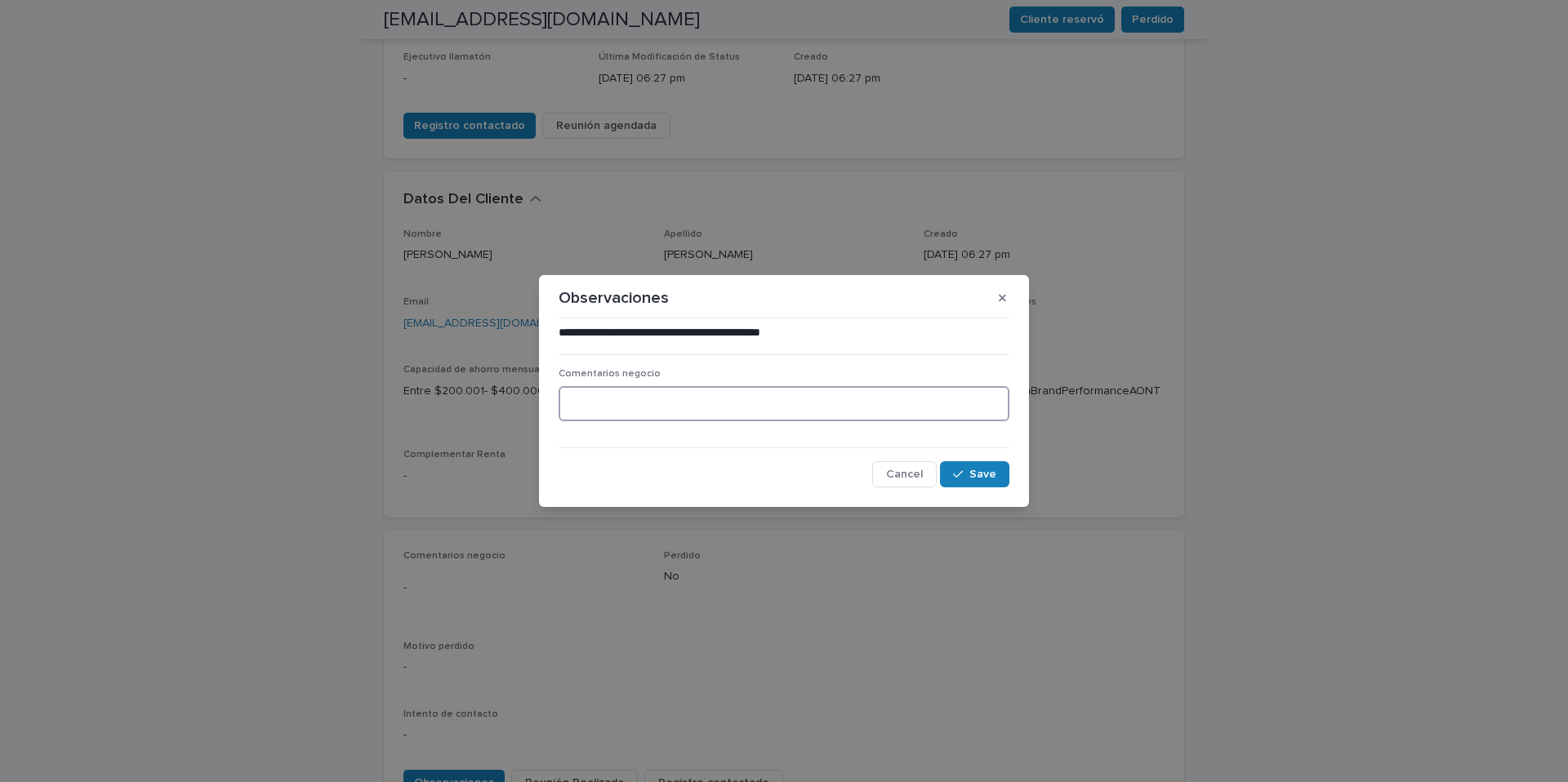
click at [581, 394] on textarea at bounding box center [783, 403] width 450 height 35
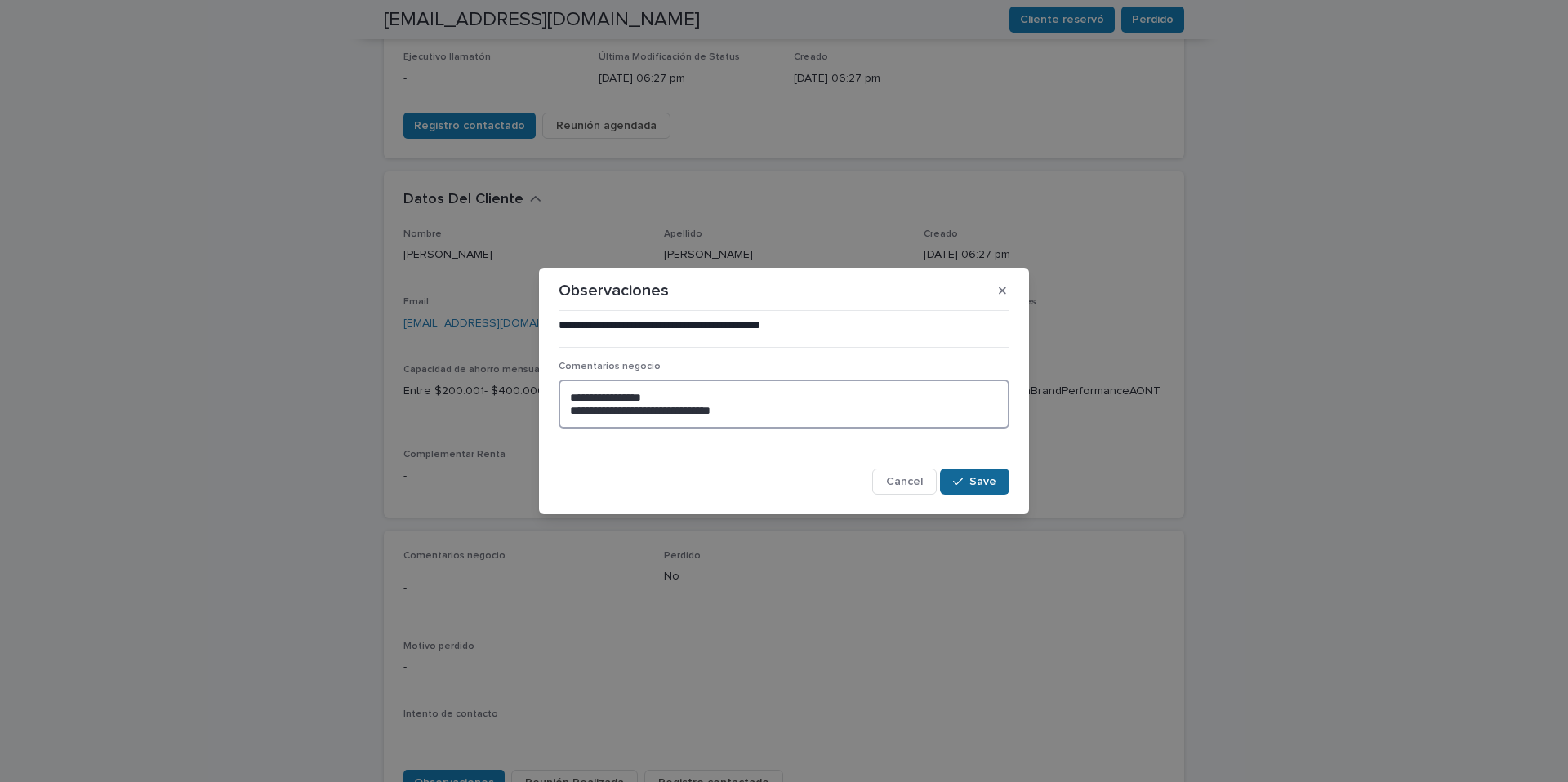
type textarea "**********"
click at [987, 480] on span "Save" at bounding box center [983, 482] width 27 height 12
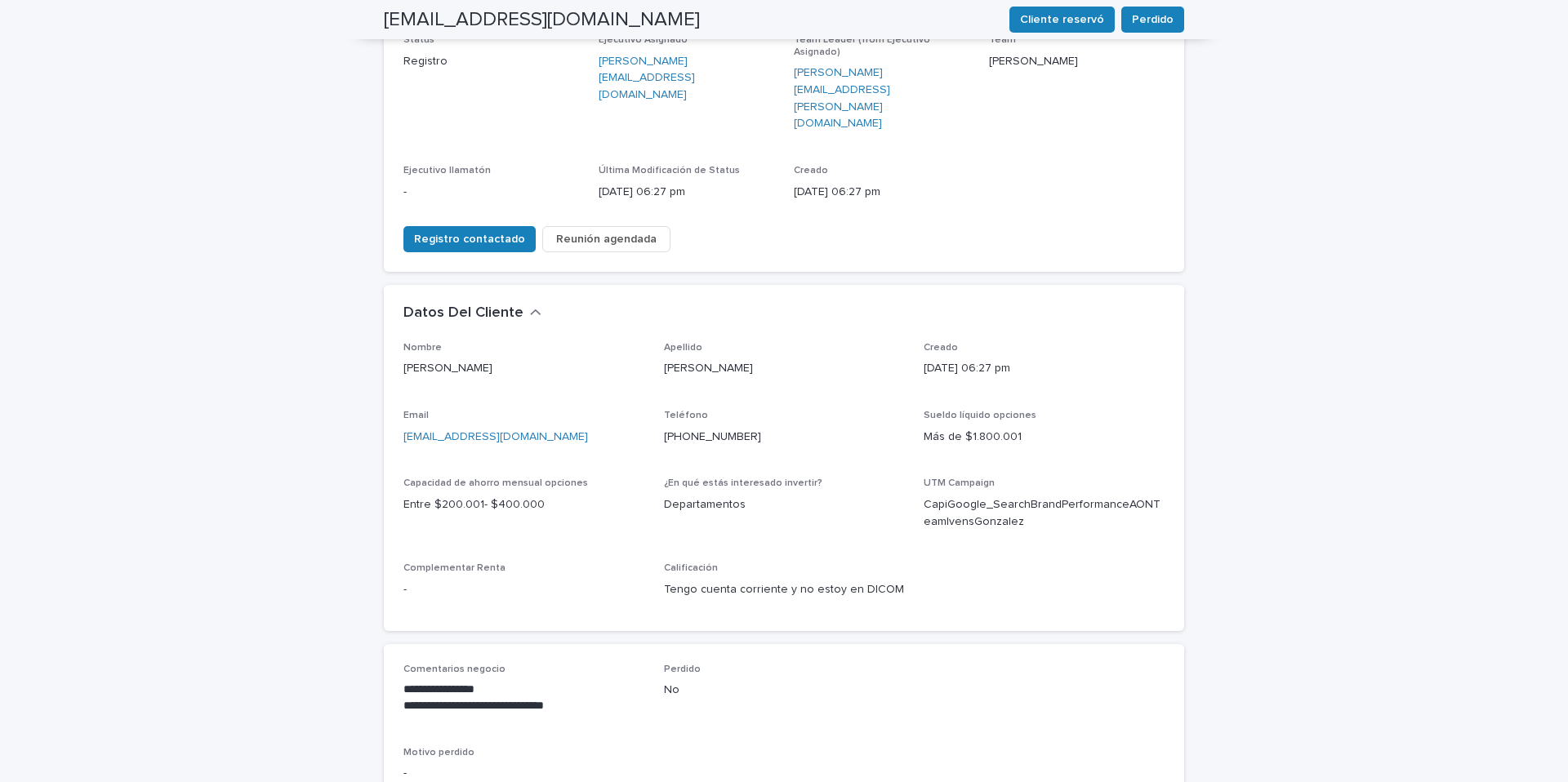
scroll to position [0, 0]
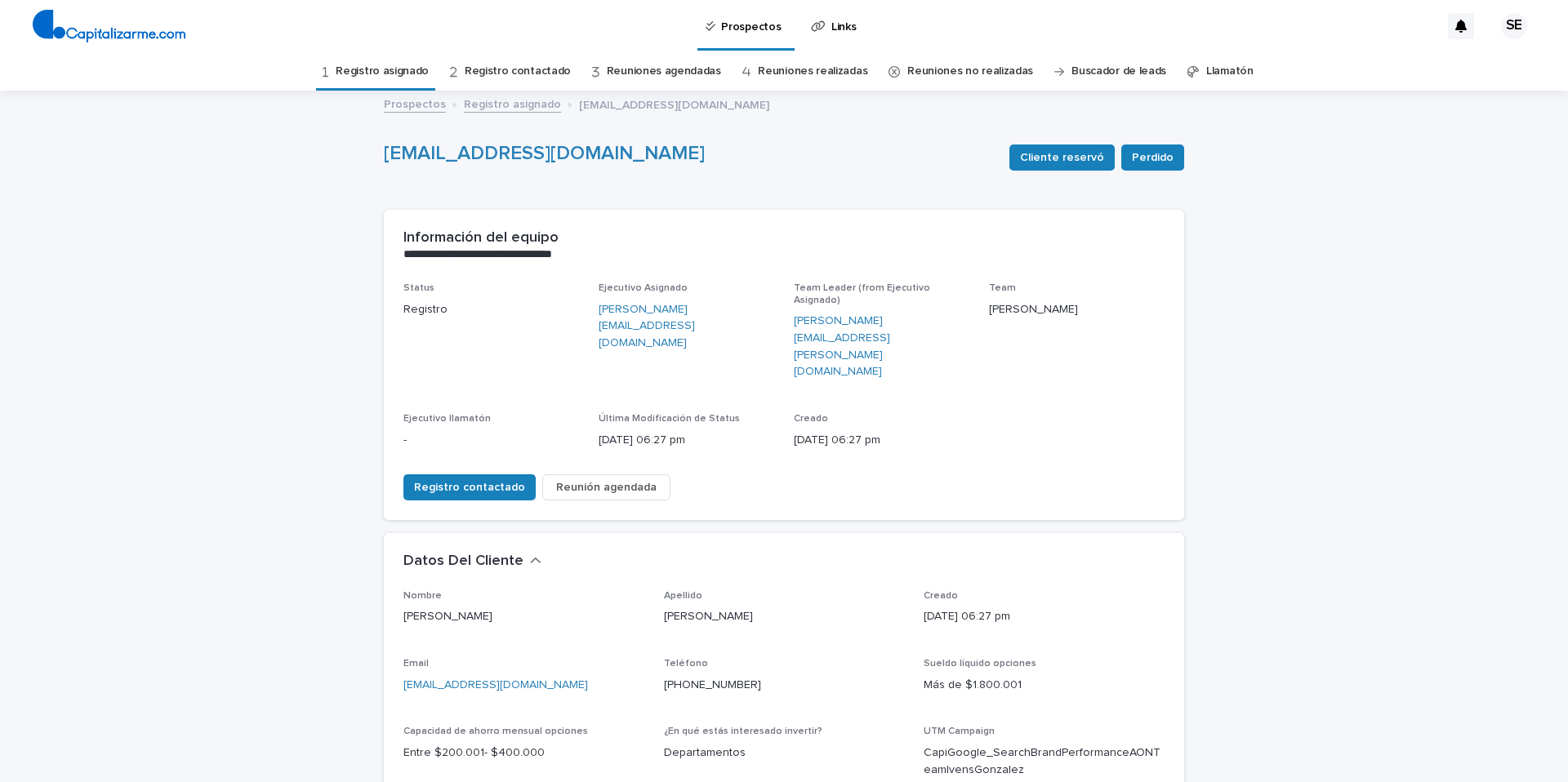
click at [408, 70] on link "Registro asignado" at bounding box center [382, 71] width 93 height 38
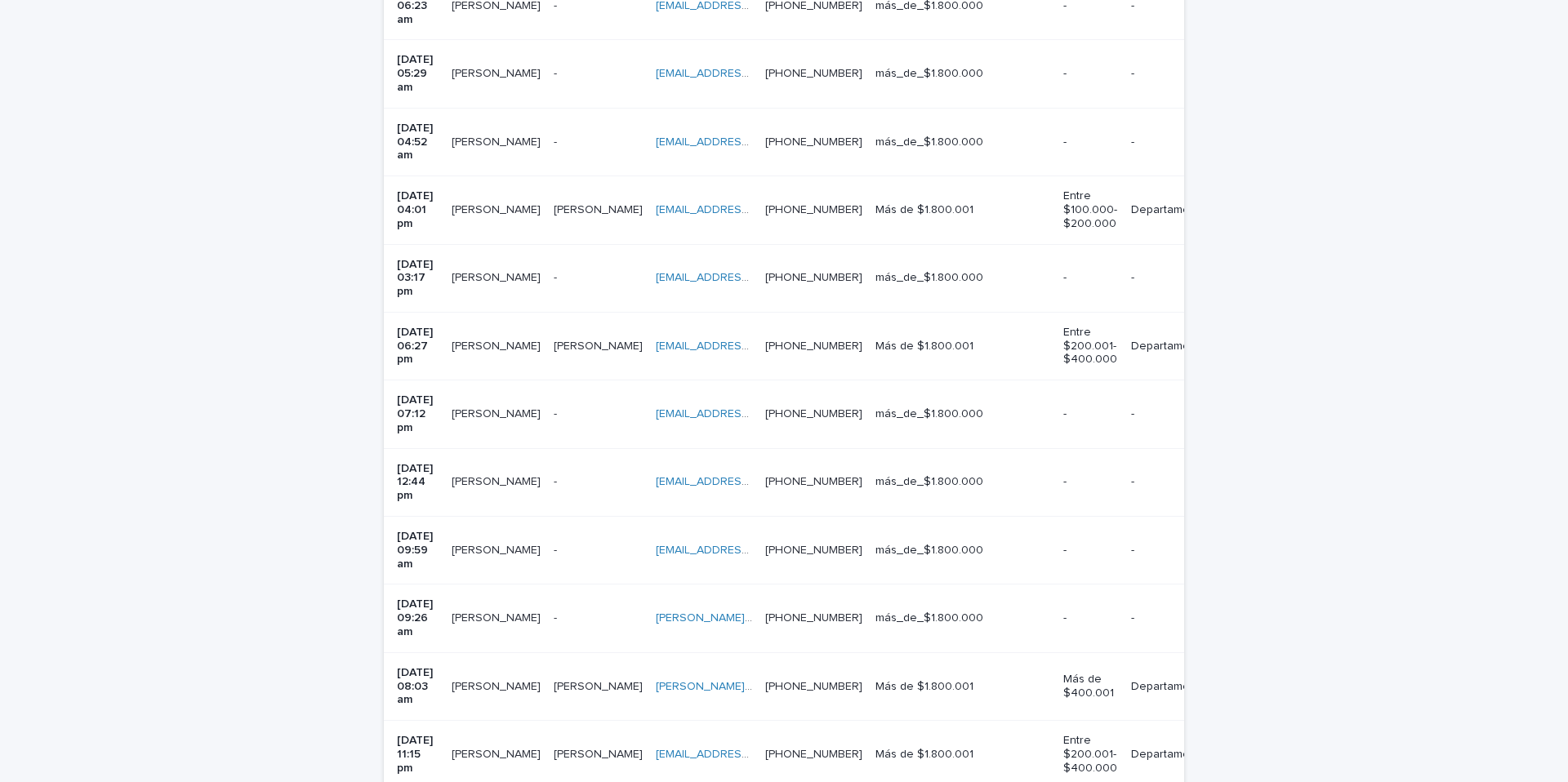
scroll to position [643, 0]
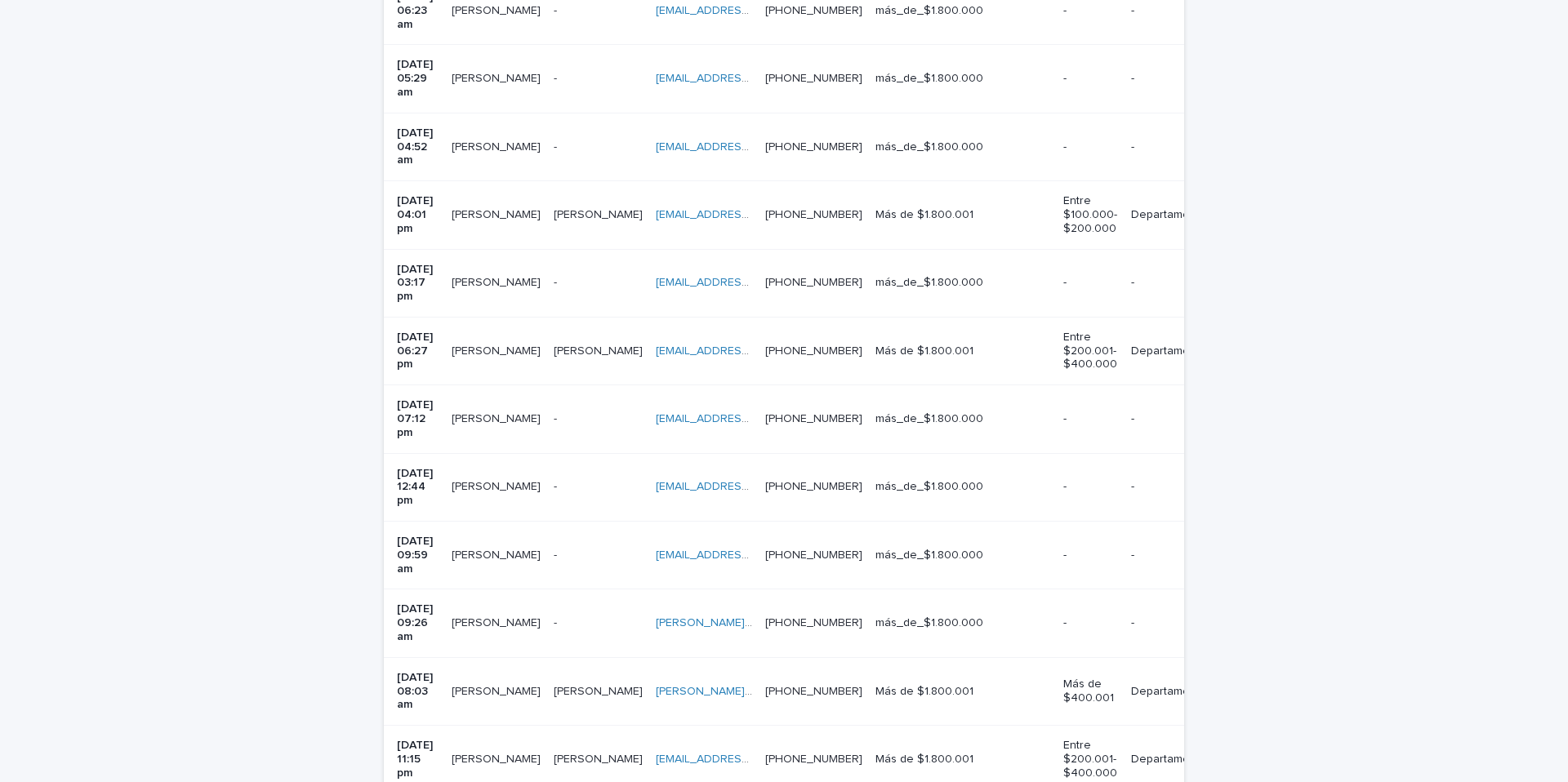
click at [609, 412] on p at bounding box center [598, 419] width 89 height 14
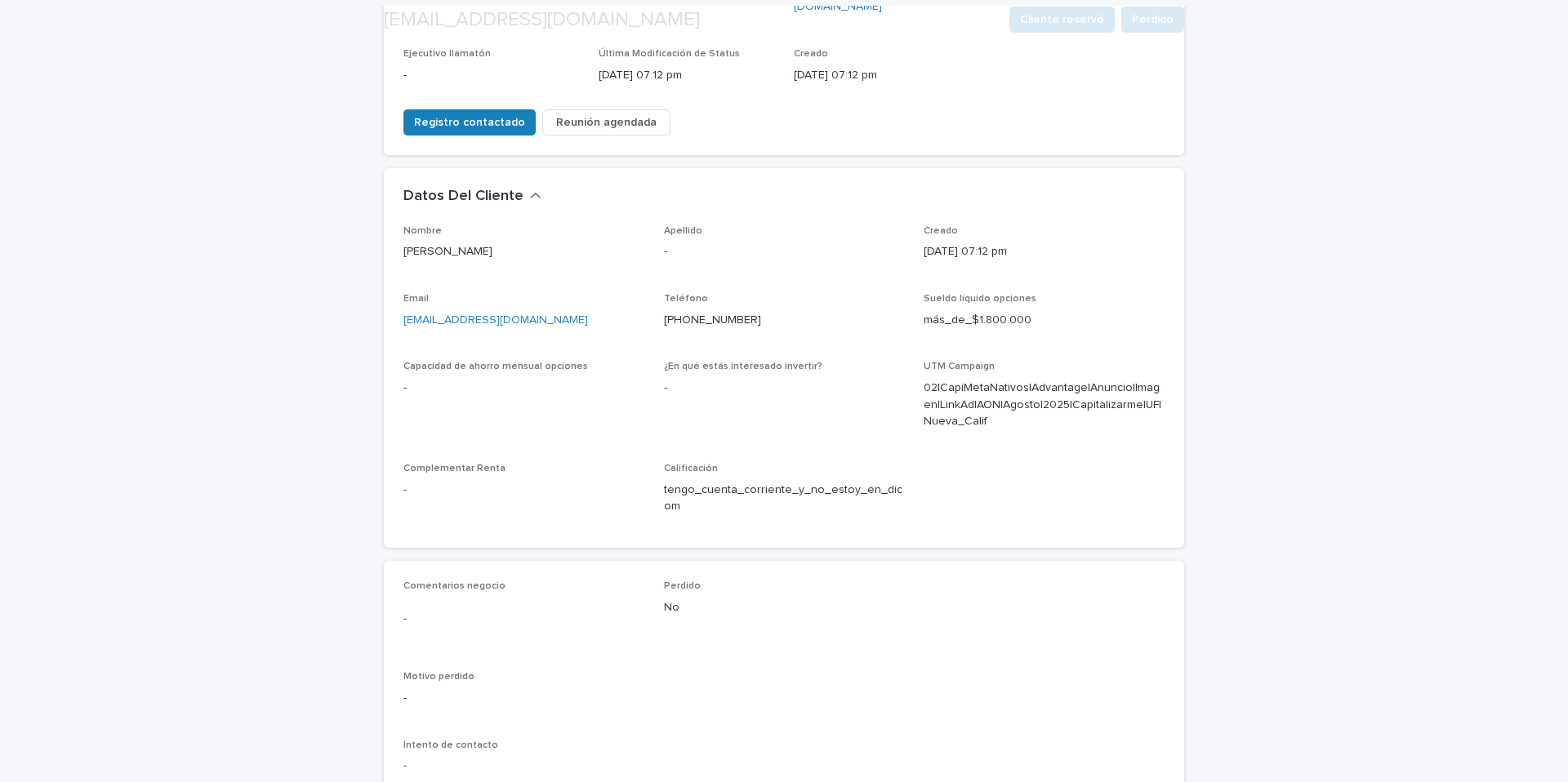
scroll to position [375, 0]
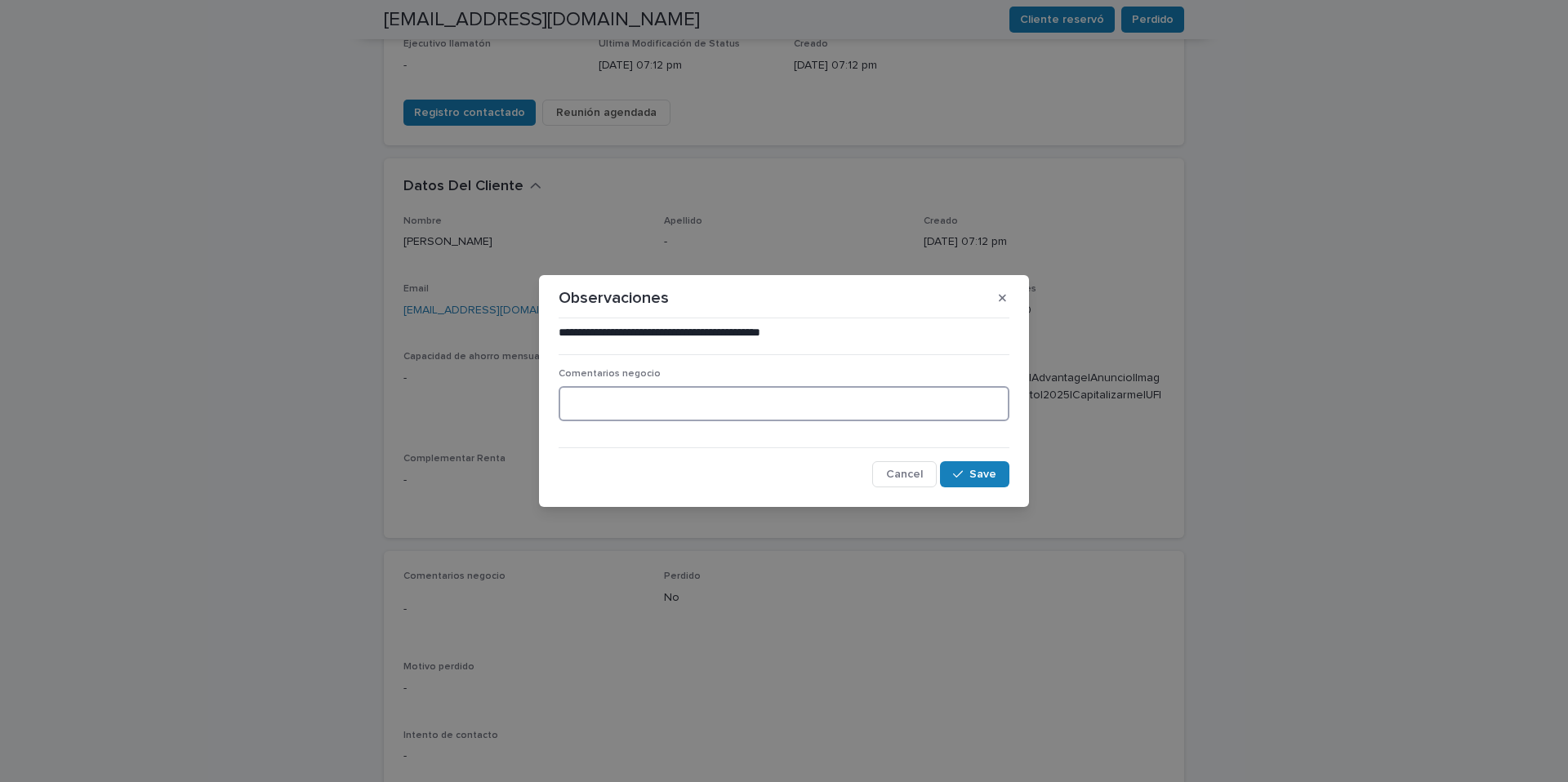
click at [593, 407] on textarea at bounding box center [783, 403] width 450 height 35
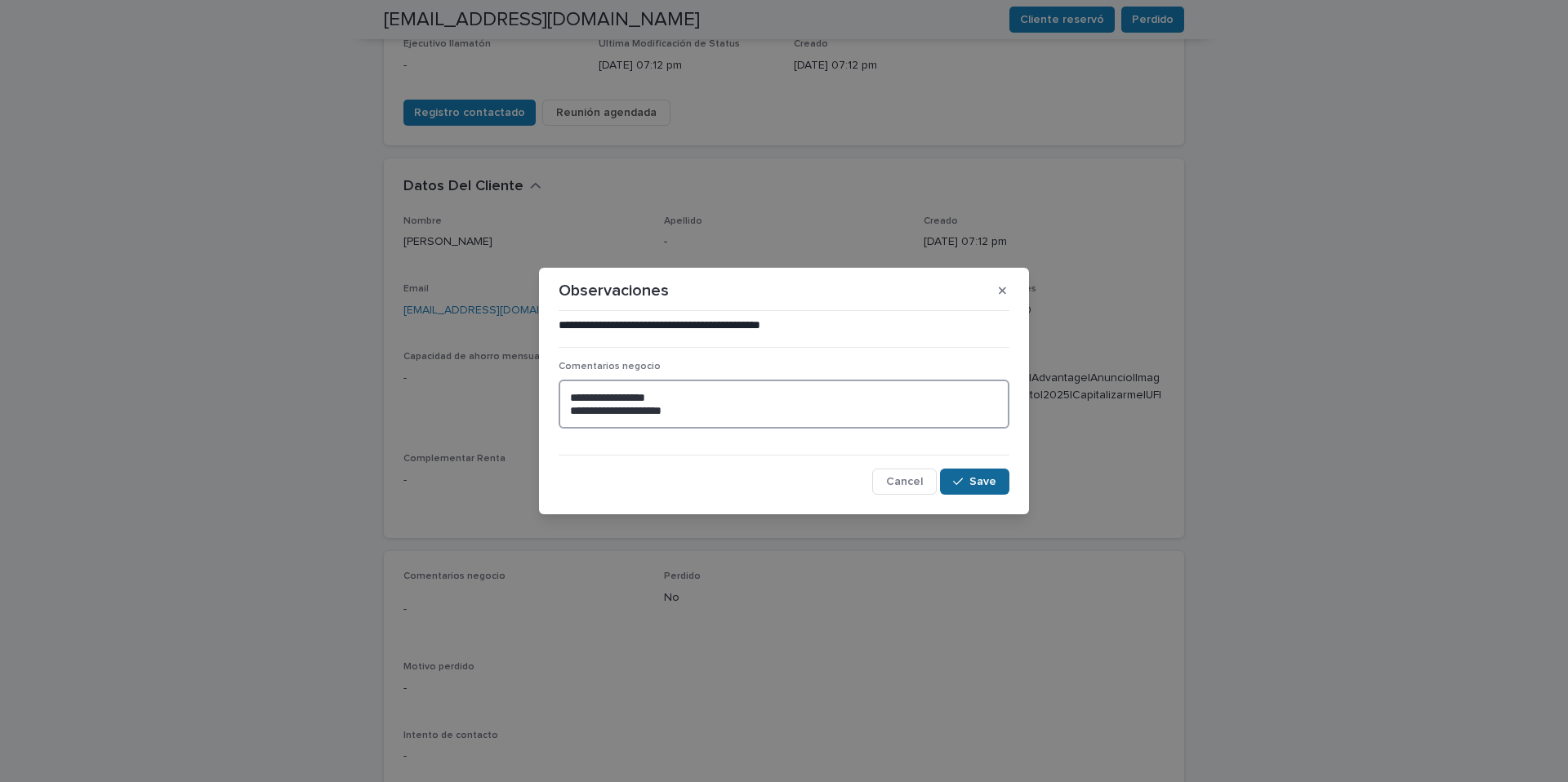
type textarea "**********"
click at [978, 489] on button "Save" at bounding box center [975, 482] width 70 height 26
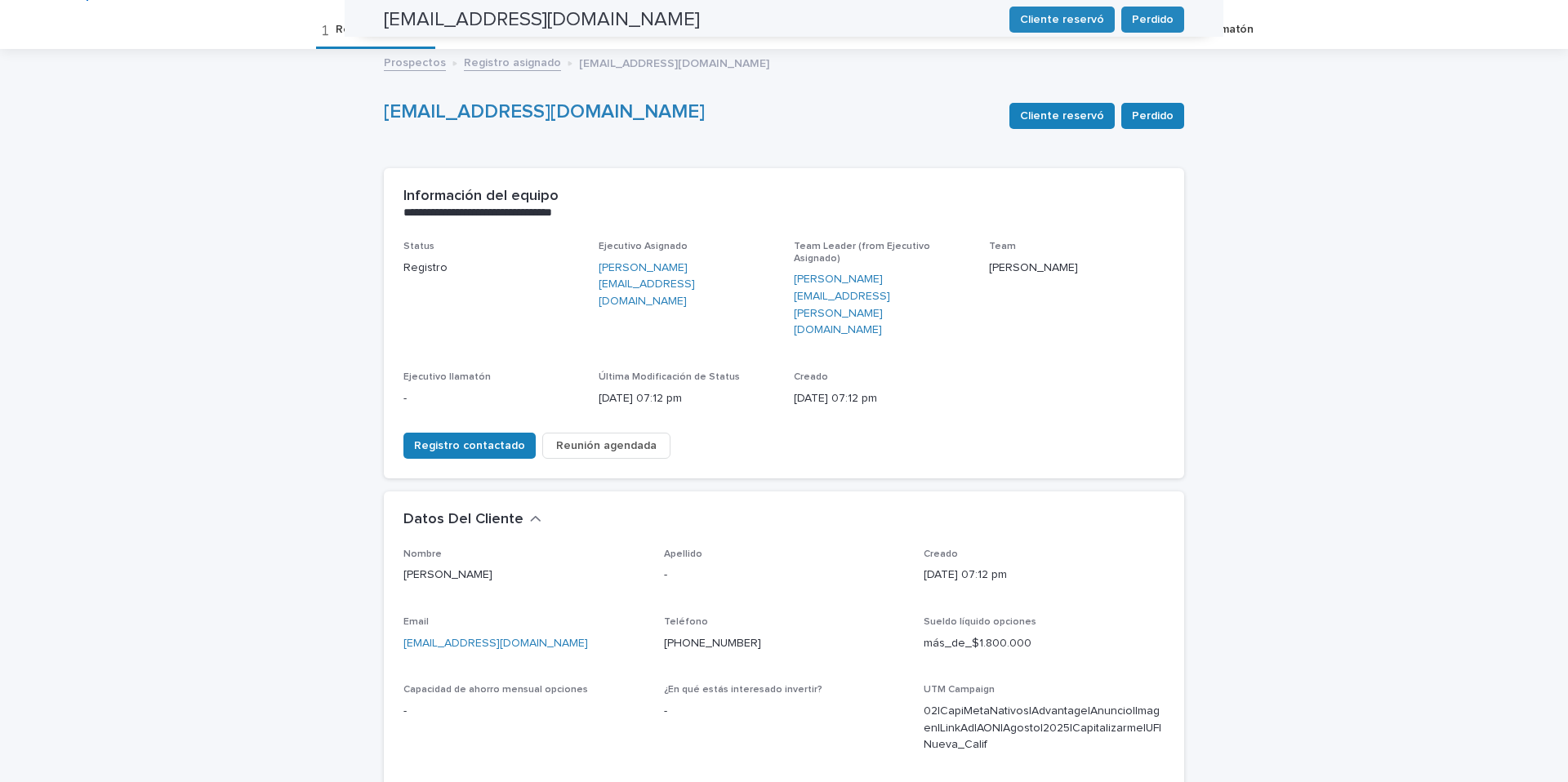
scroll to position [0, 0]
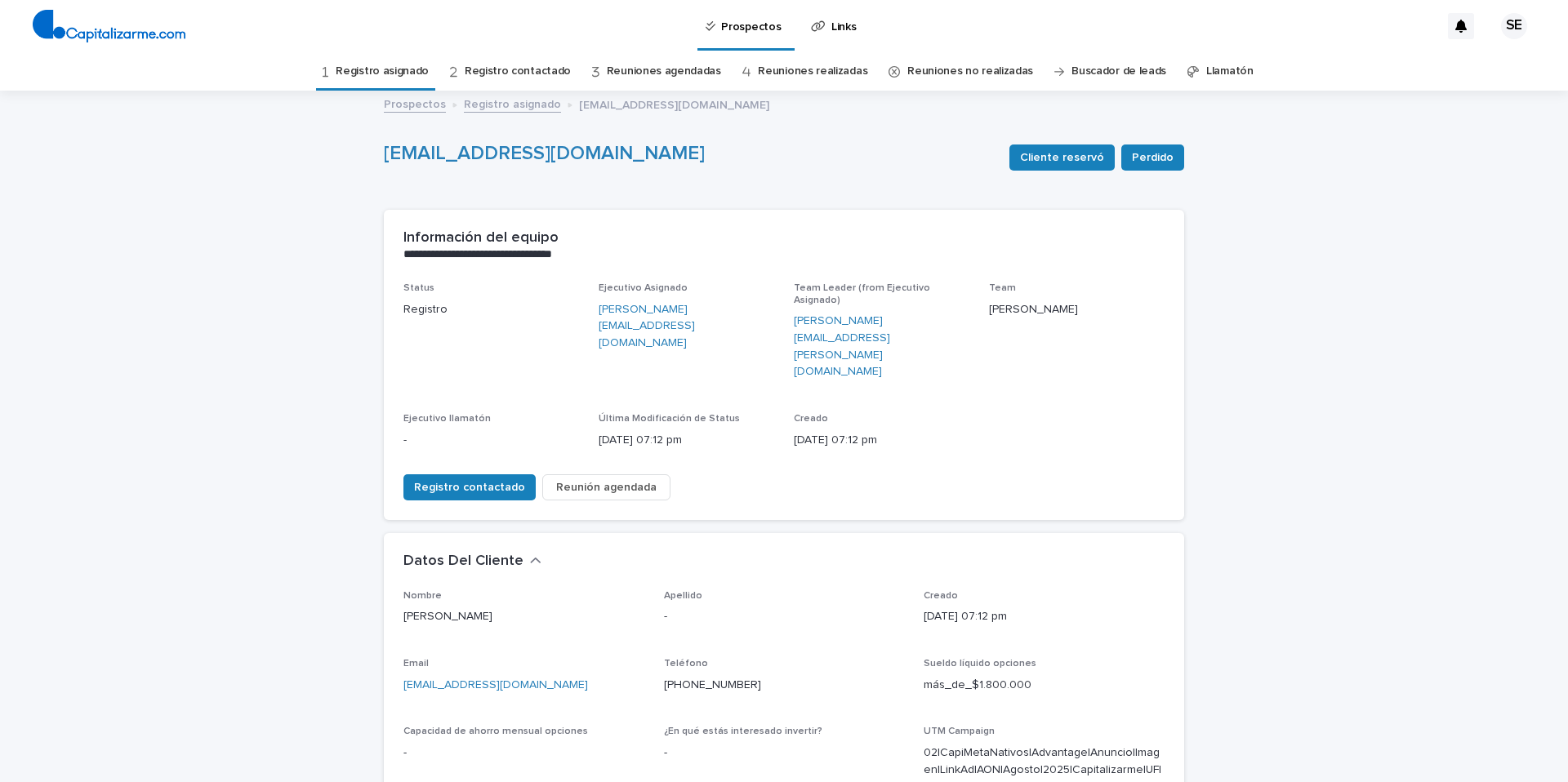
click at [407, 64] on link "Registro asignado" at bounding box center [382, 71] width 93 height 38
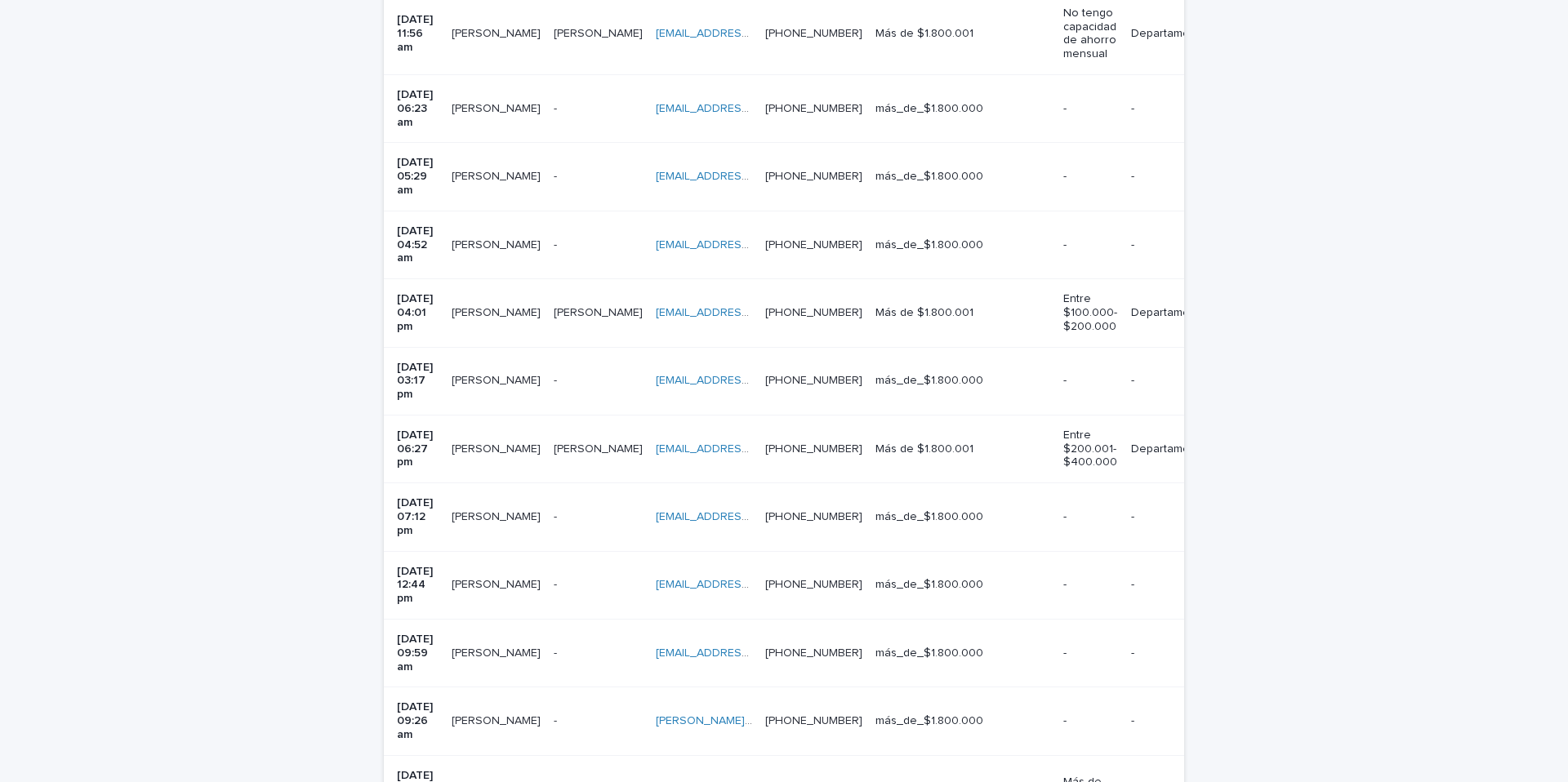
scroll to position [607, 0]
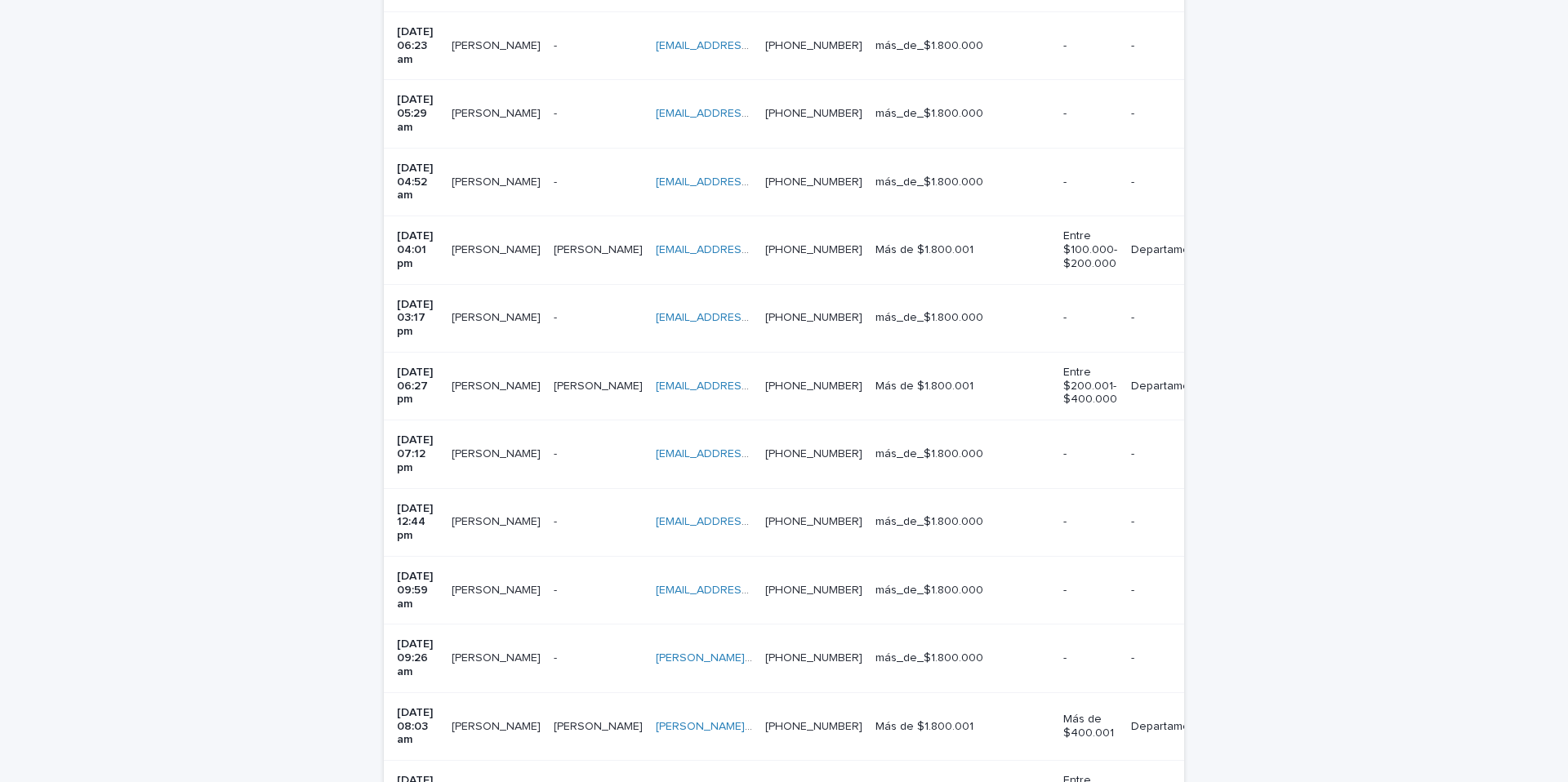
click at [576, 515] on p at bounding box center [598, 523] width 89 height 14
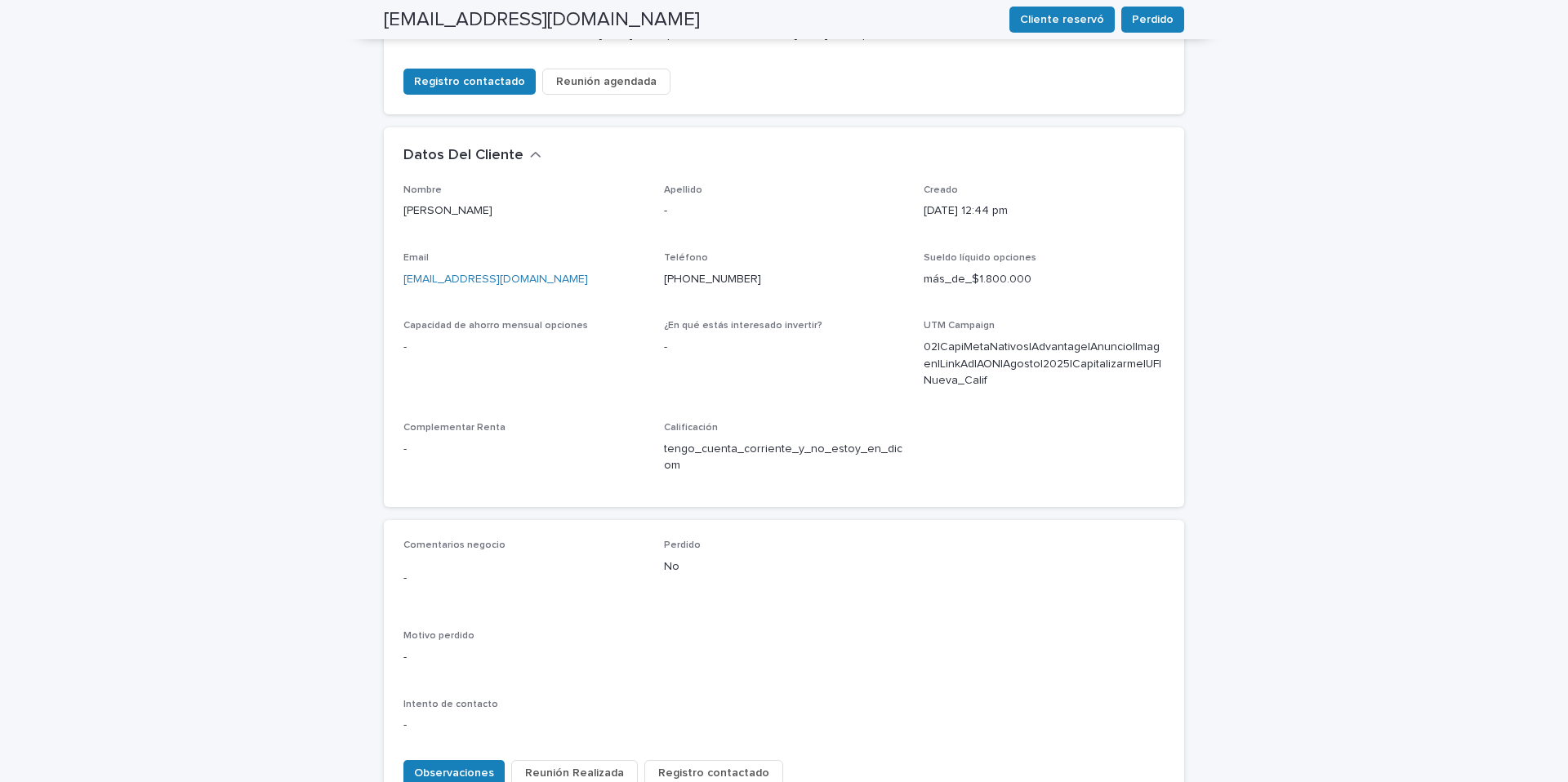
scroll to position [409, 0]
click at [458, 761] on span "Observaciones" at bounding box center [454, 770] width 80 height 16
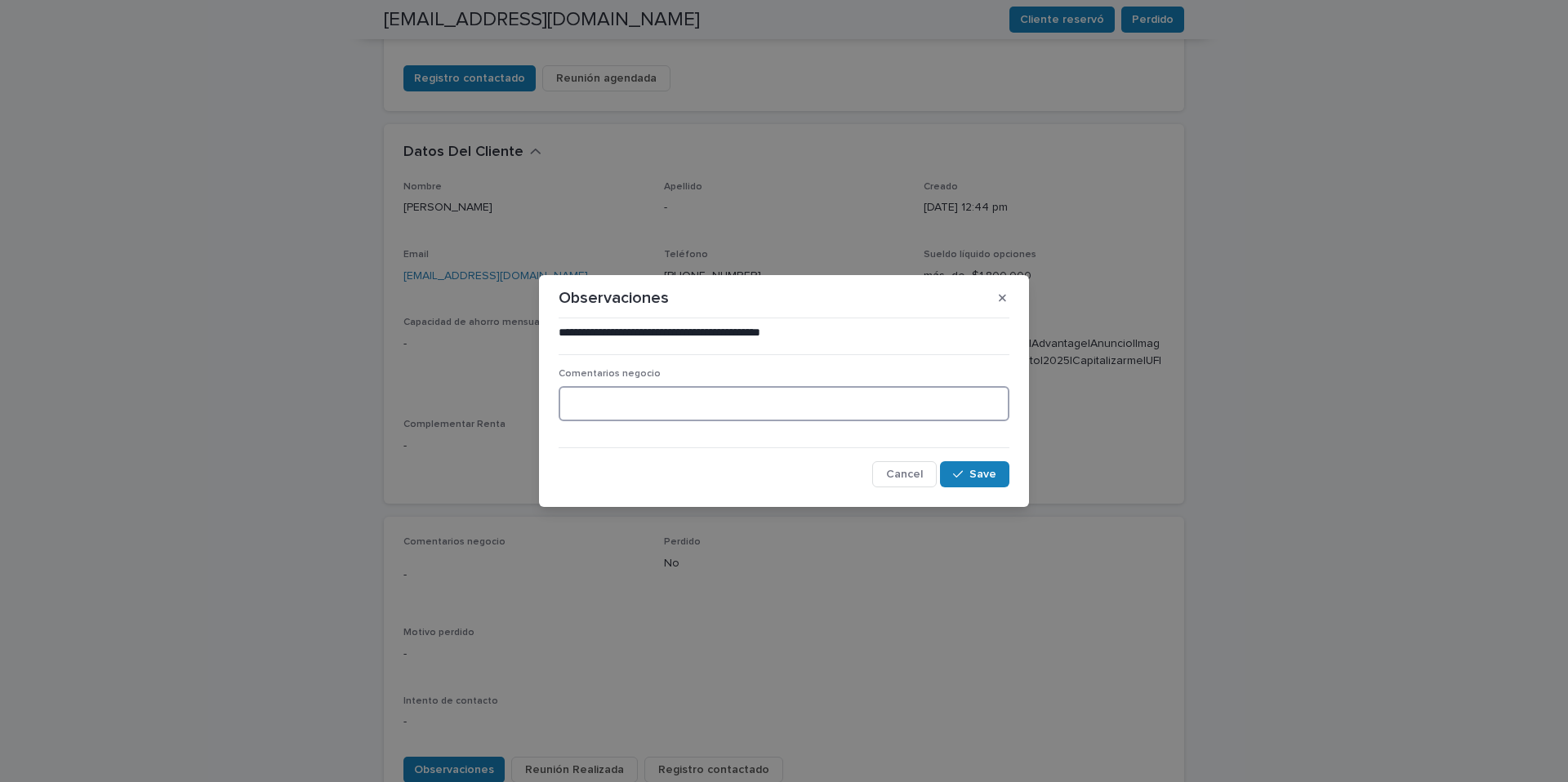
click at [656, 410] on textarea at bounding box center [783, 403] width 450 height 35
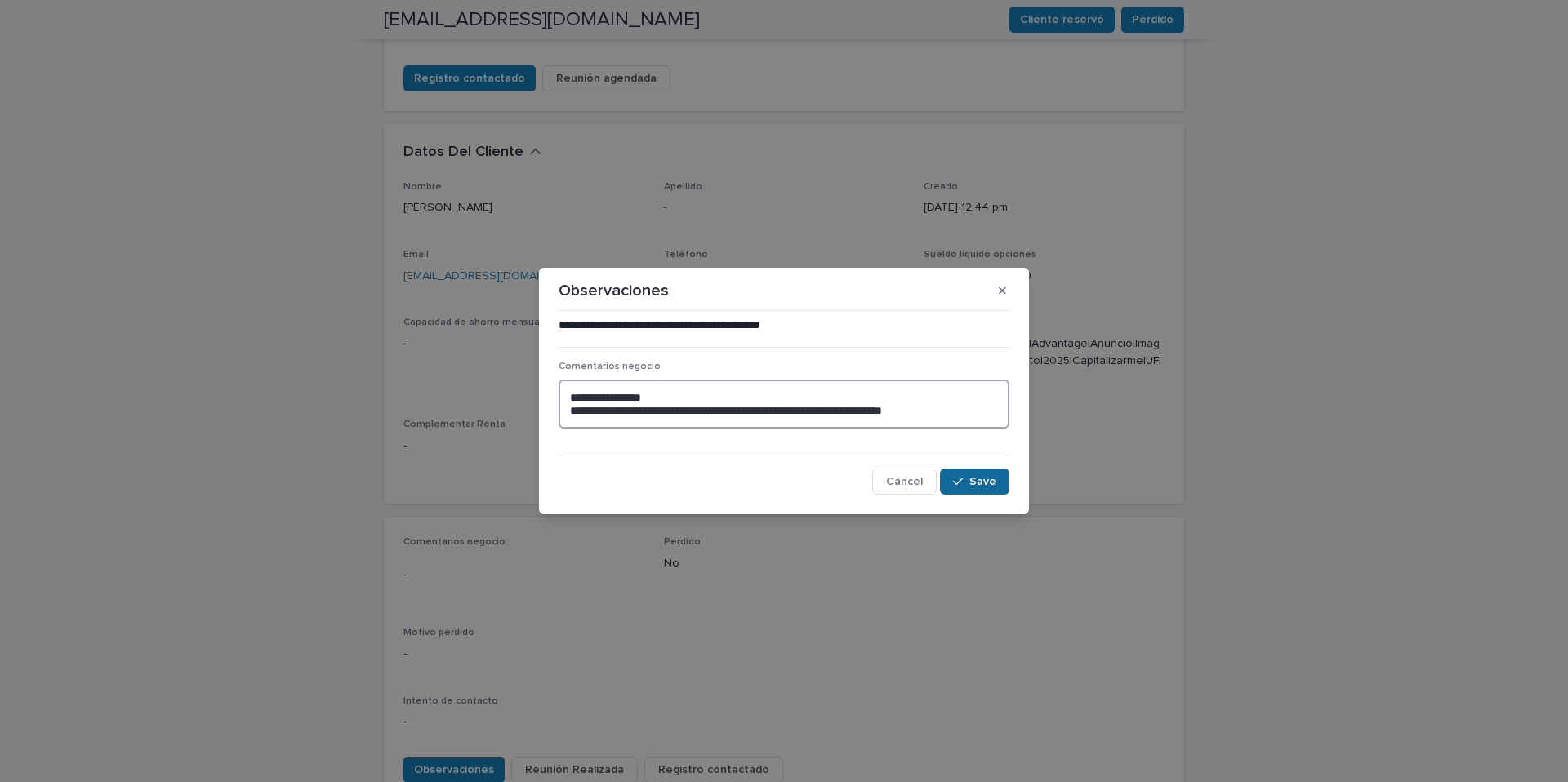
type textarea "**********"
click at [989, 480] on span "Save" at bounding box center [983, 482] width 27 height 12
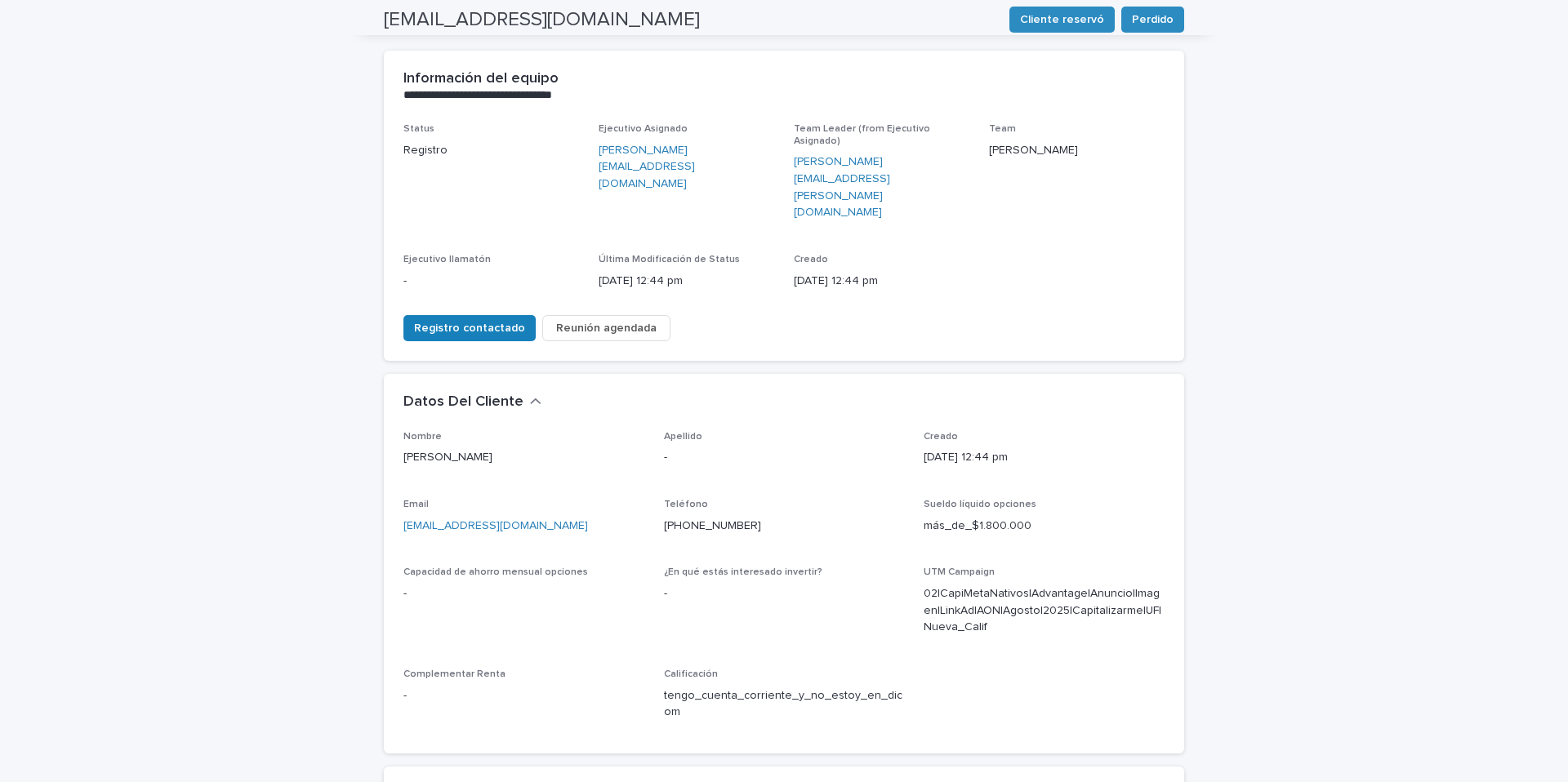
scroll to position [93, 0]
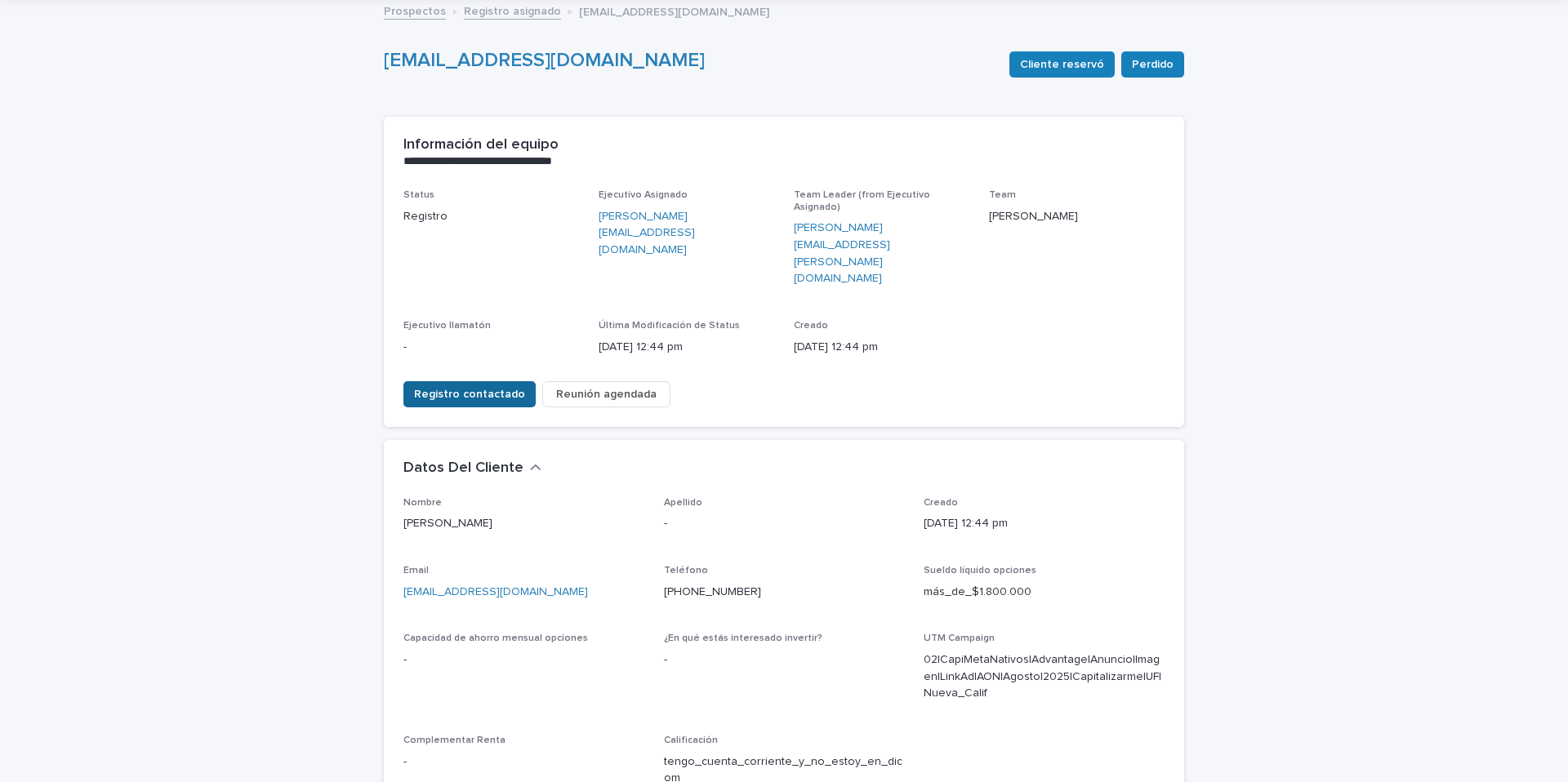
click at [490, 386] on span "Registro contactado" at bounding box center [469, 394] width 111 height 16
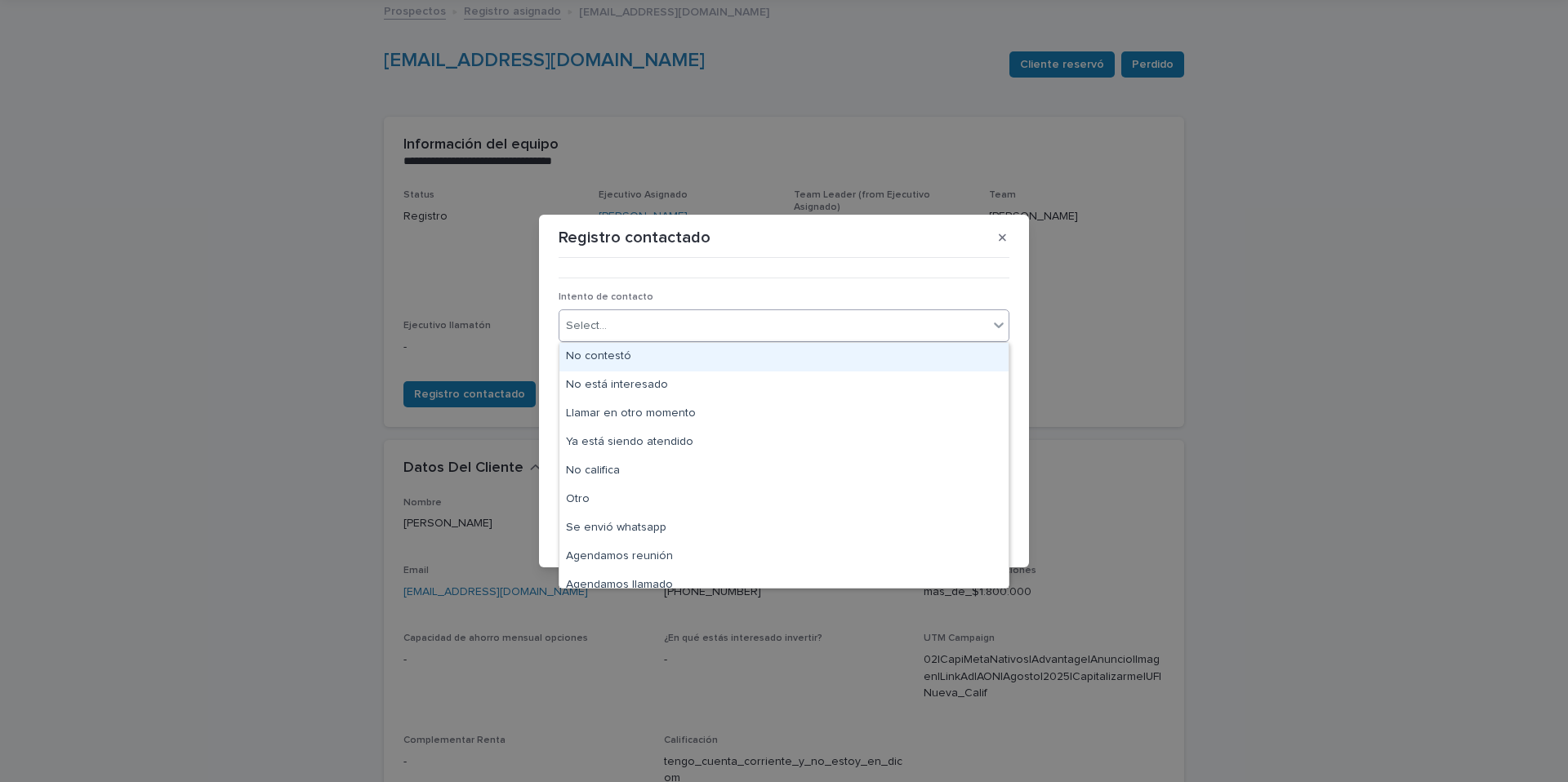
click at [996, 324] on icon at bounding box center [999, 325] width 16 height 16
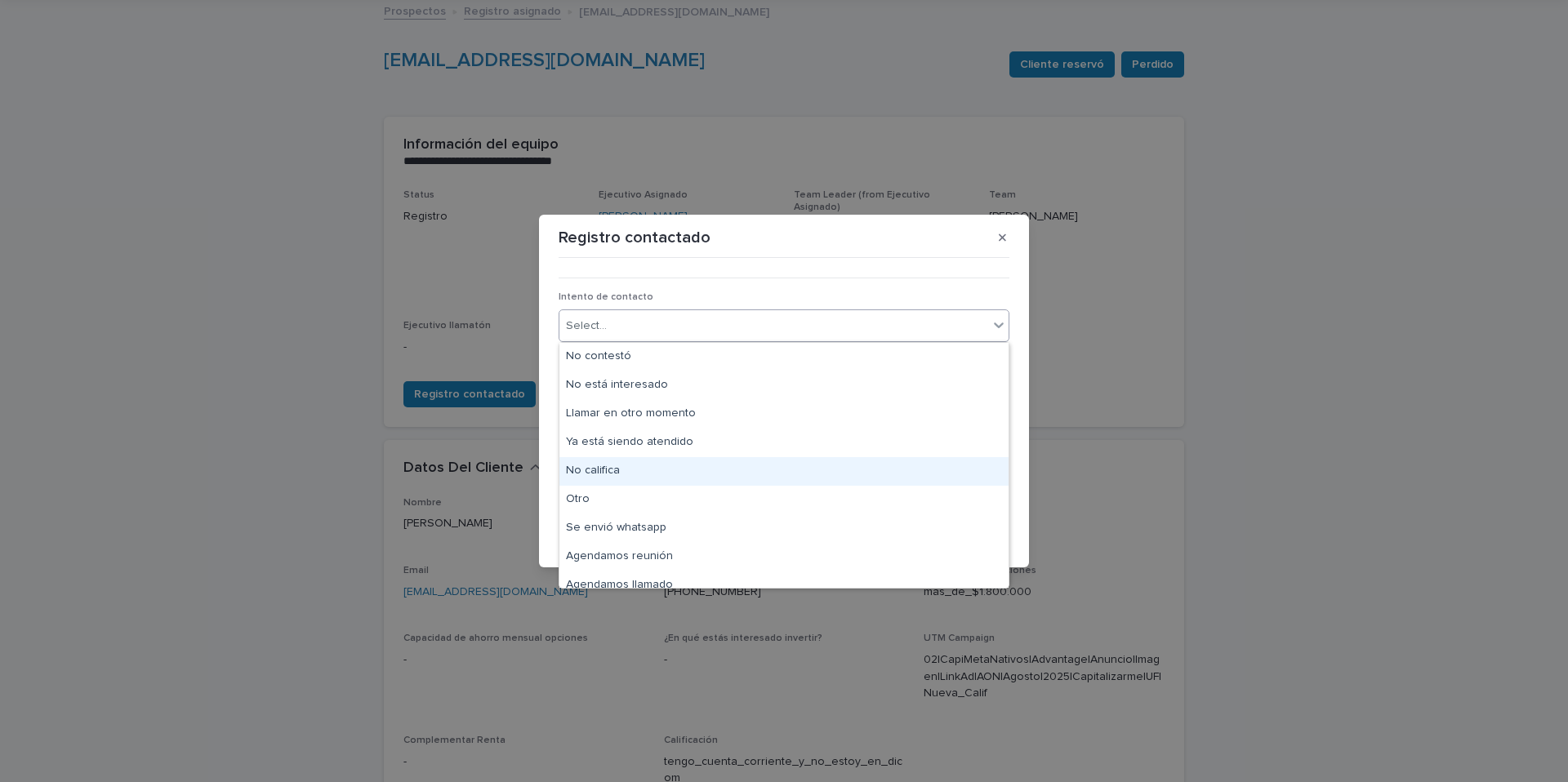
click at [615, 468] on div "No califica" at bounding box center [784, 472] width 450 height 29
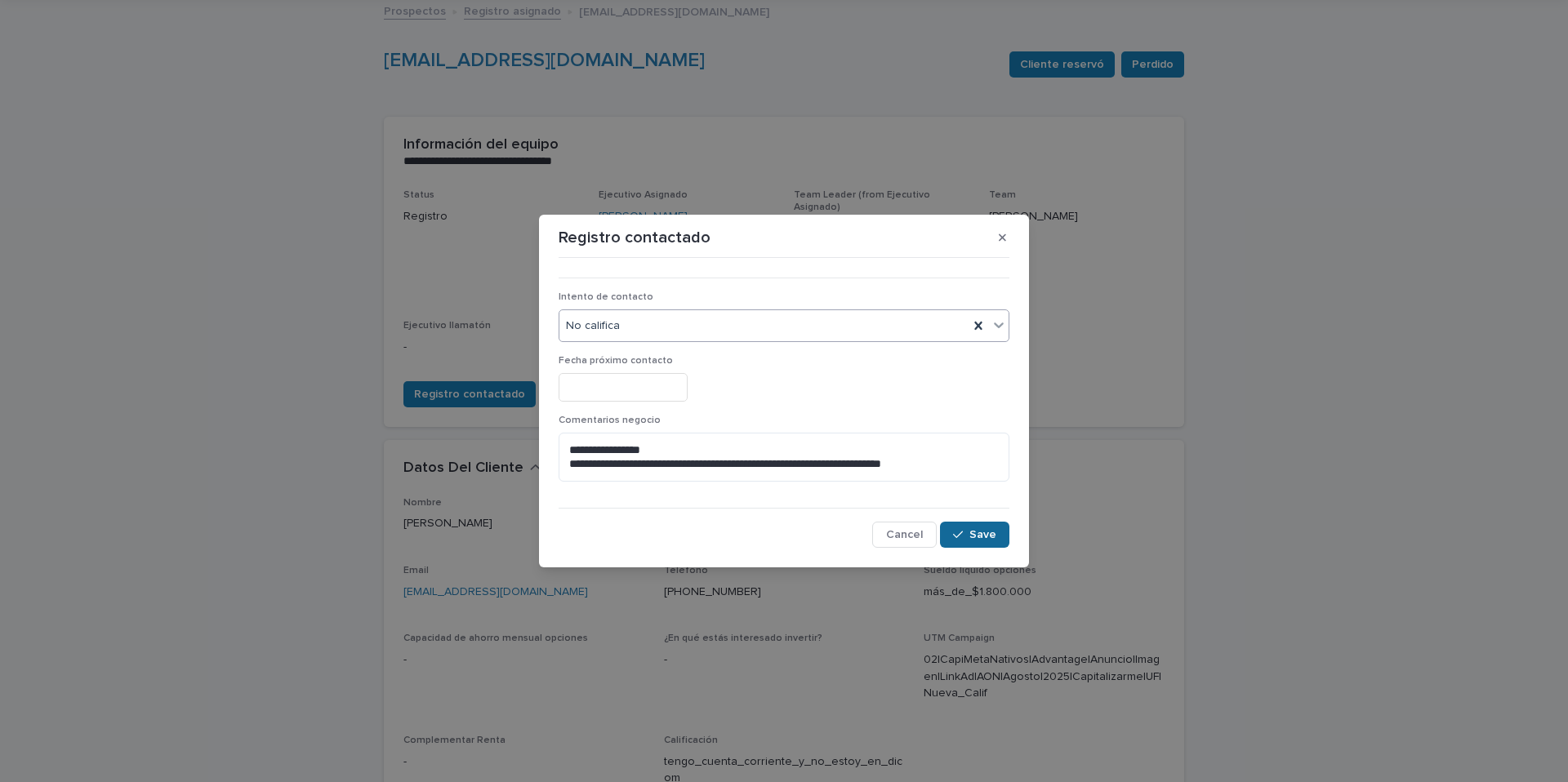
click at [977, 531] on span "Save" at bounding box center [983, 534] width 27 height 12
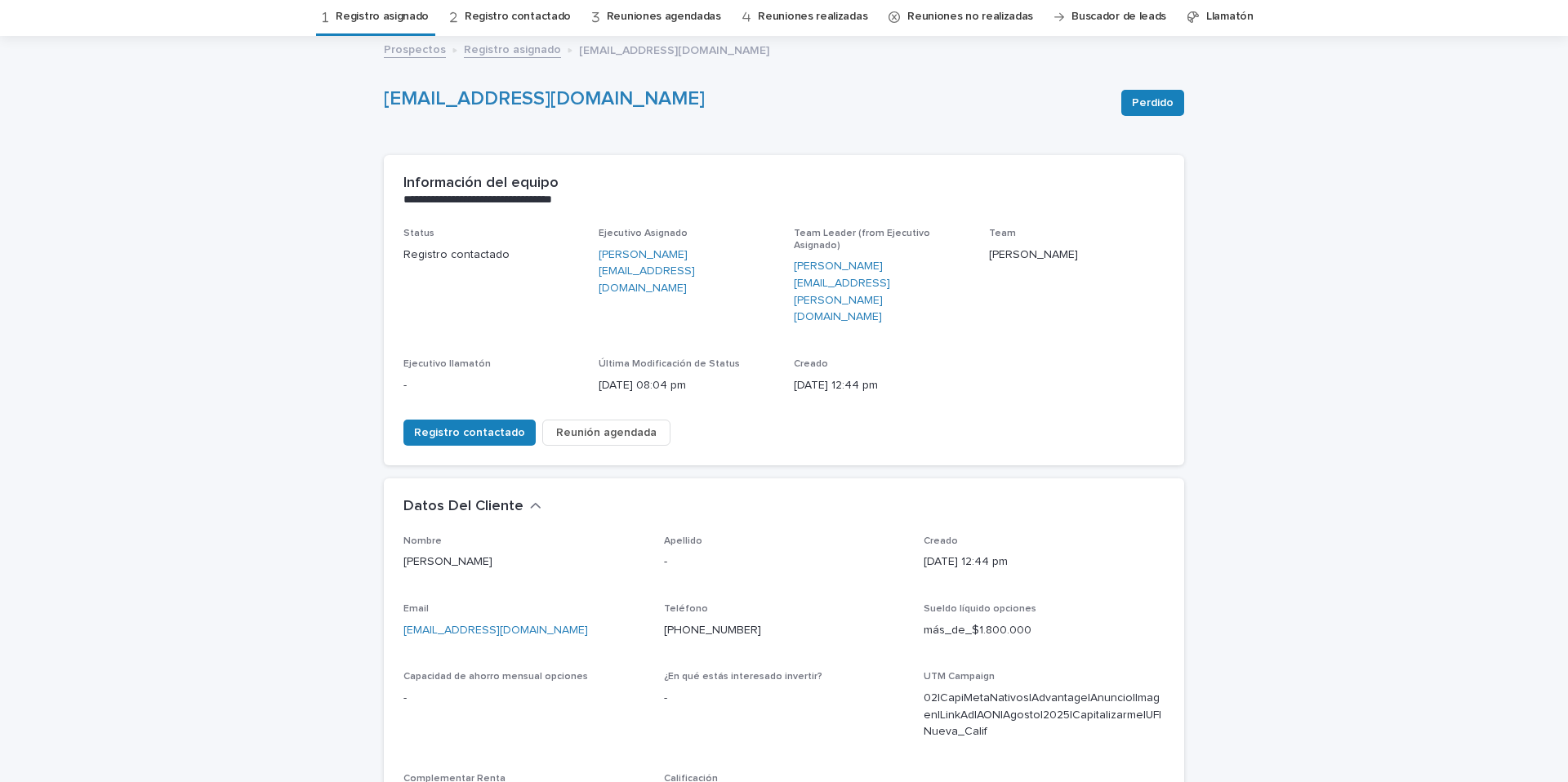
scroll to position [0, 0]
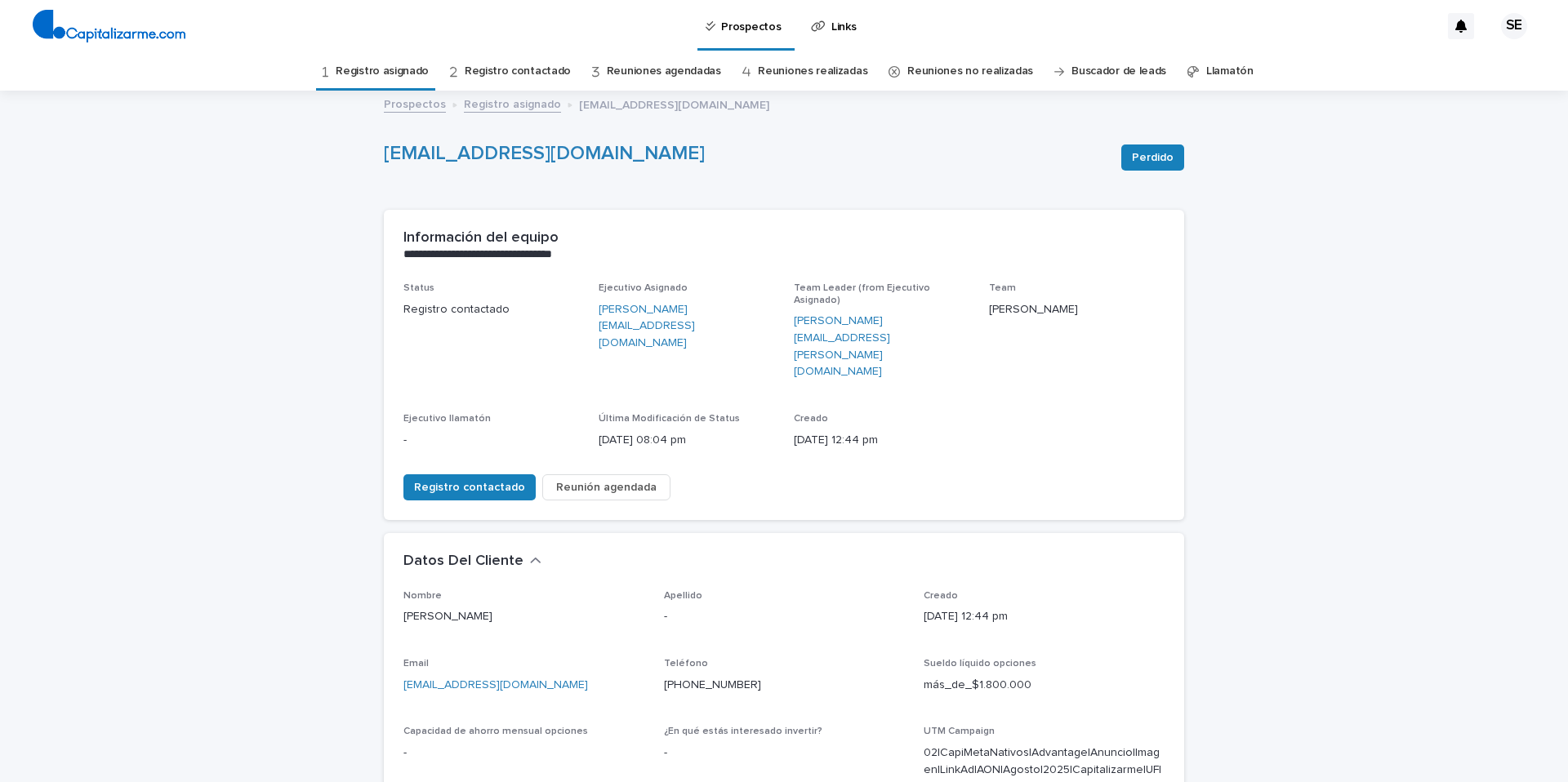
click at [394, 65] on link "Registro asignado" at bounding box center [382, 71] width 93 height 38
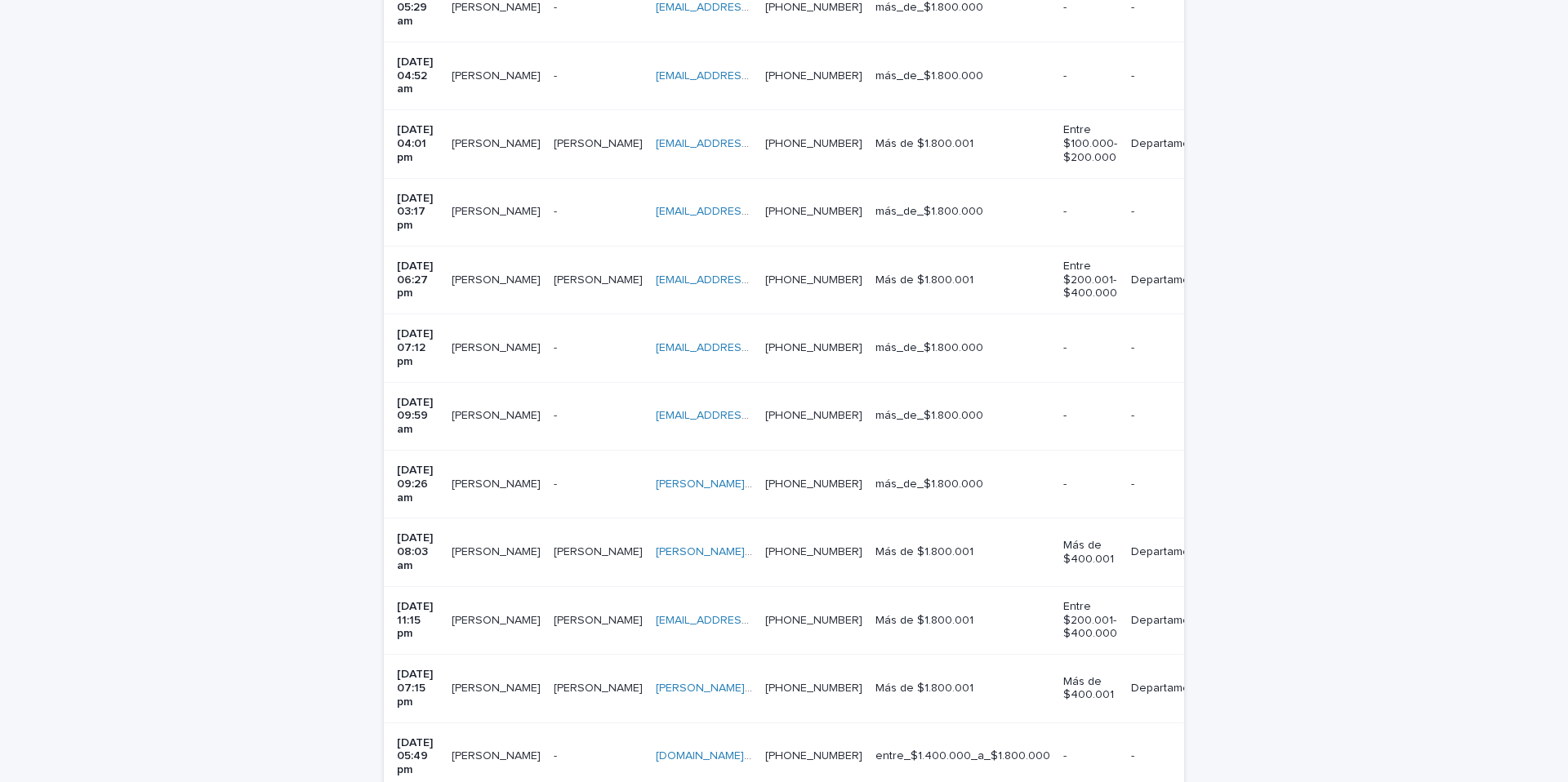
scroll to position [708, 0]
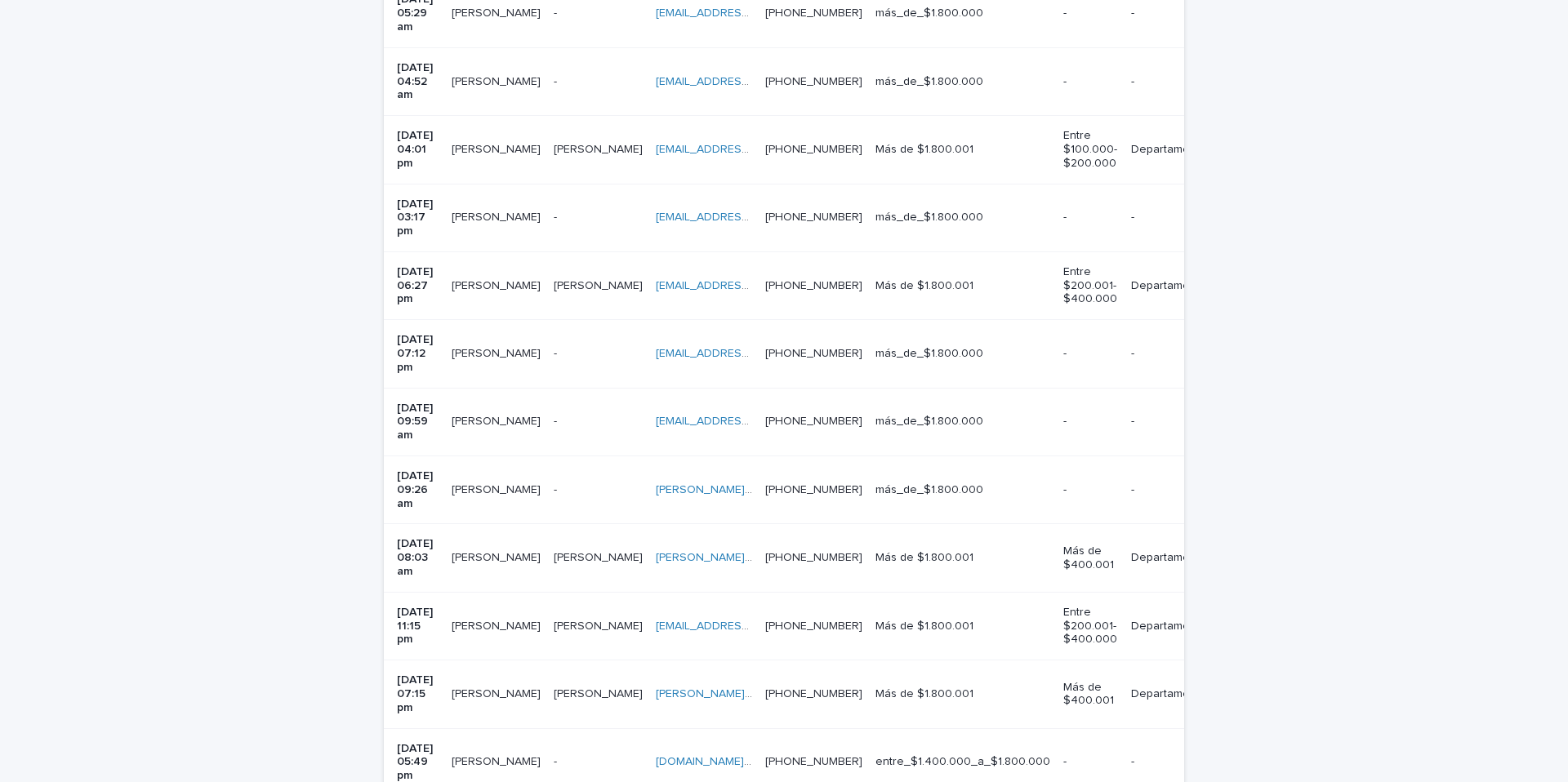
click at [606, 415] on p at bounding box center [598, 422] width 89 height 14
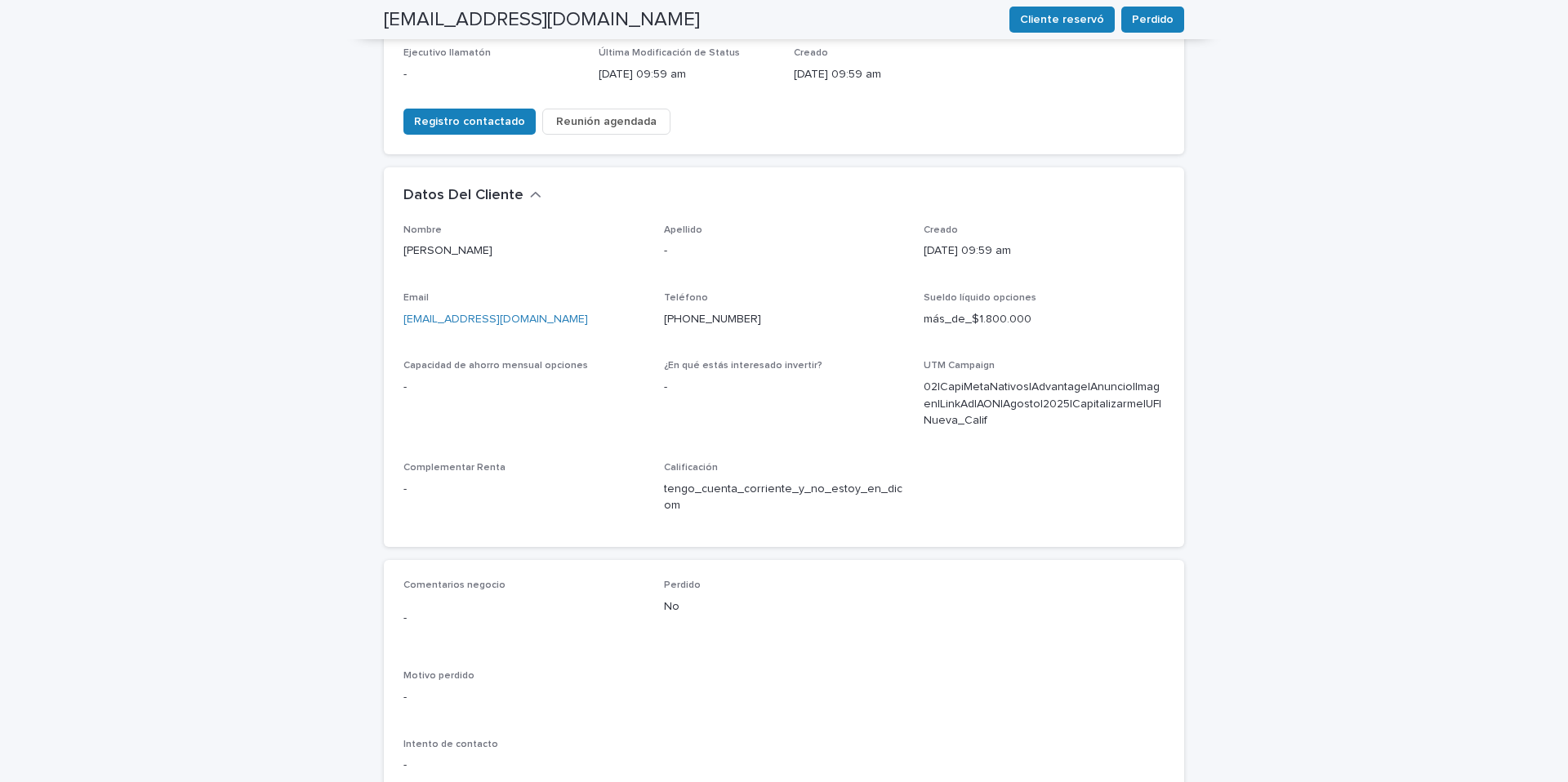
scroll to position [366, 0]
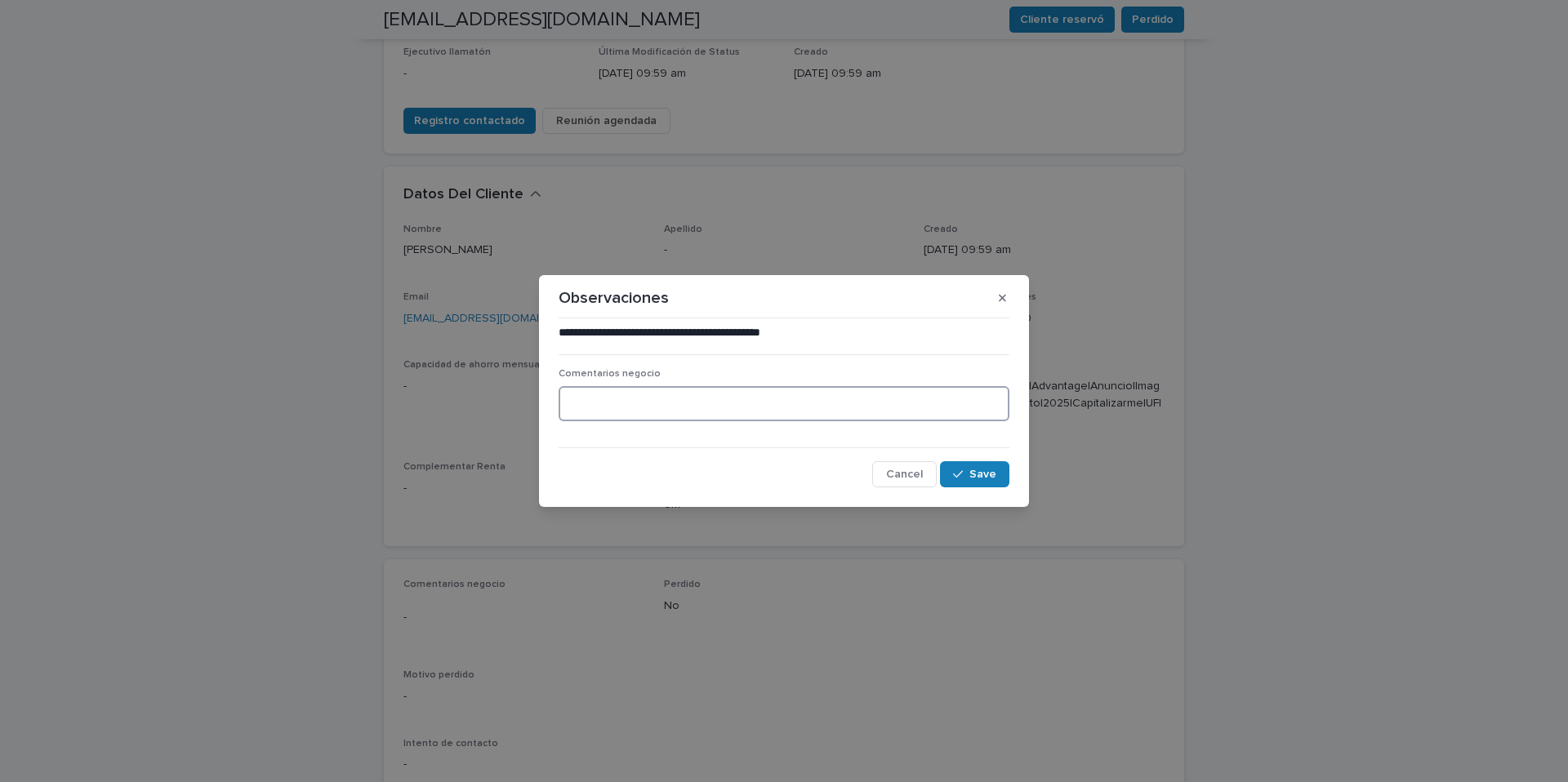
click at [609, 403] on textarea at bounding box center [783, 403] width 450 height 35
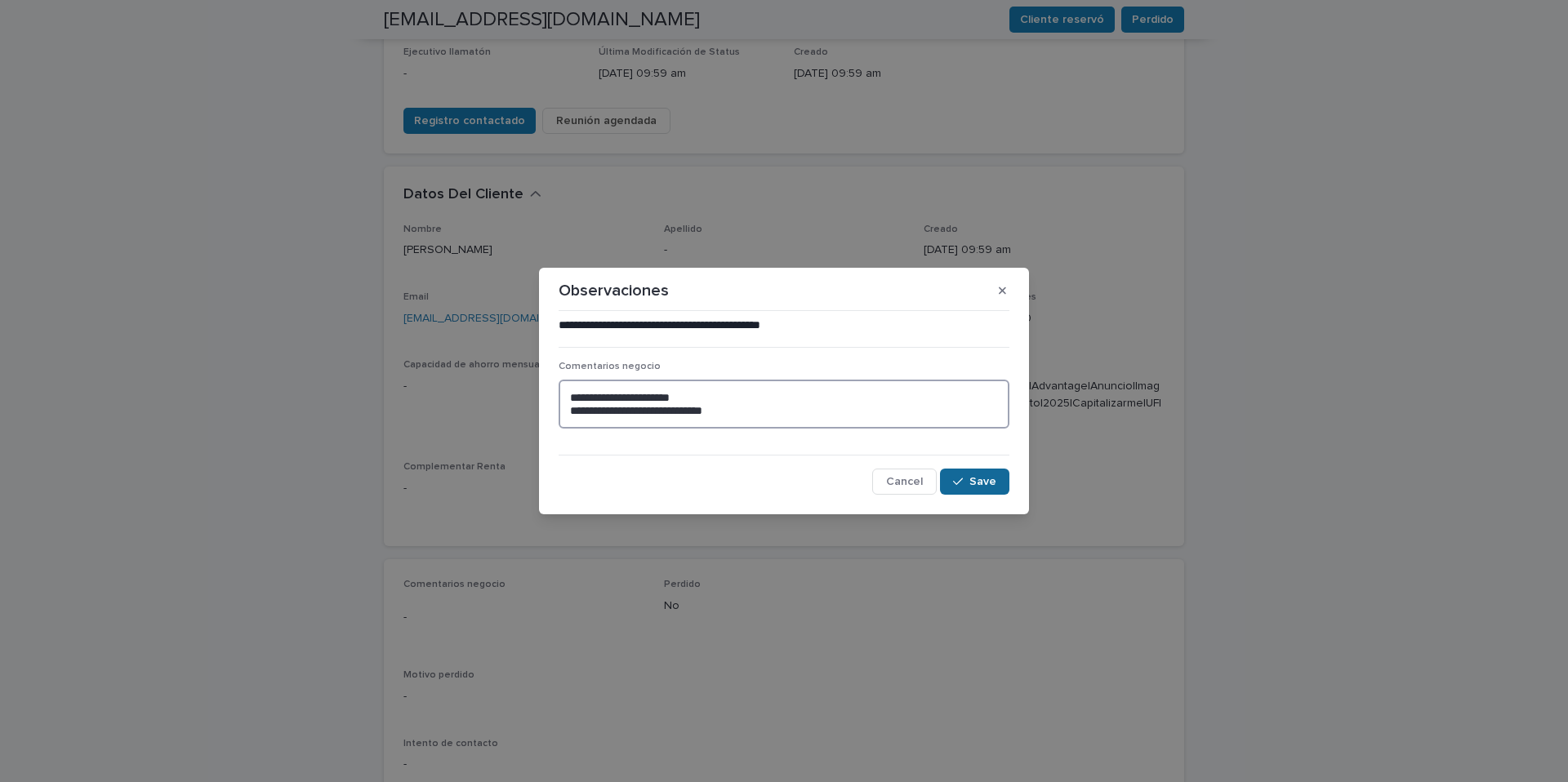
type textarea "**********"
click at [984, 478] on span "Save" at bounding box center [983, 482] width 27 height 12
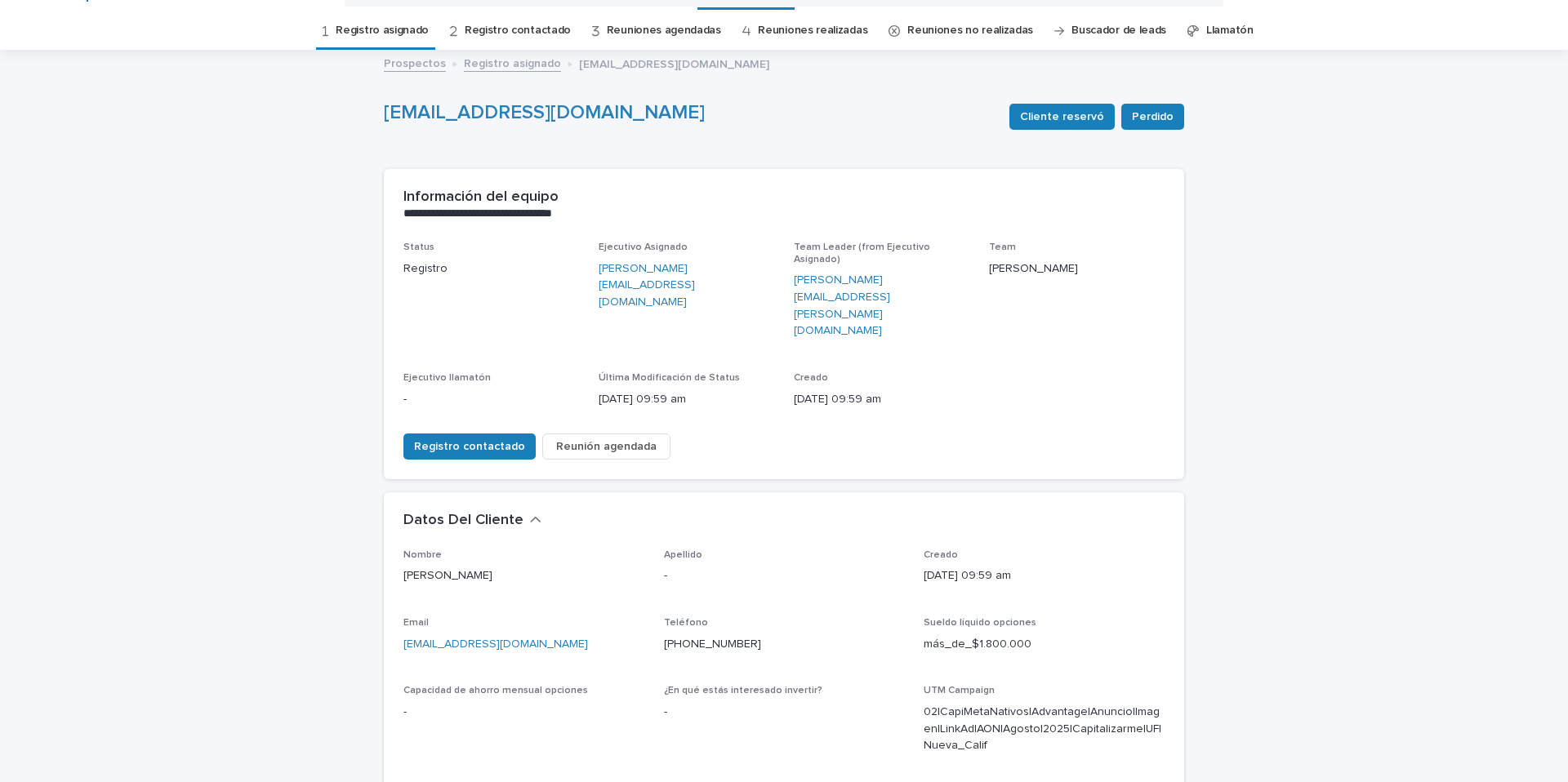
scroll to position [0, 0]
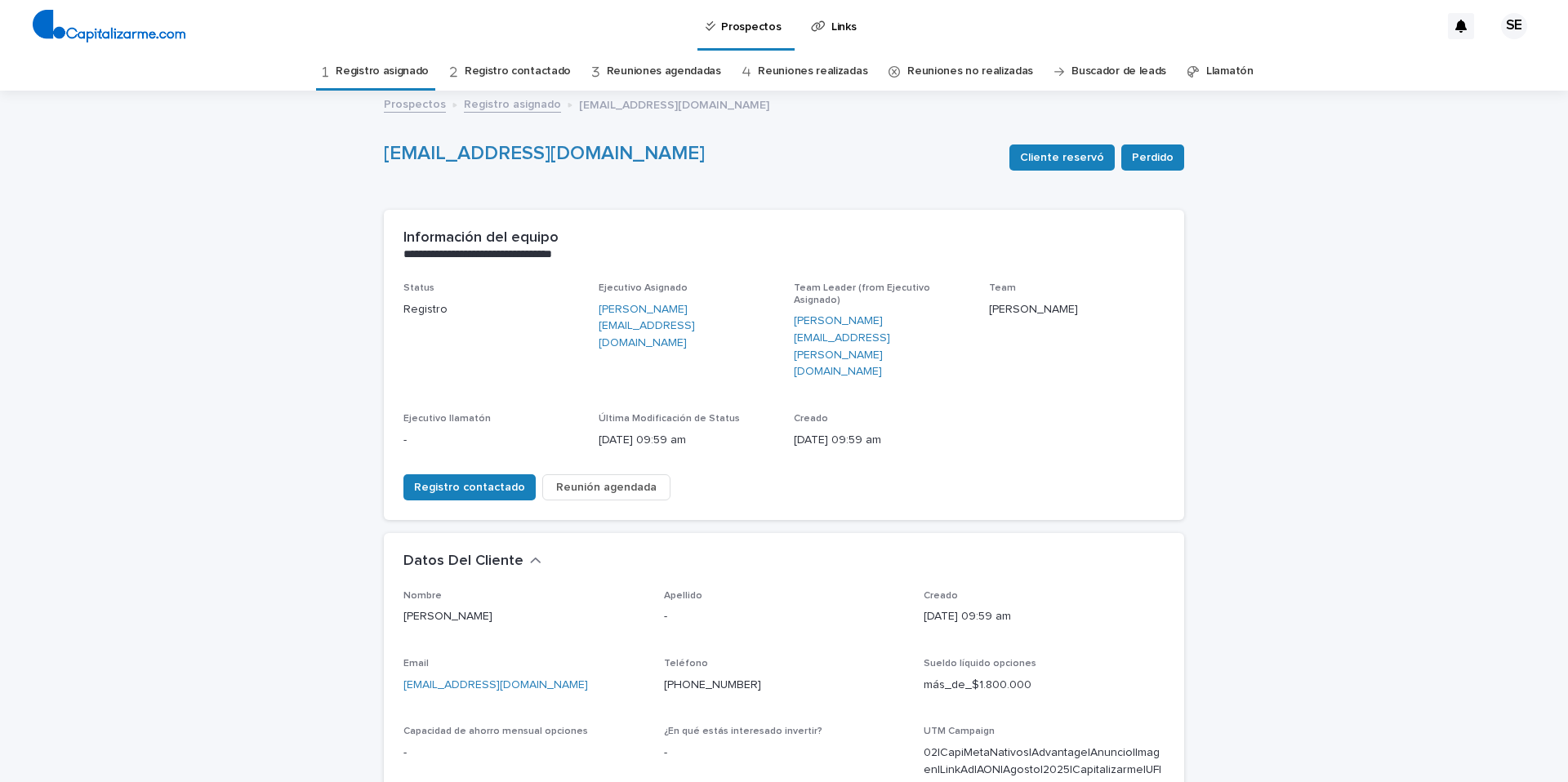
click at [400, 70] on link "Registro asignado" at bounding box center [382, 71] width 93 height 38
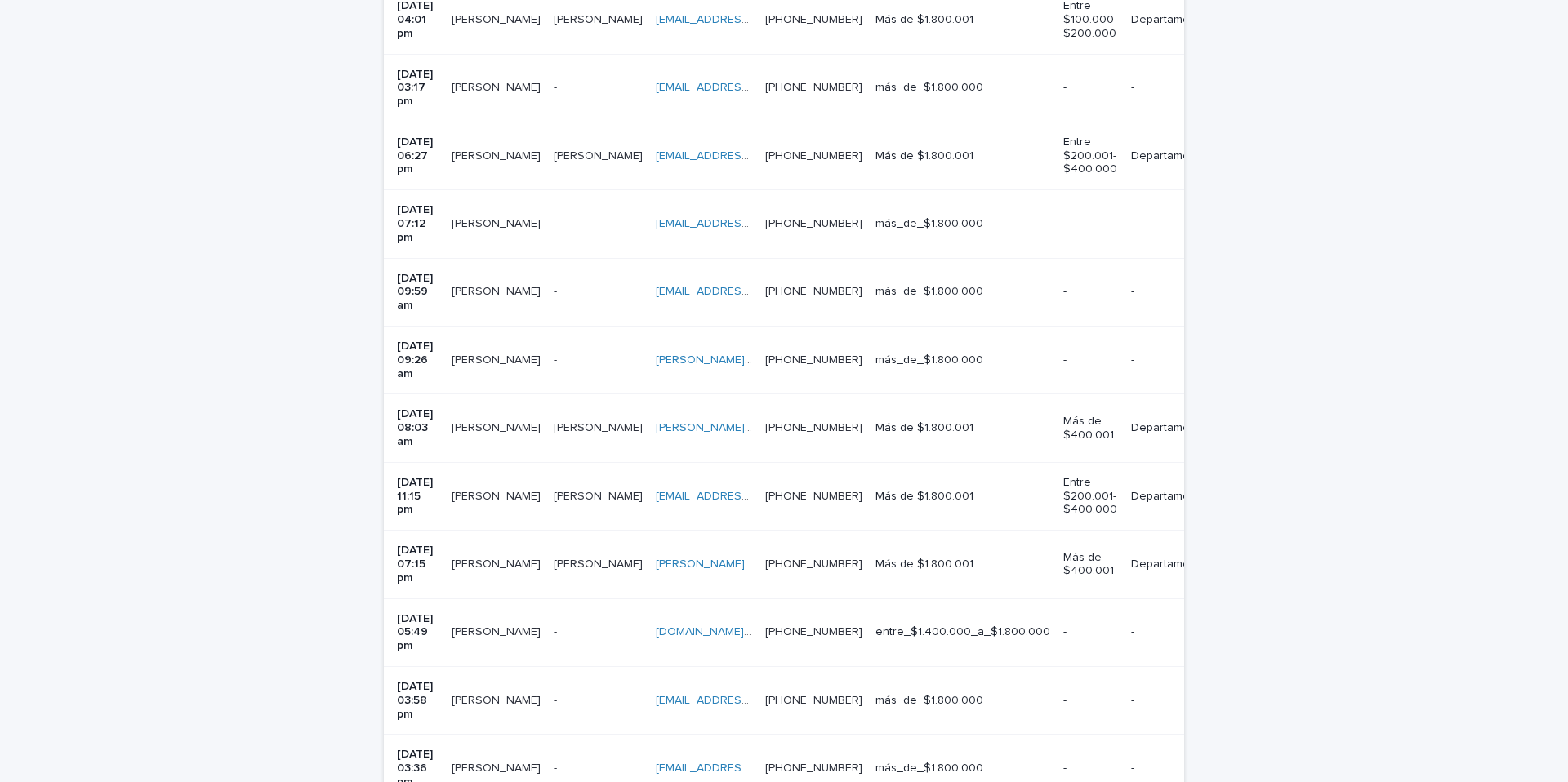
scroll to position [846, 0]
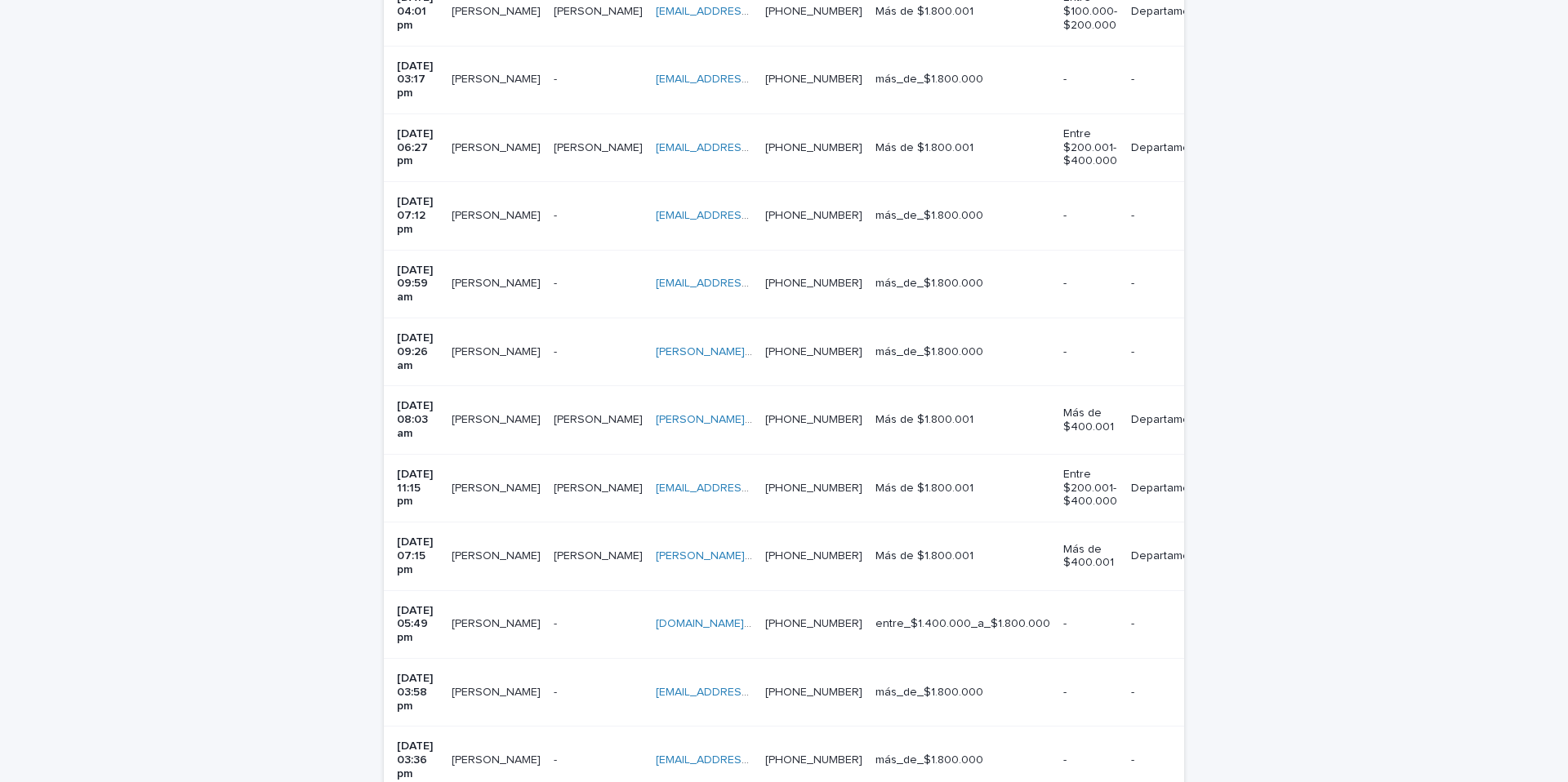
click at [590, 407] on div "Ureta Ureta" at bounding box center [598, 420] width 89 height 27
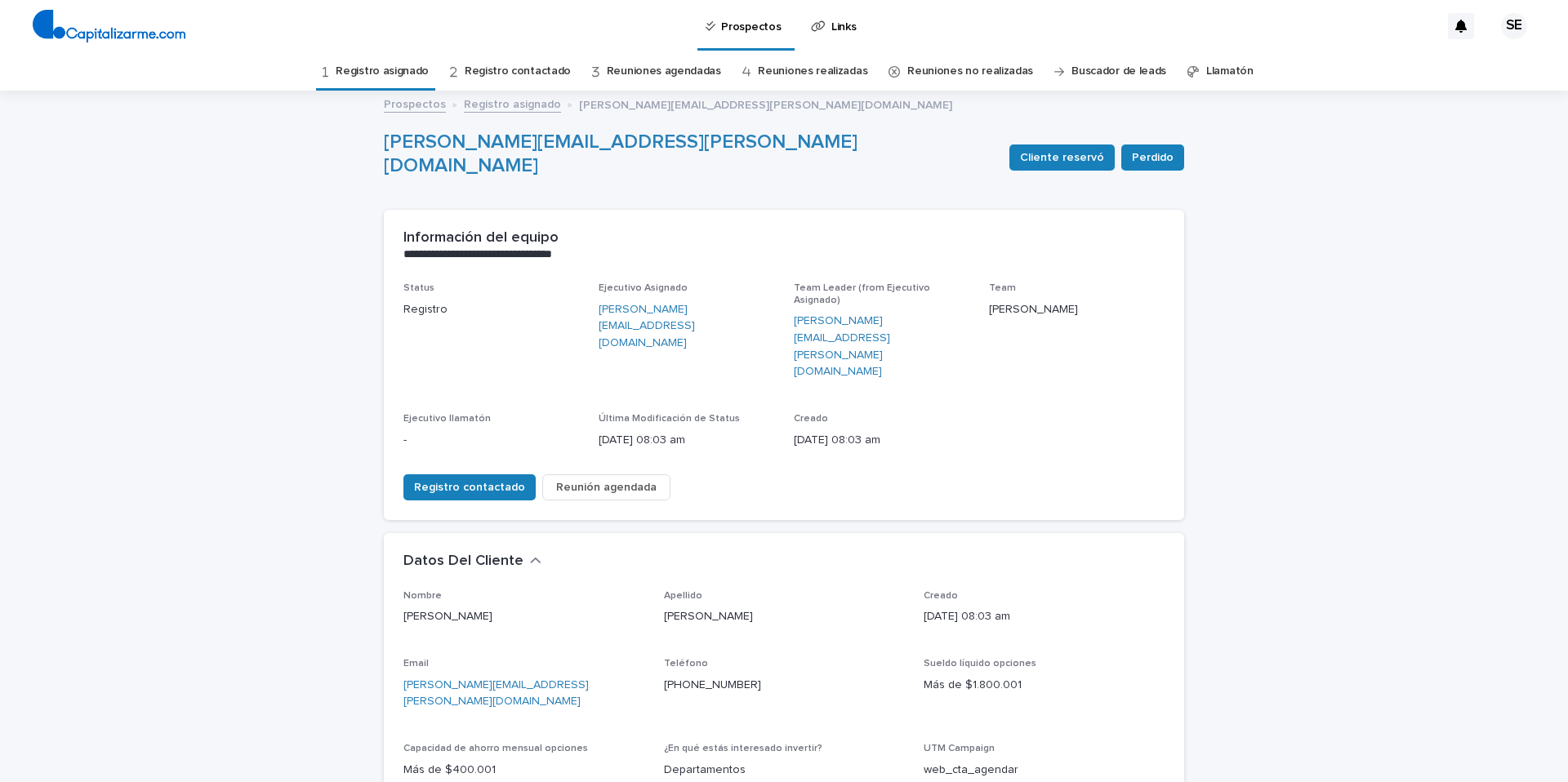
click at [415, 69] on link "Registro asignado" at bounding box center [382, 71] width 93 height 38
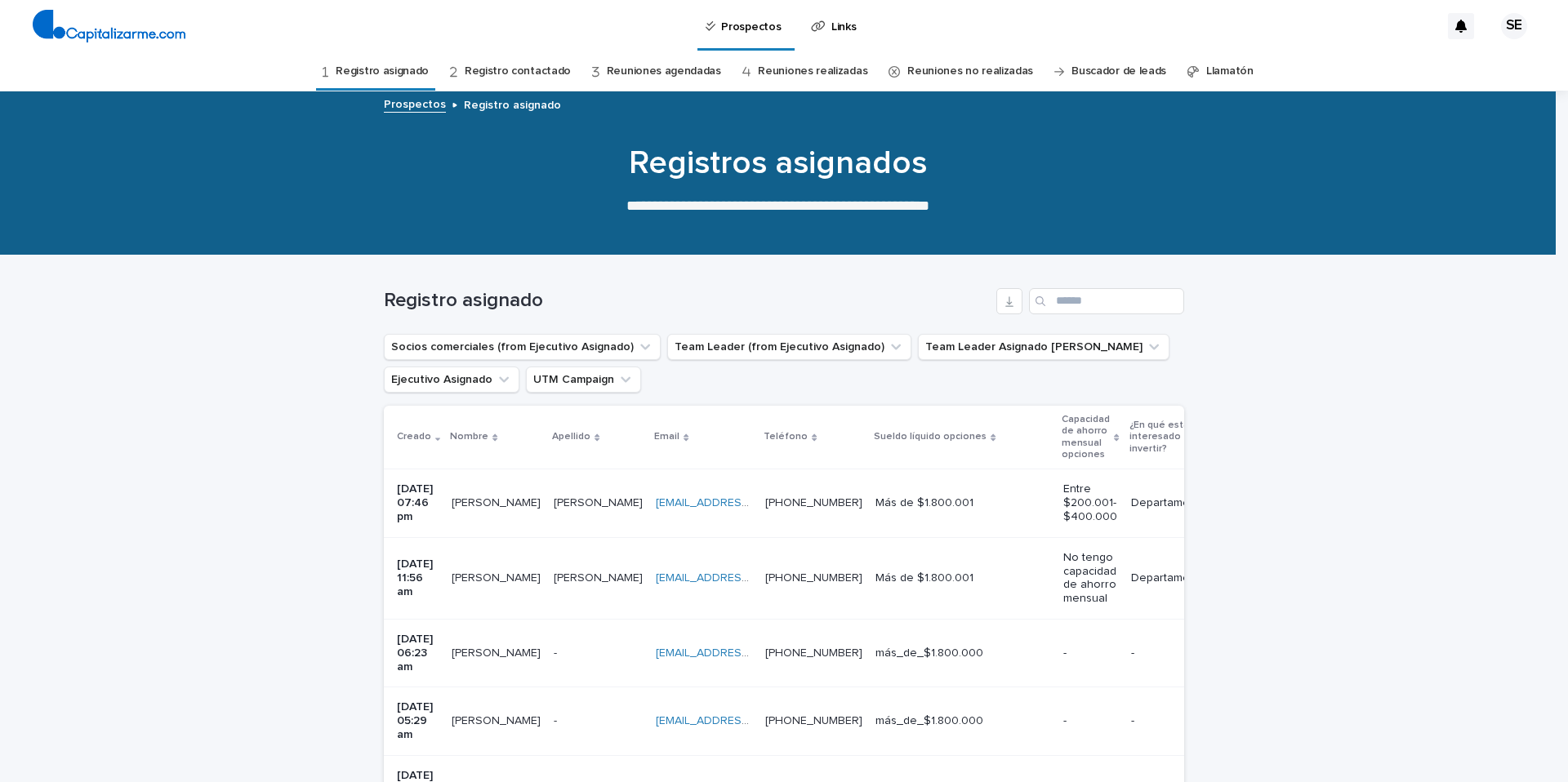
click at [415, 67] on link "Registro asignado" at bounding box center [382, 71] width 93 height 38
click at [601, 588] on div "Herrera Herrera" at bounding box center [598, 579] width 89 height 27
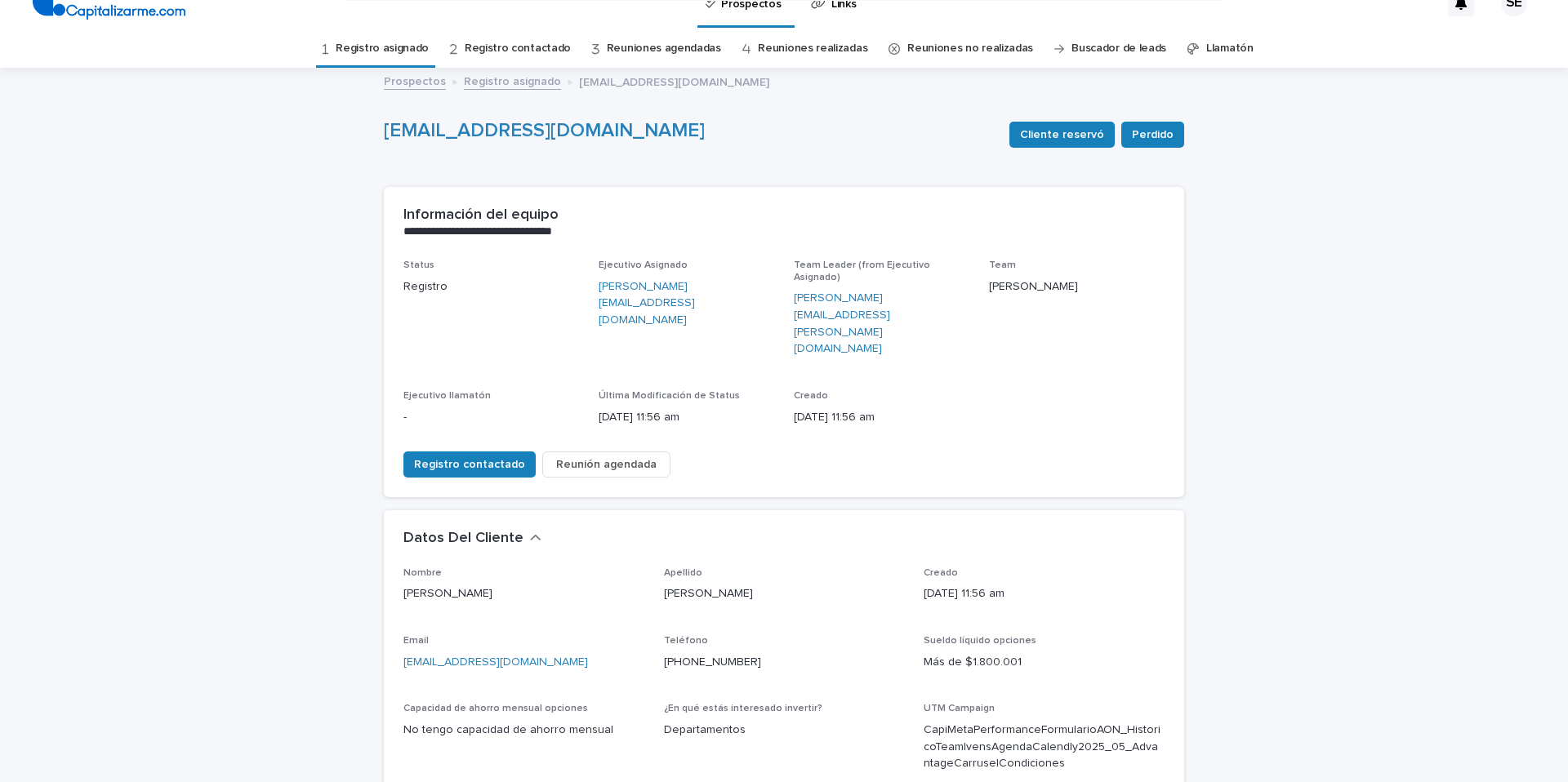
scroll to position [3, 0]
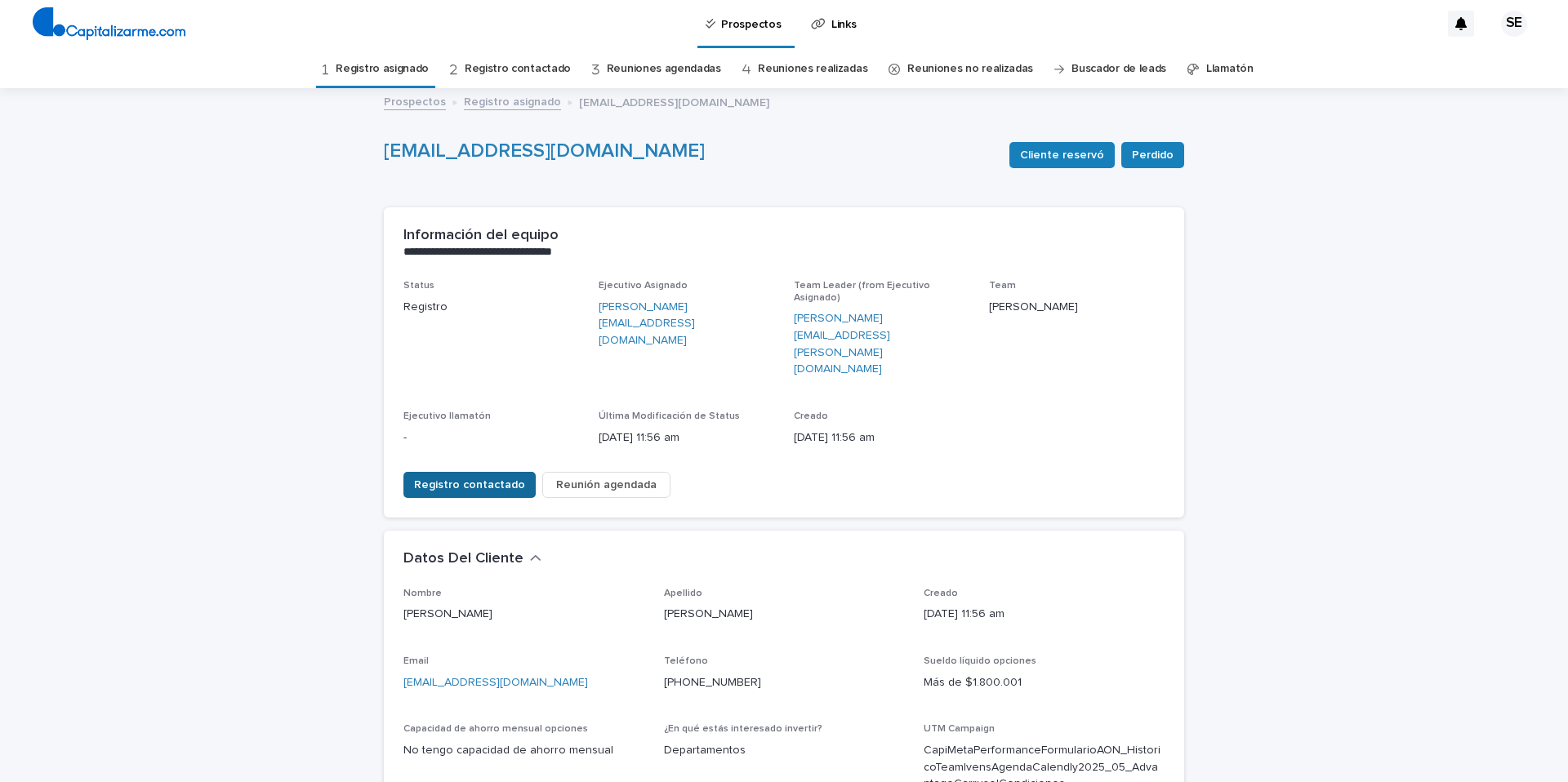
click at [491, 477] on span "Registro contactado" at bounding box center [469, 485] width 111 height 16
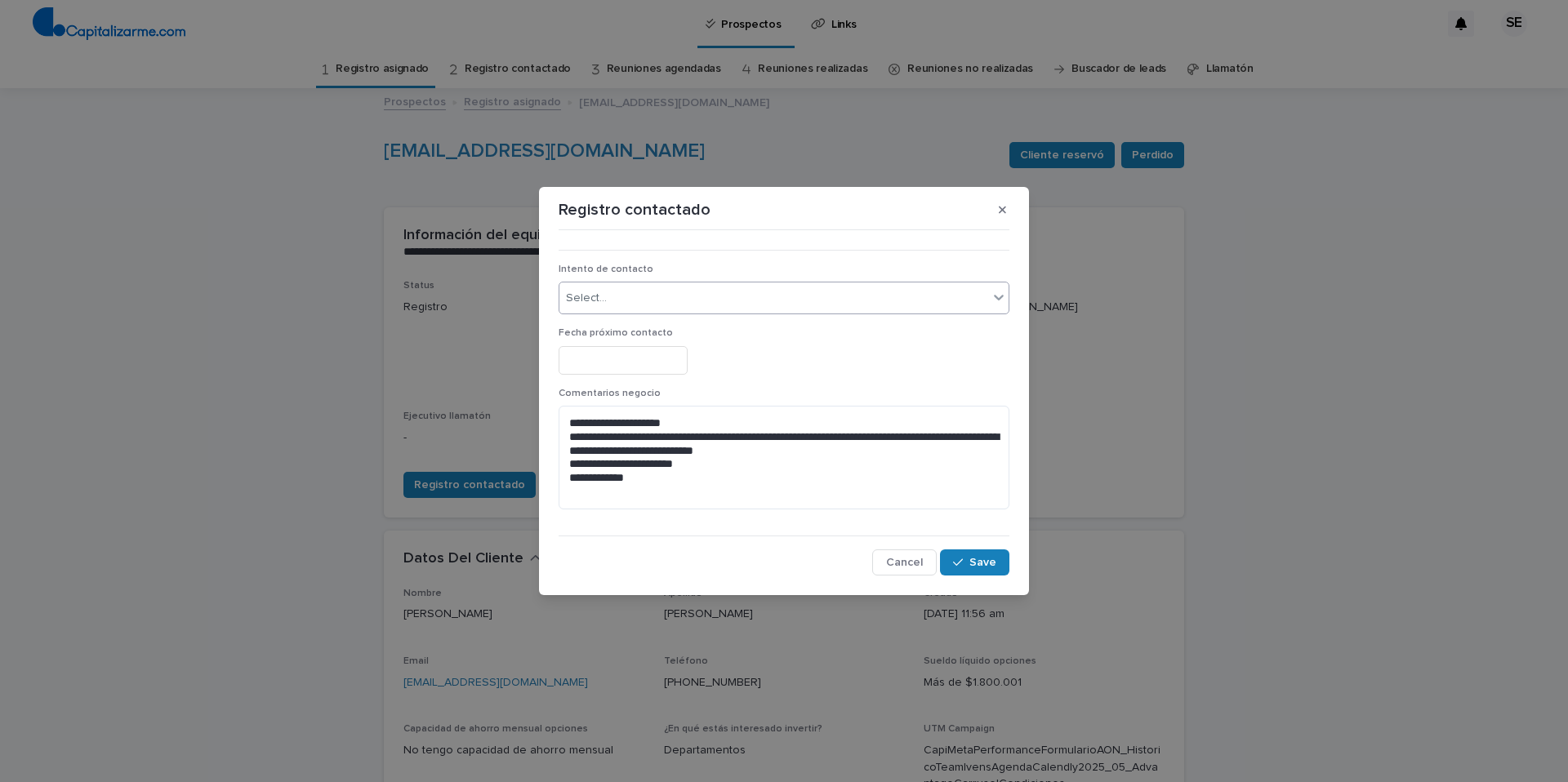
click at [1003, 295] on icon at bounding box center [999, 297] width 16 height 16
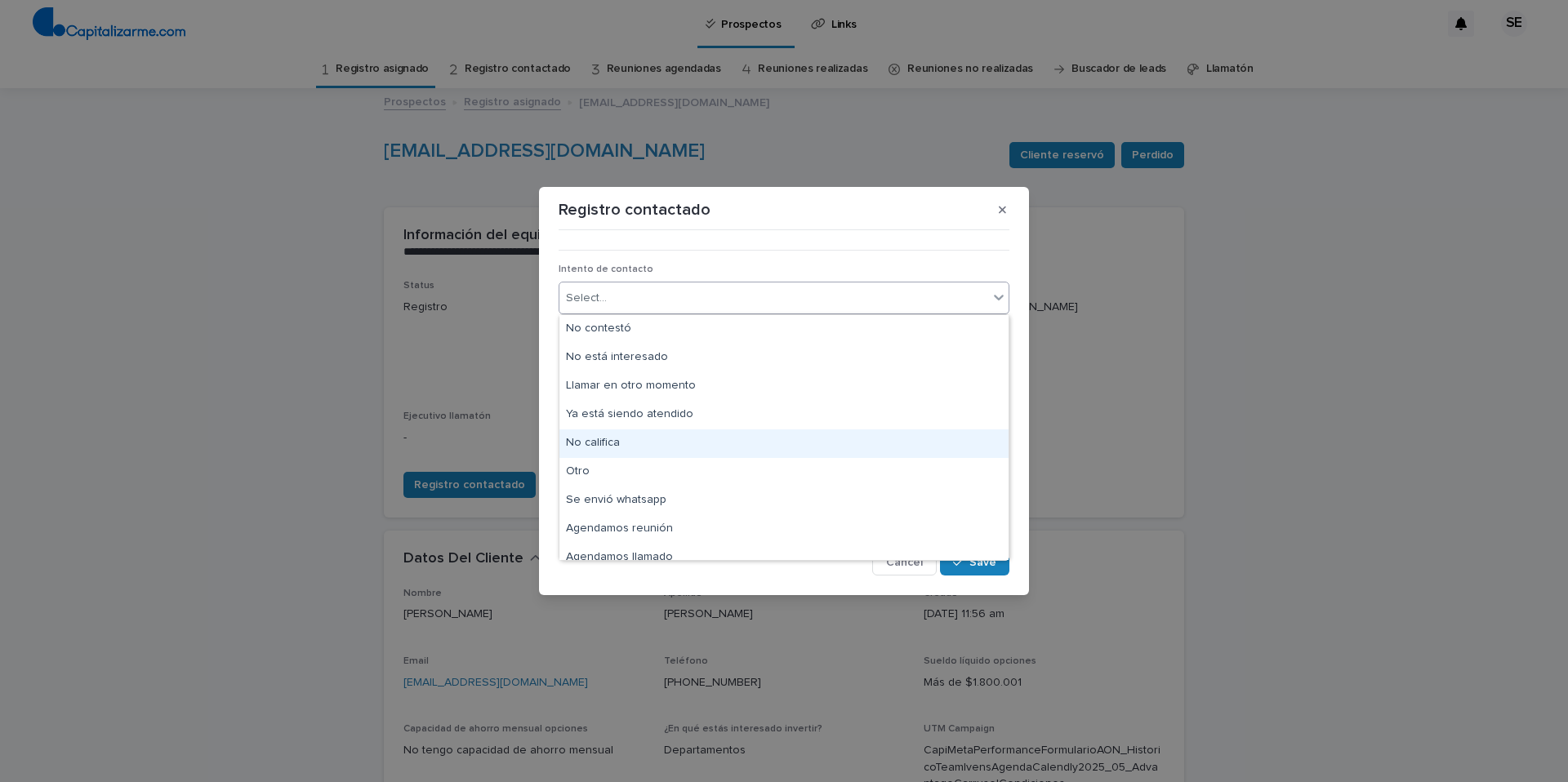
click at [640, 441] on div "No califica" at bounding box center [784, 444] width 450 height 29
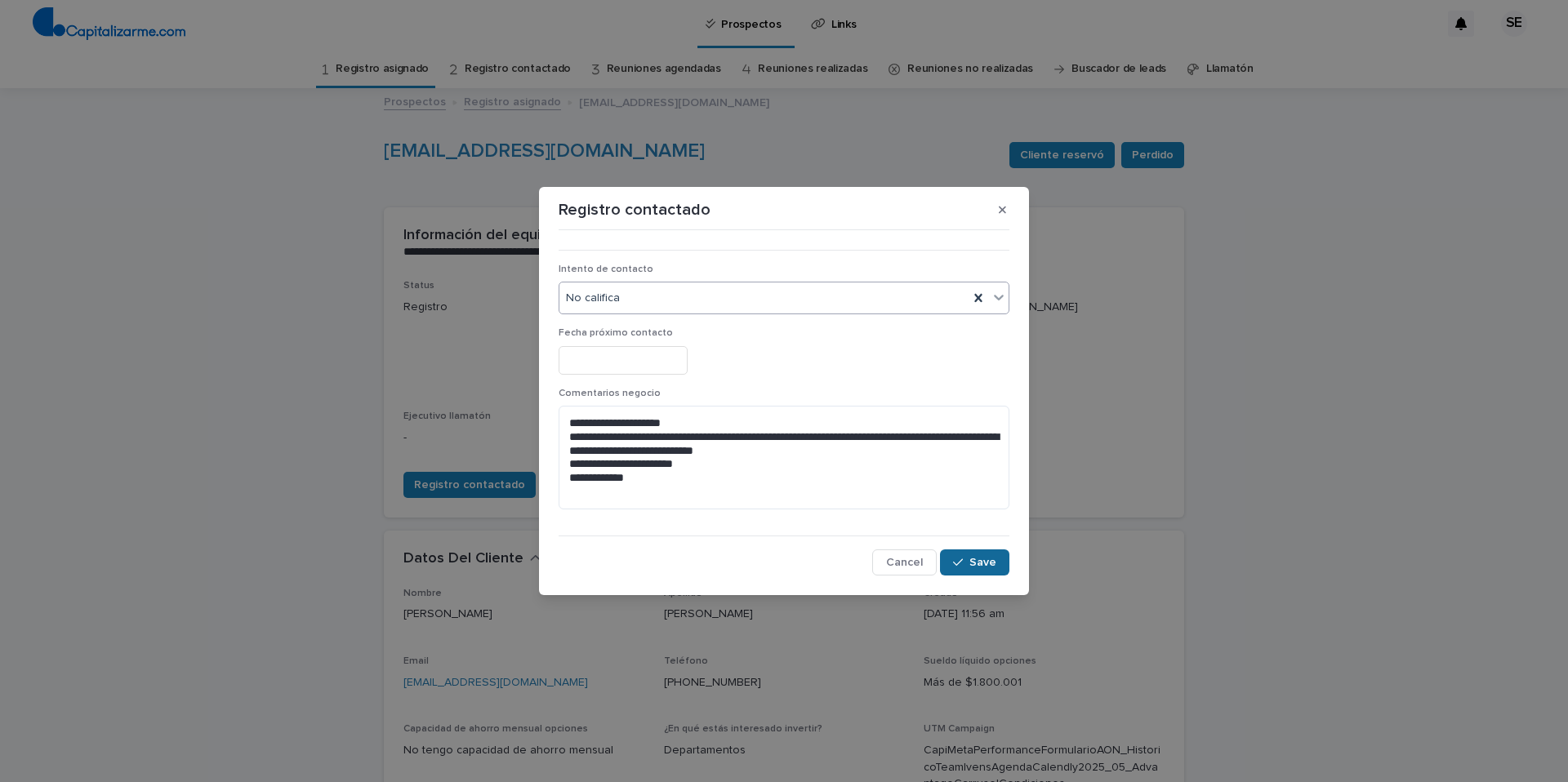
click at [992, 563] on span "Save" at bounding box center [983, 563] width 27 height 12
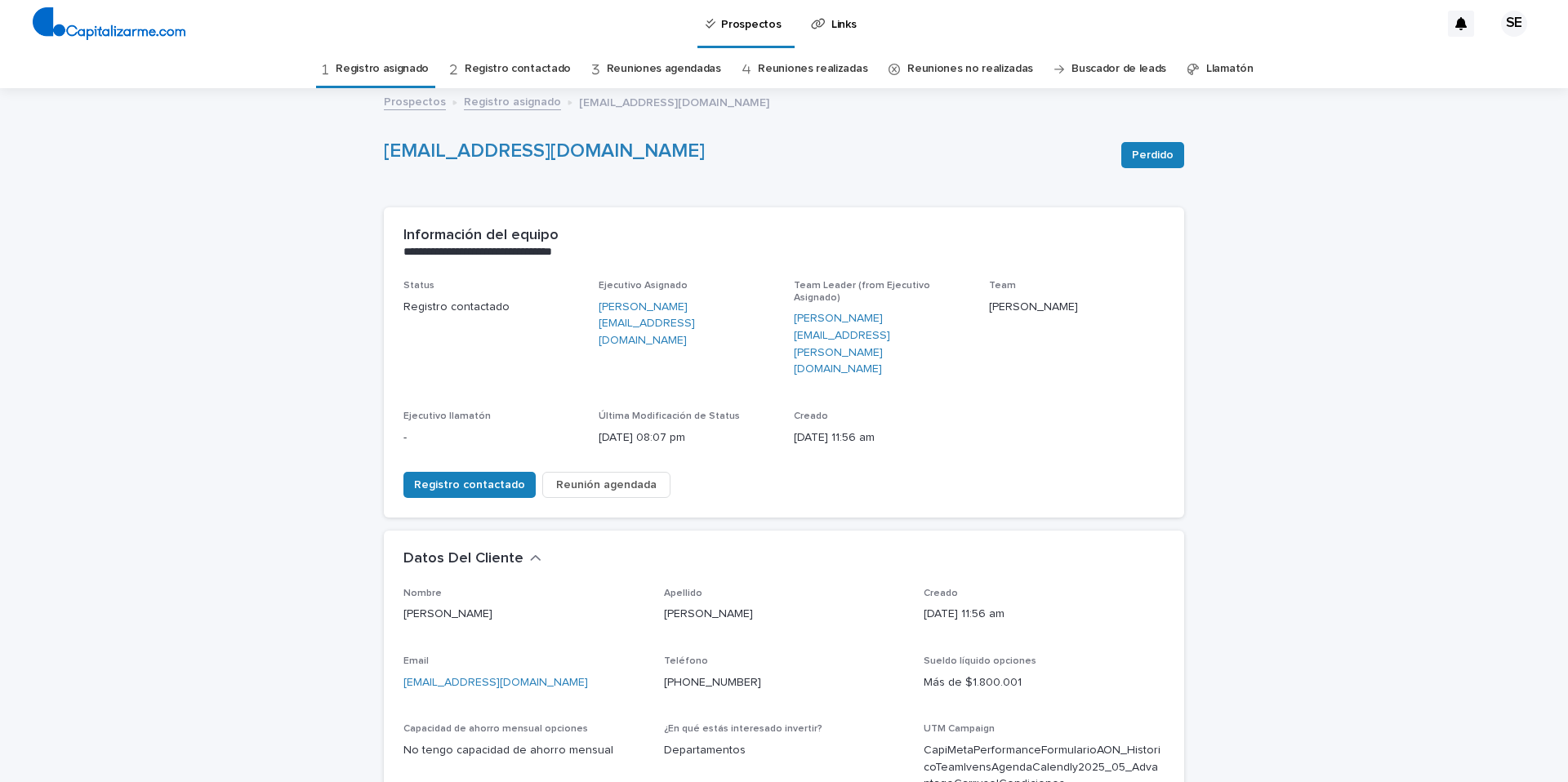
click at [409, 63] on link "Registro asignado" at bounding box center [382, 69] width 93 height 38
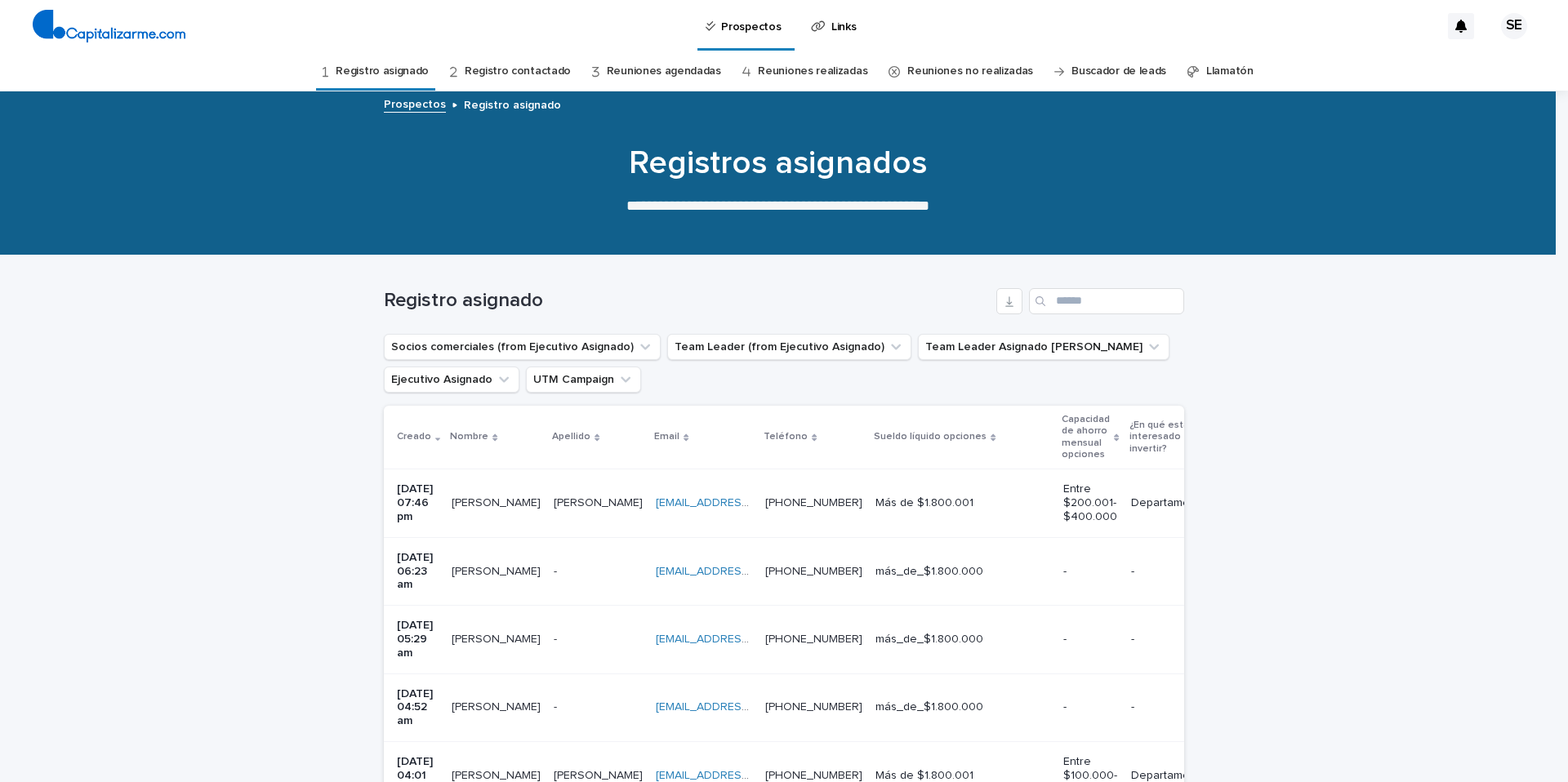
click at [593, 565] on p at bounding box center [598, 572] width 89 height 14
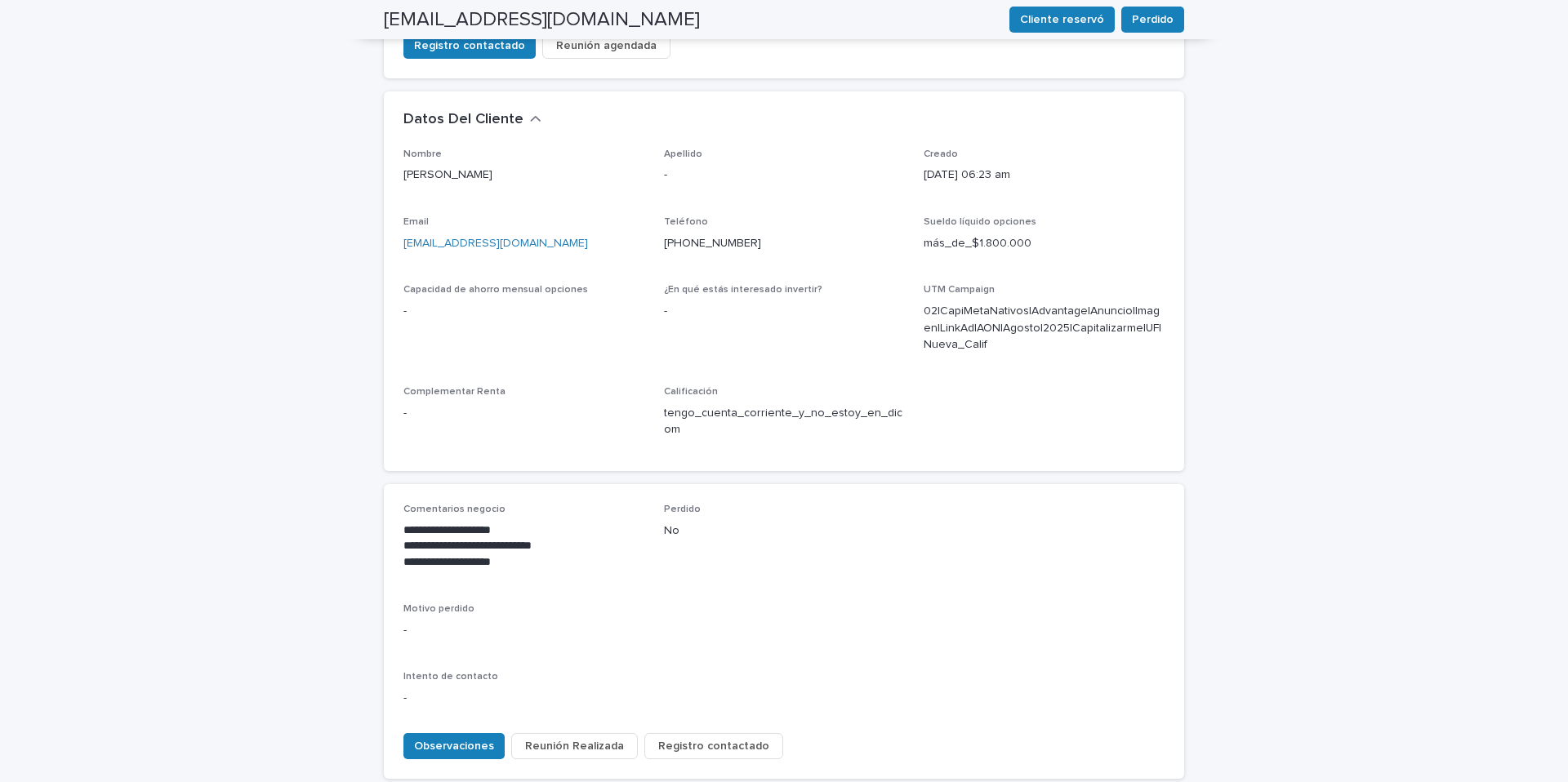
scroll to position [450, 0]
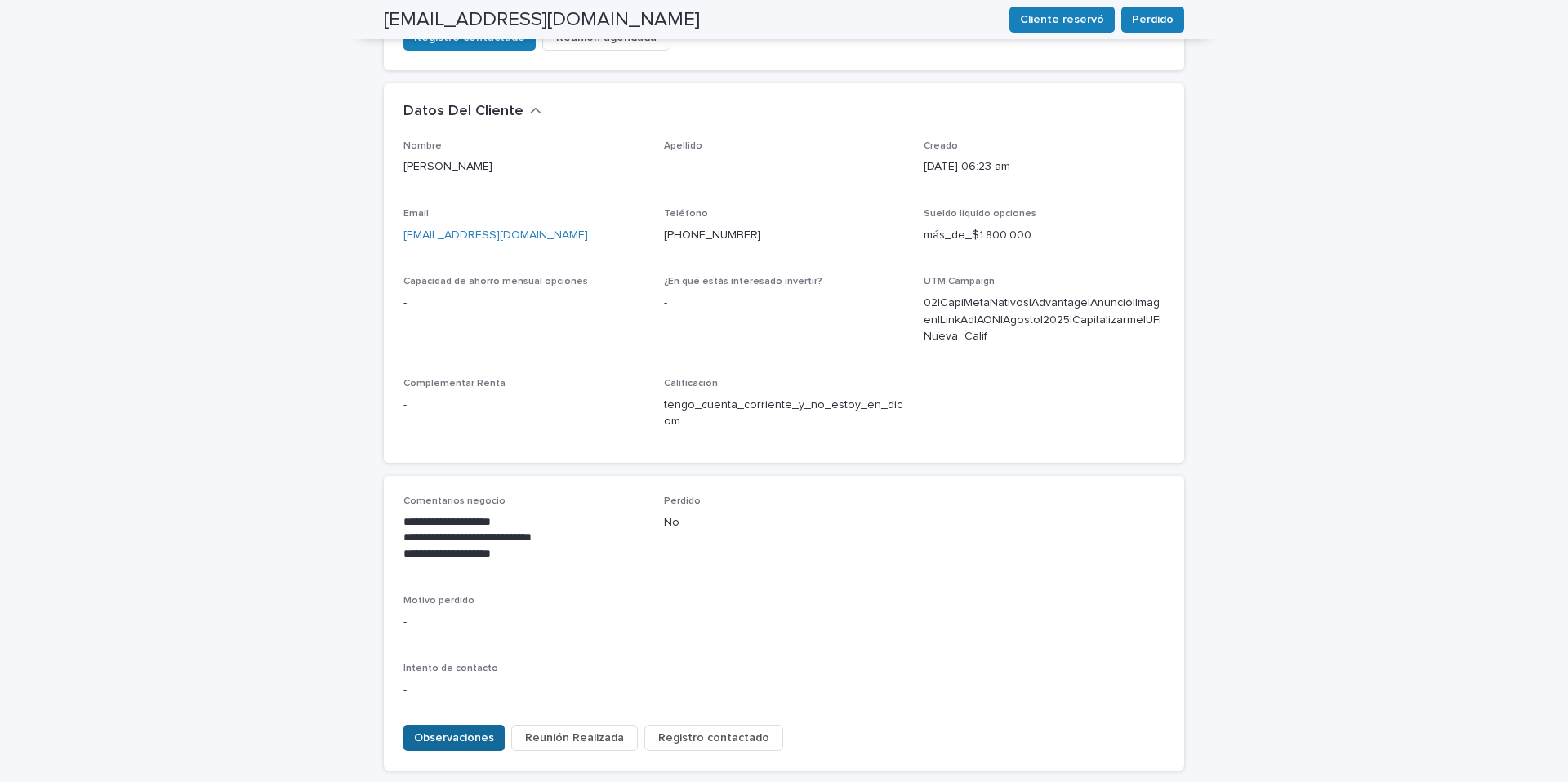
click at [460, 730] on span "Observaciones" at bounding box center [454, 738] width 80 height 16
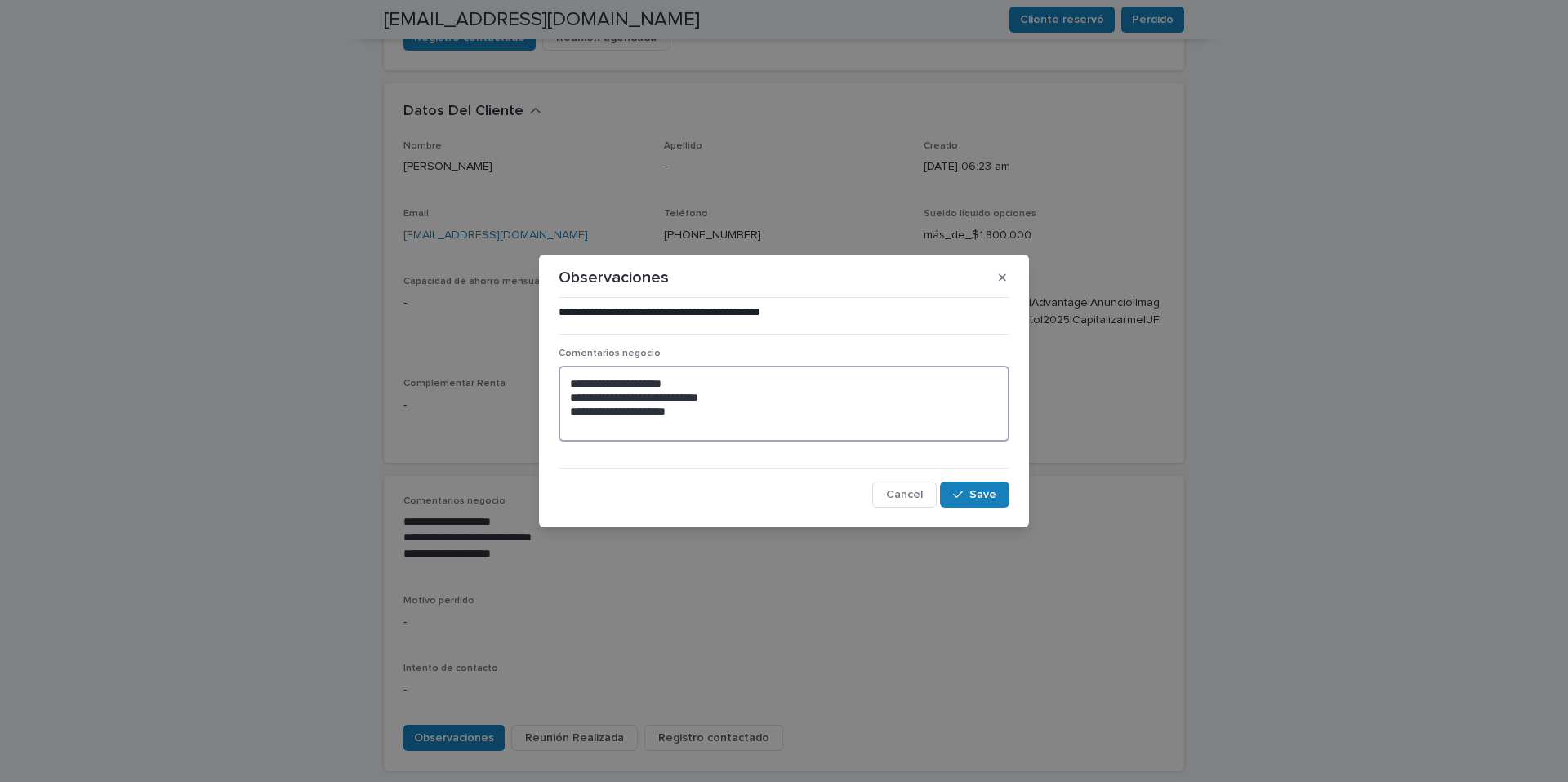
click at [582, 432] on textarea "**********" at bounding box center [783, 403] width 450 height 76
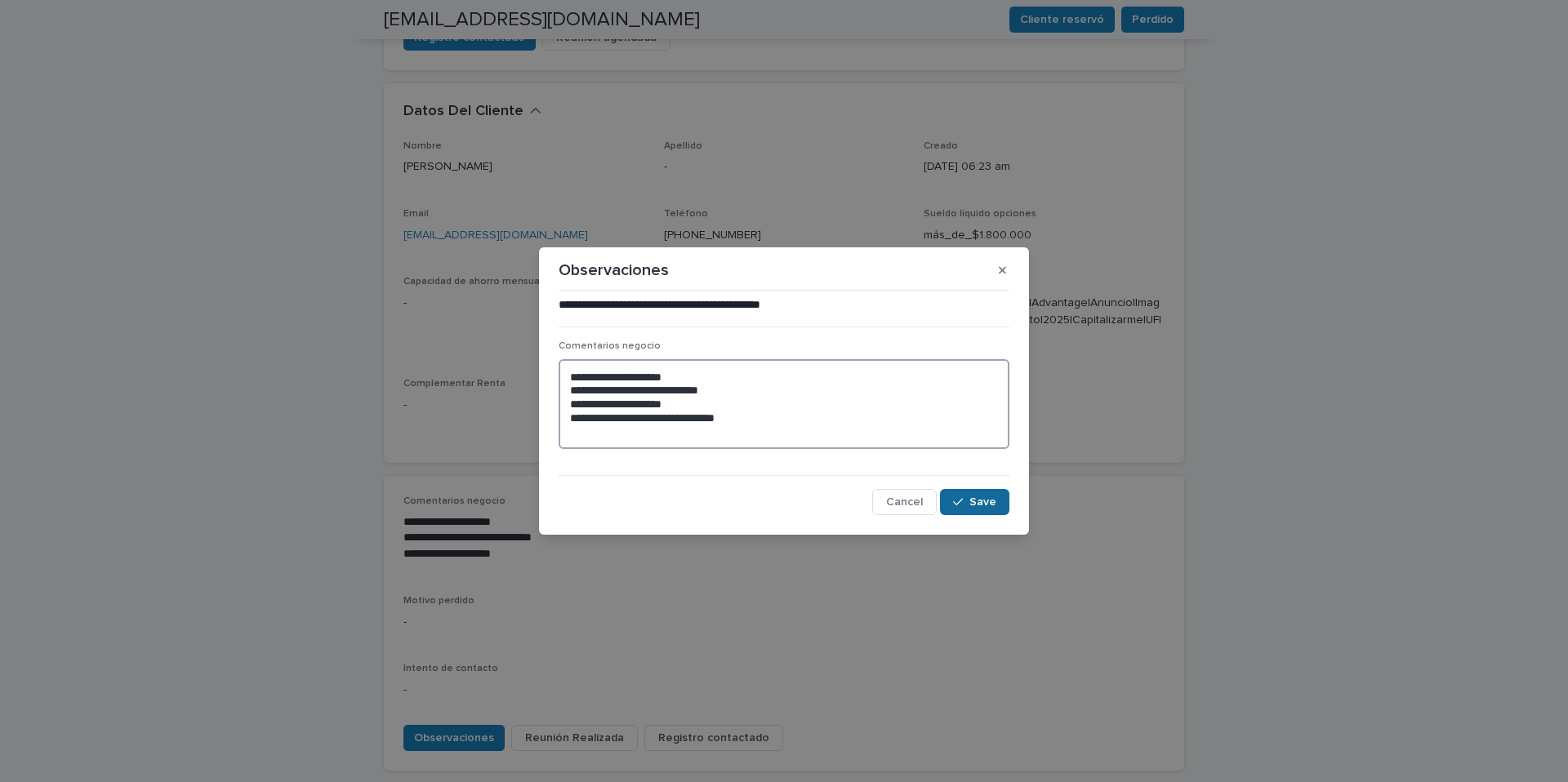
type textarea "**********"
click at [984, 506] on span "Save" at bounding box center [983, 502] width 27 height 12
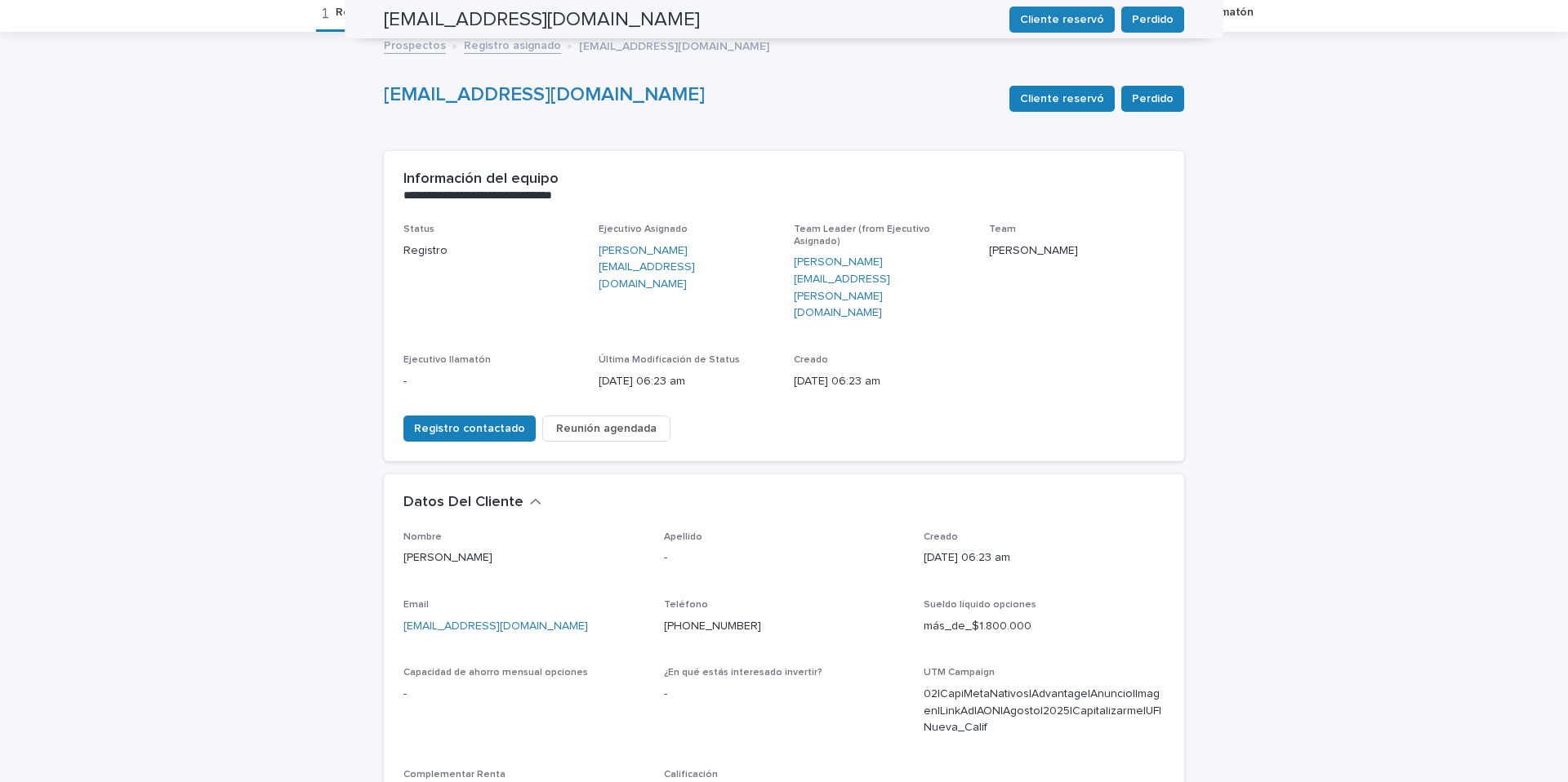
scroll to position [0, 0]
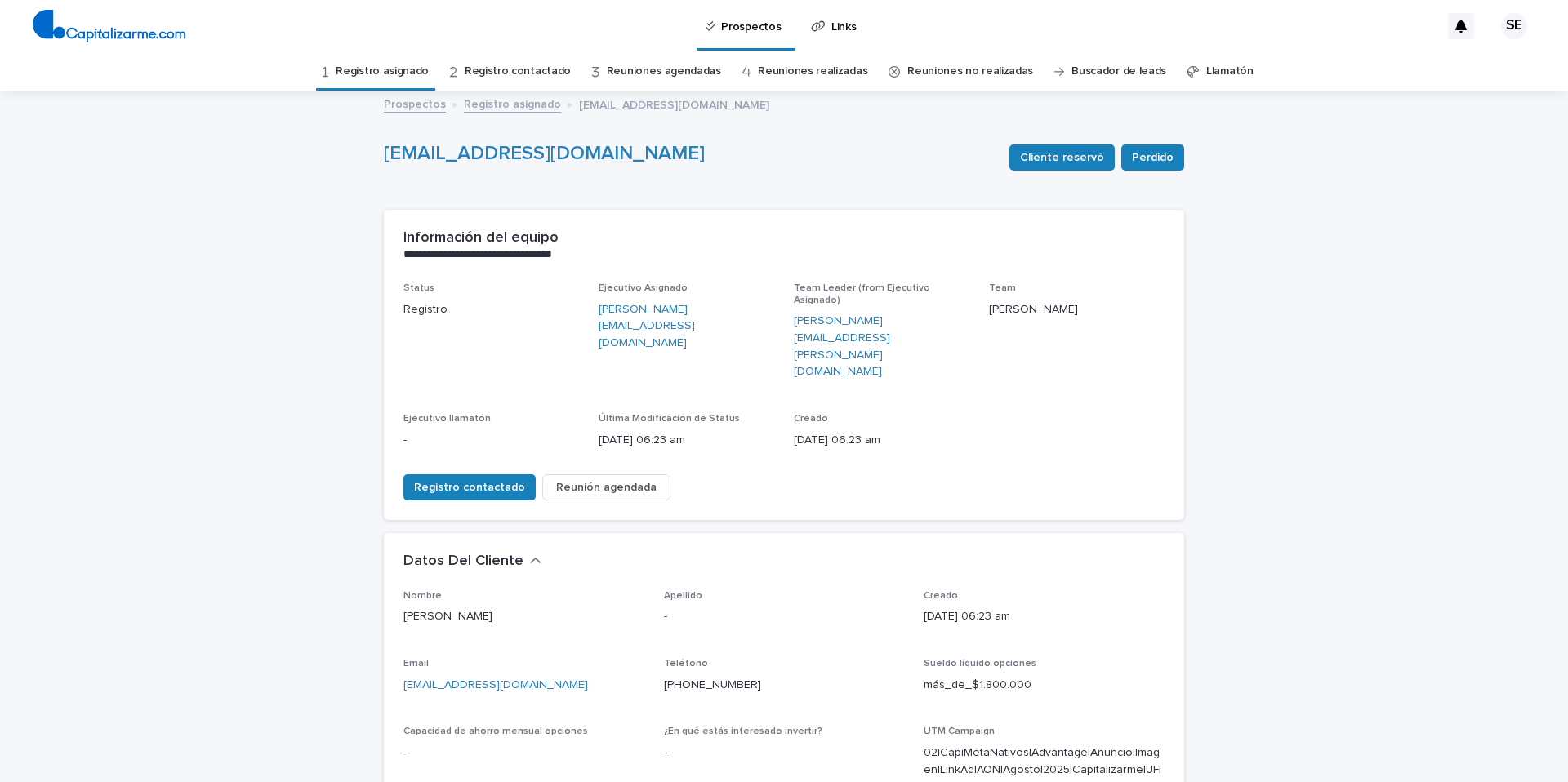
click at [400, 71] on link "Registro asignado" at bounding box center [382, 71] width 93 height 38
